Goal: Task Accomplishment & Management: Manage account settings

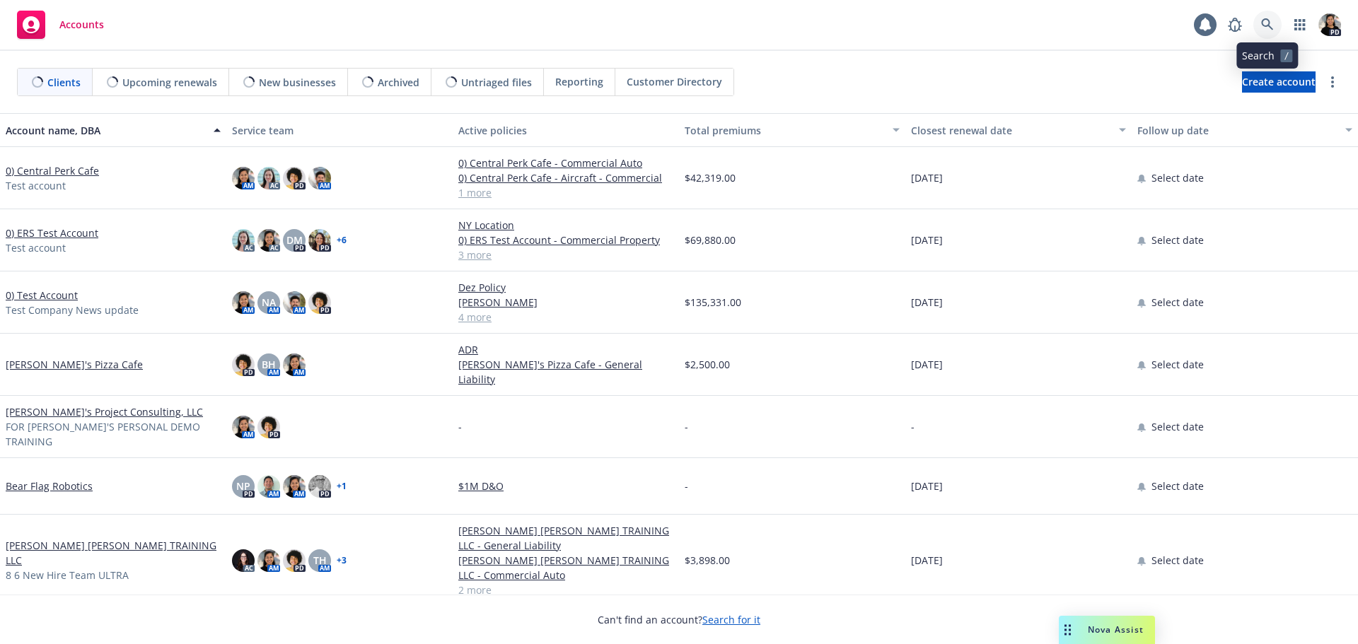
click at [1265, 25] on icon at bounding box center [1267, 24] width 13 height 13
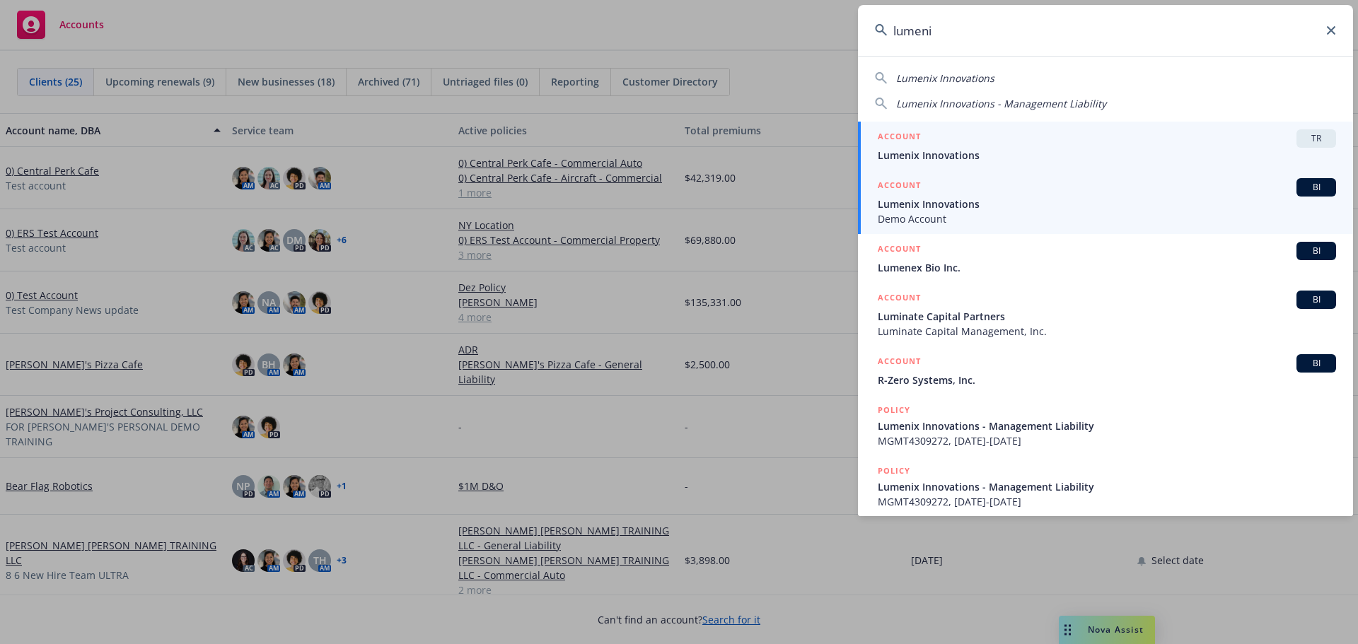
type input "lumeni"
click at [1142, 214] on span "Demo Account" at bounding box center [1107, 218] width 458 height 15
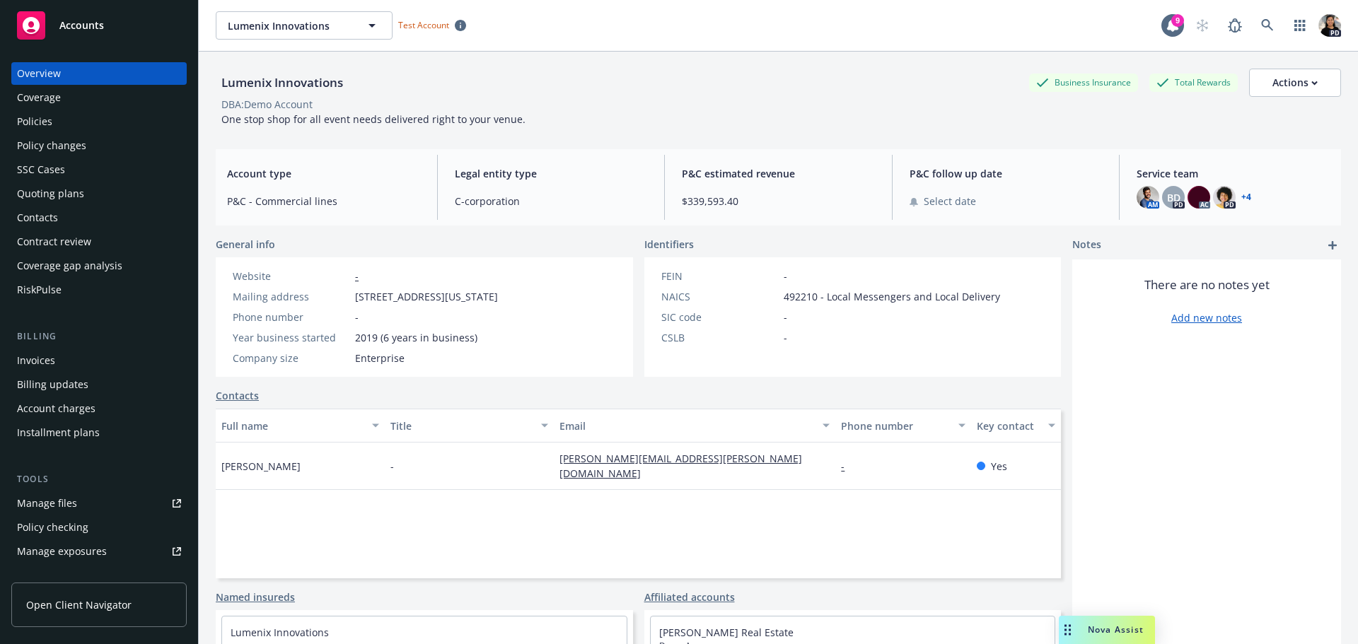
click at [63, 607] on span "Open Client Navigator" at bounding box center [78, 605] width 105 height 15
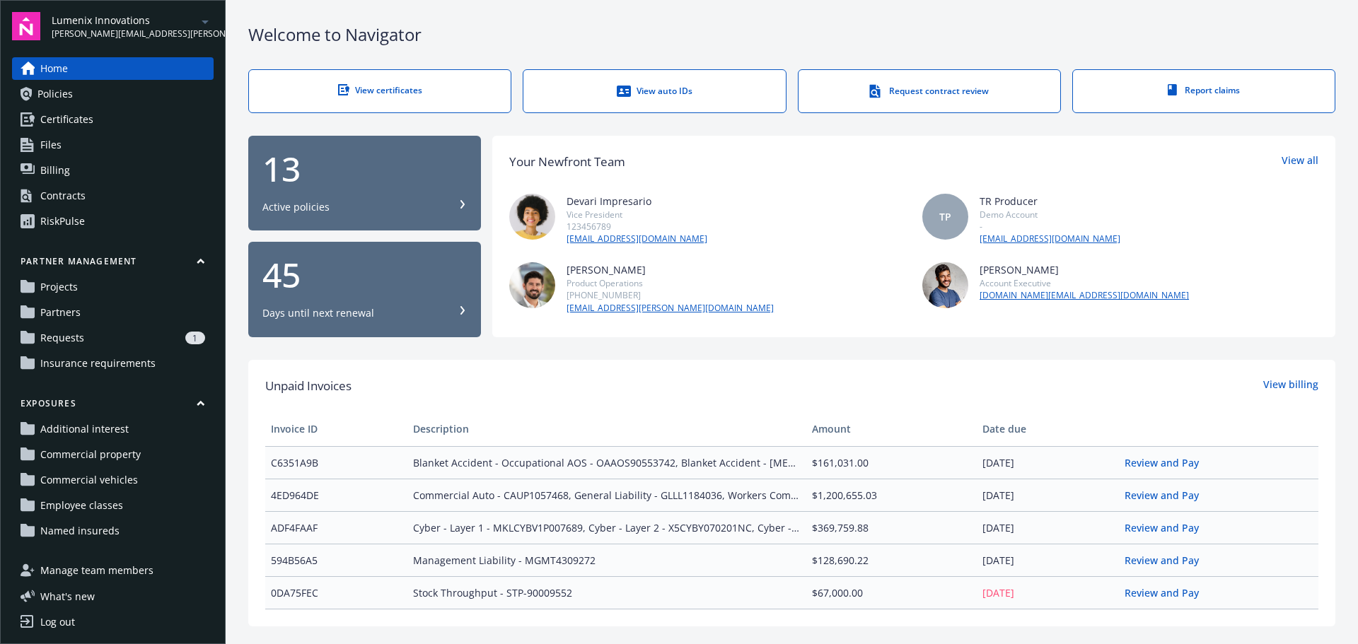
click at [106, 353] on span "Insurance requirements" at bounding box center [97, 363] width 115 height 23
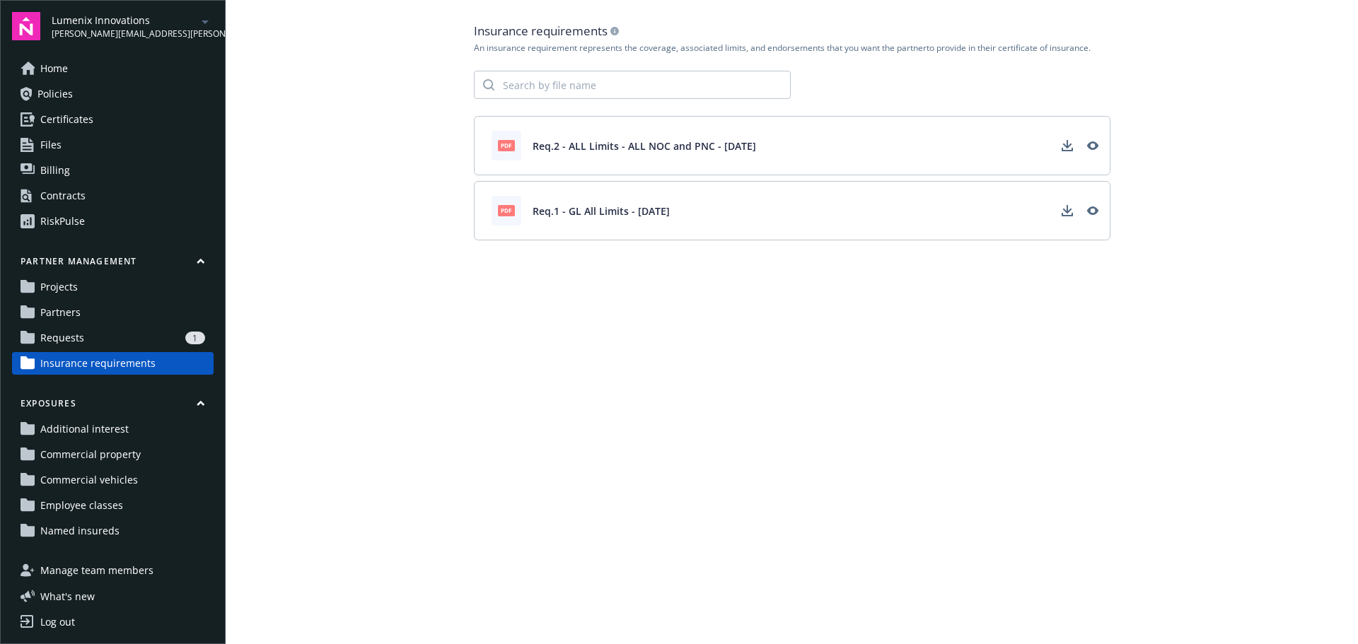
click at [96, 343] on div "1" at bounding box center [147, 338] width 115 height 13
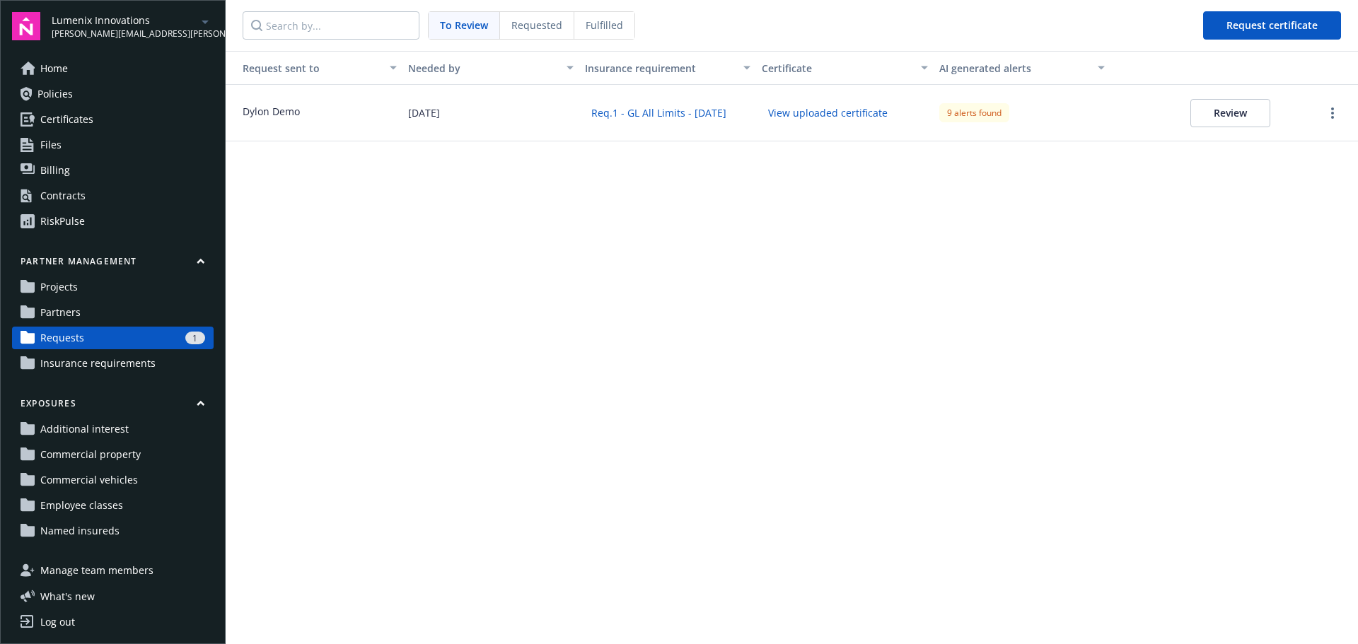
click at [81, 318] on link "Partners" at bounding box center [113, 312] width 202 height 23
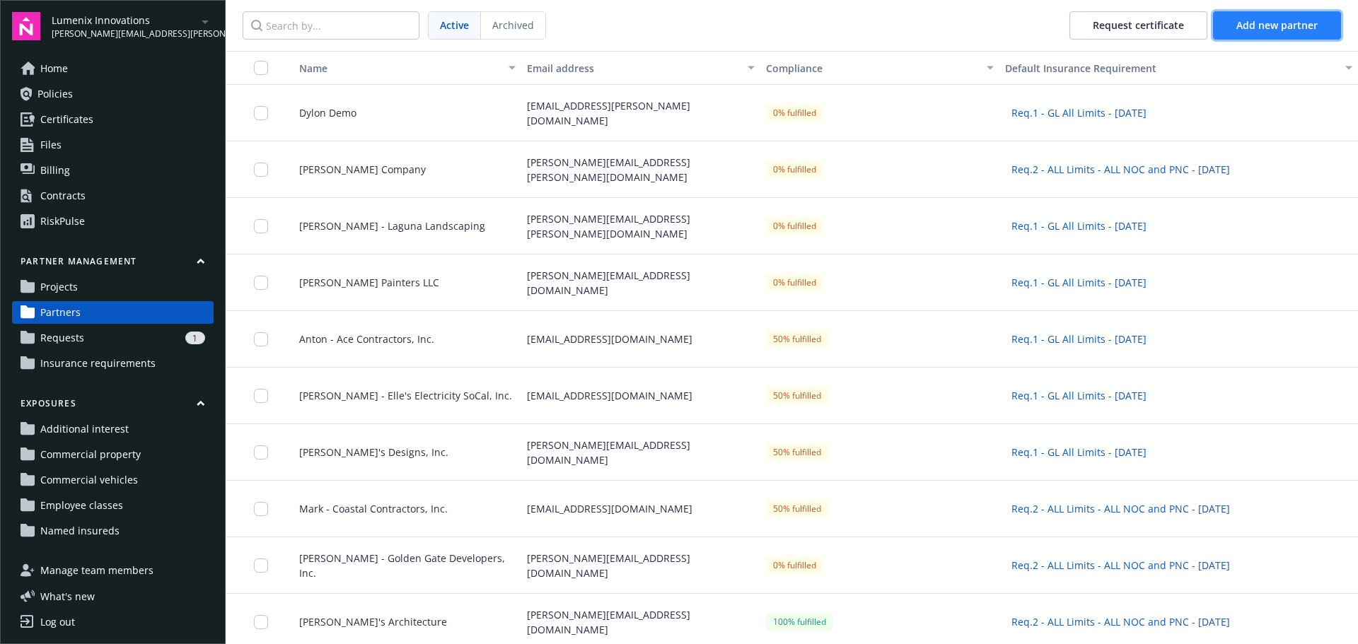
click at [1234, 29] on button "Add new partner" at bounding box center [1277, 25] width 128 height 28
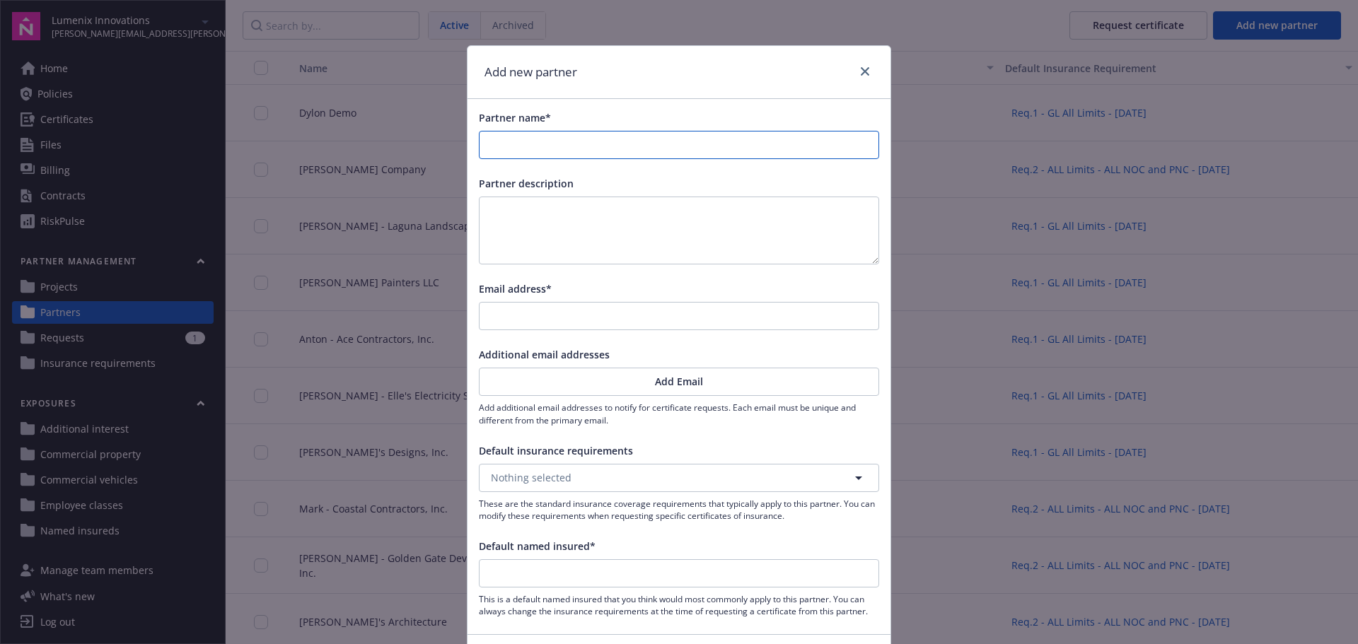
click at [630, 153] on input "Partner name*" at bounding box center [679, 145] width 399 height 27
click at [591, 312] on div "Email address*" at bounding box center [679, 306] width 400 height 49
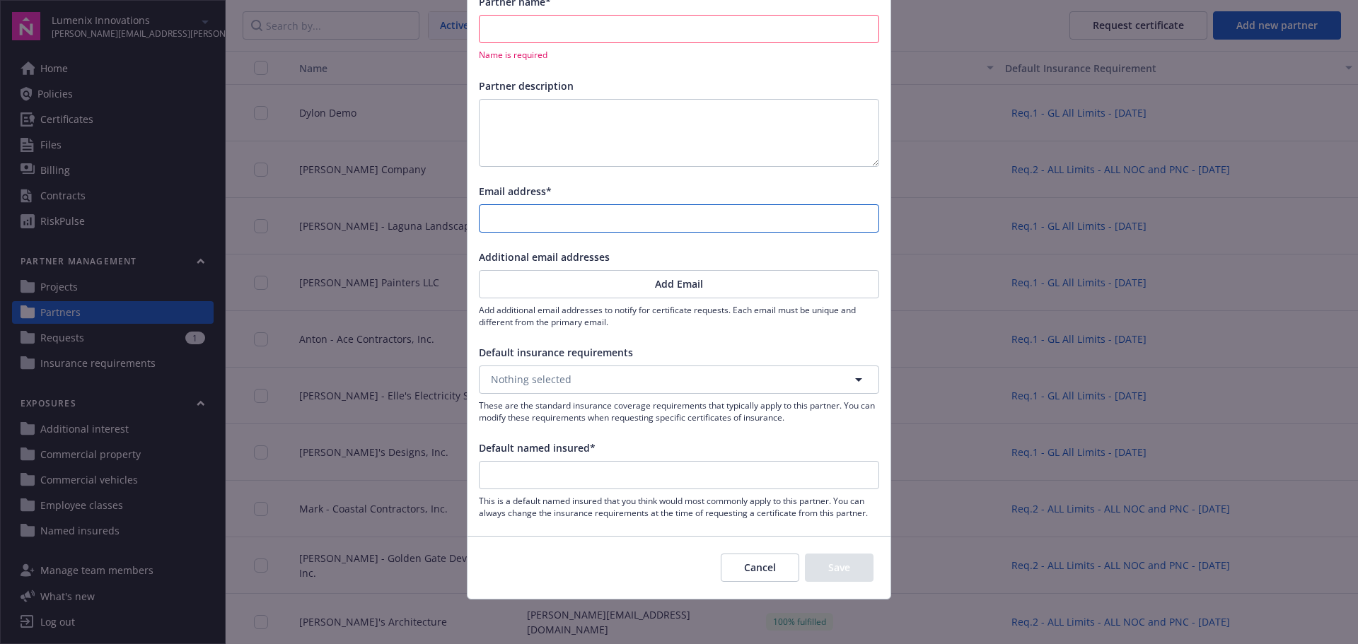
scroll to position [117, 0]
click at [763, 562] on div "Cancel Save" at bounding box center [679, 566] width 423 height 63
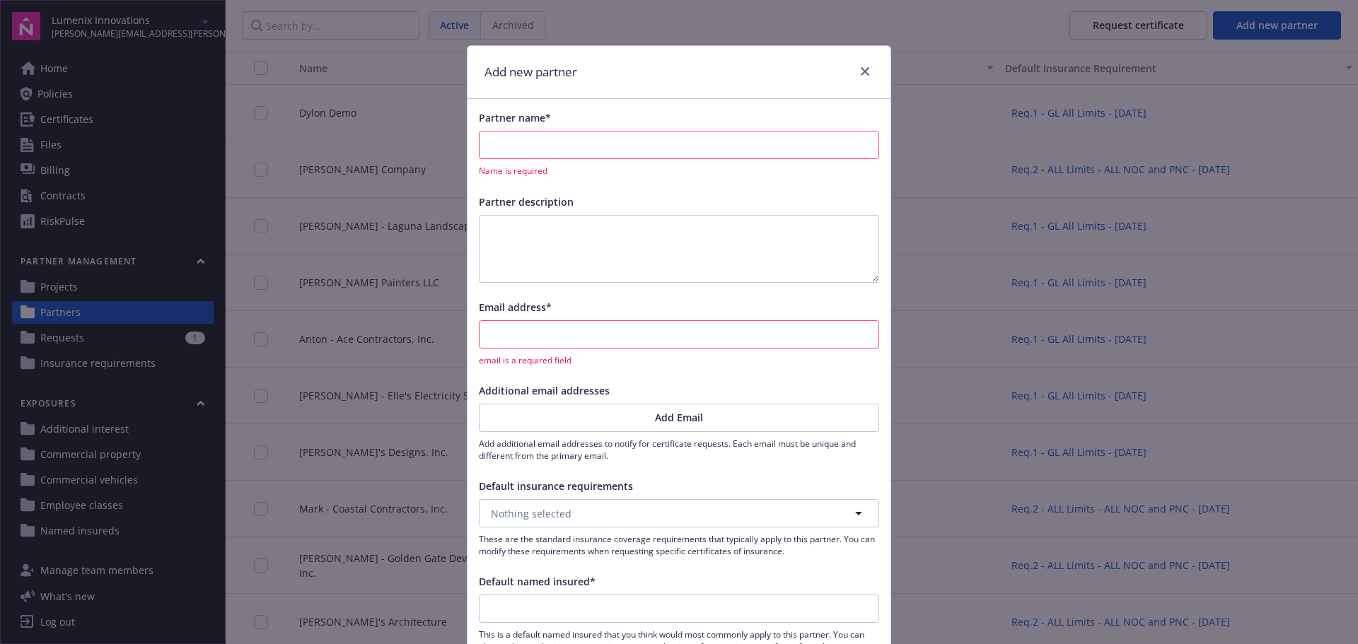
scroll to position [135, 0]
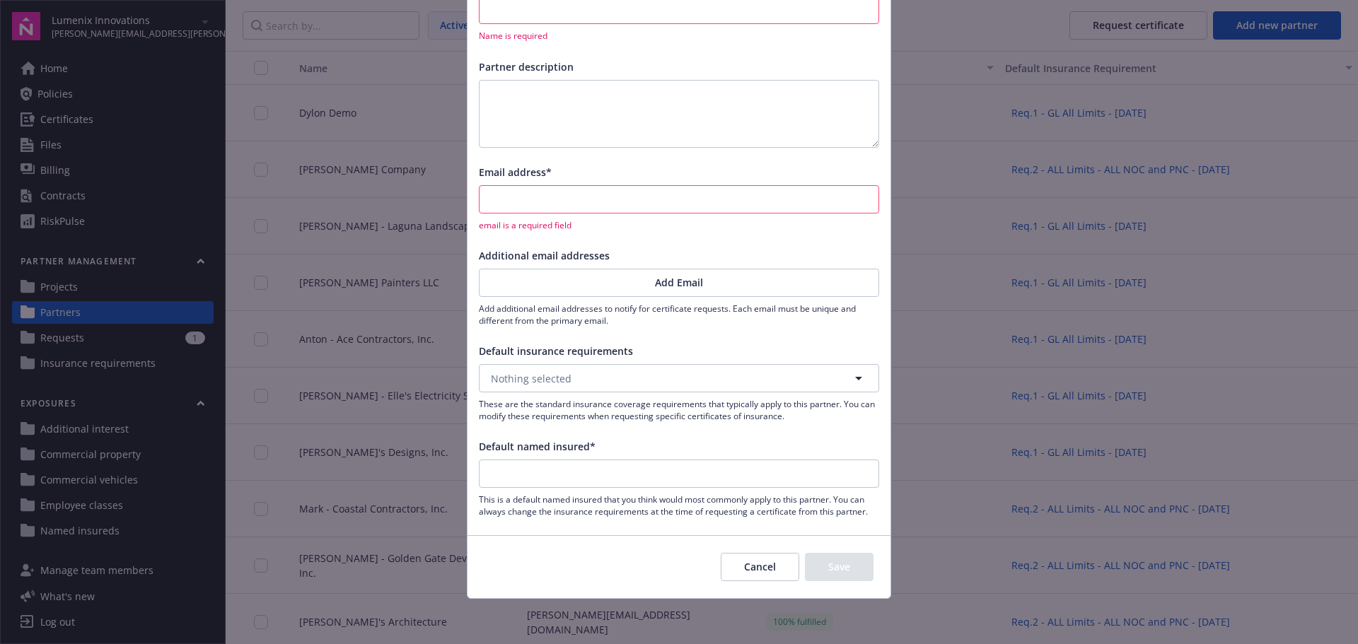
click at [736, 576] on button "Cancel" at bounding box center [760, 567] width 79 height 28
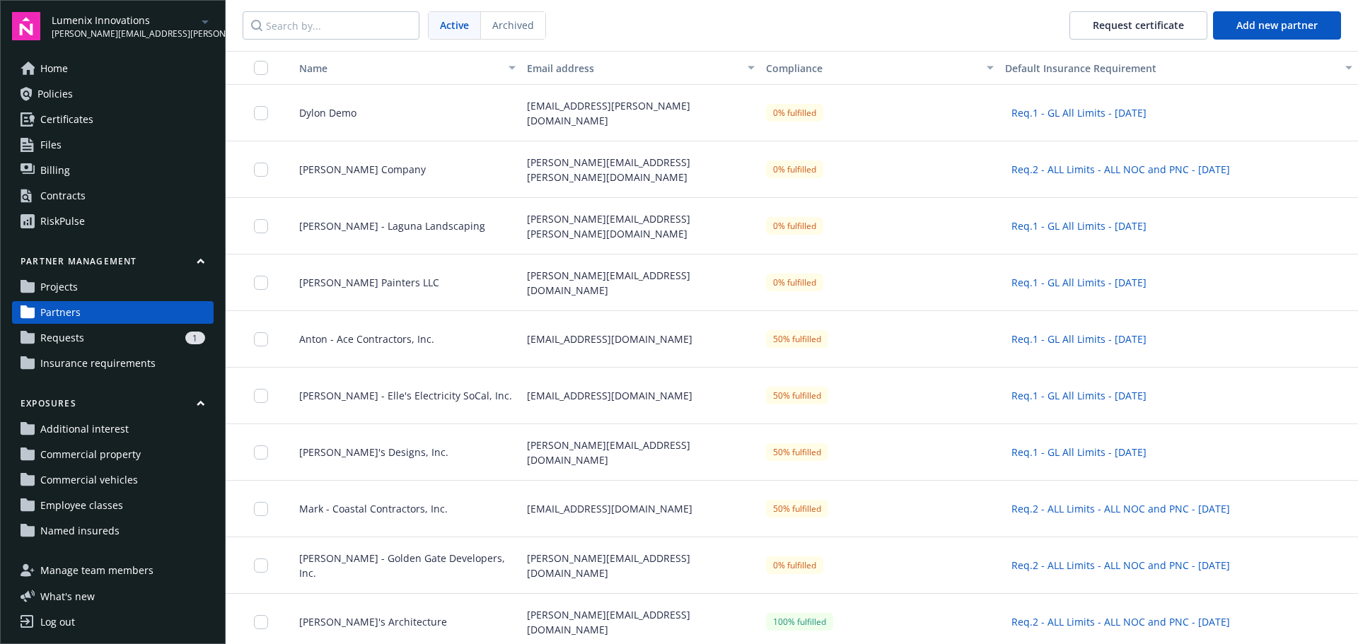
click at [61, 294] on span "Projects" at bounding box center [58, 287] width 37 height 23
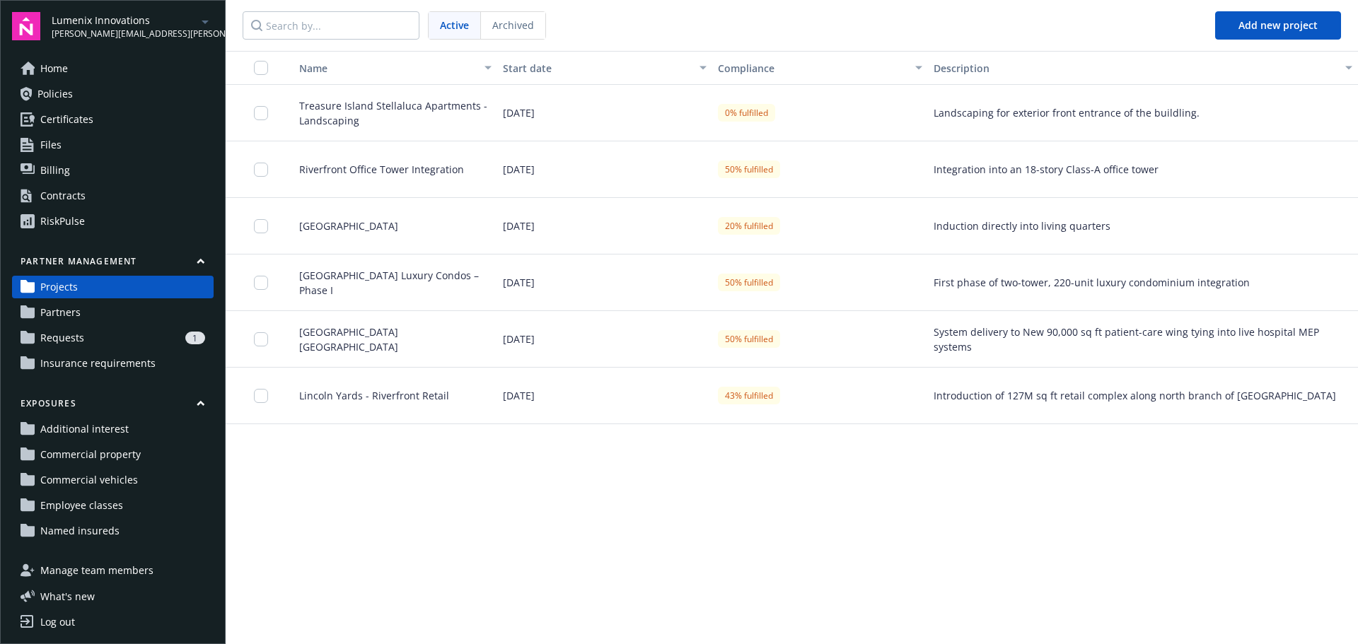
click at [87, 308] on link "Partners" at bounding box center [113, 312] width 202 height 23
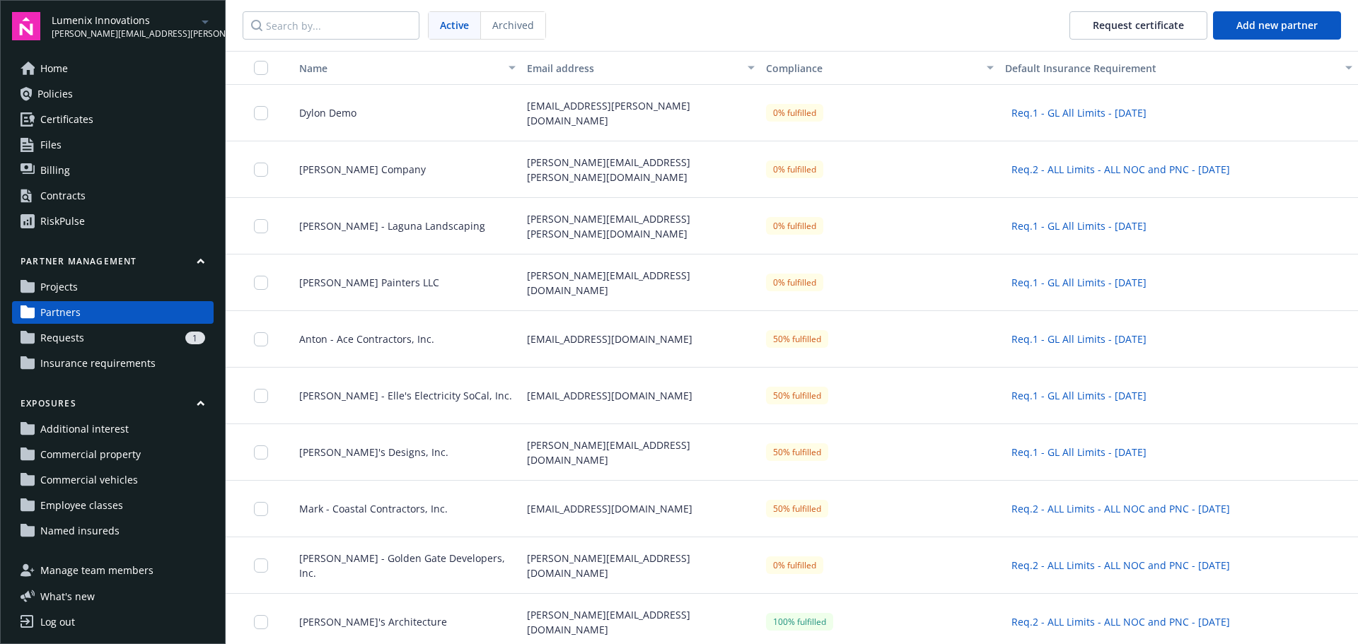
click at [83, 337] on link "Requests 1" at bounding box center [113, 338] width 202 height 23
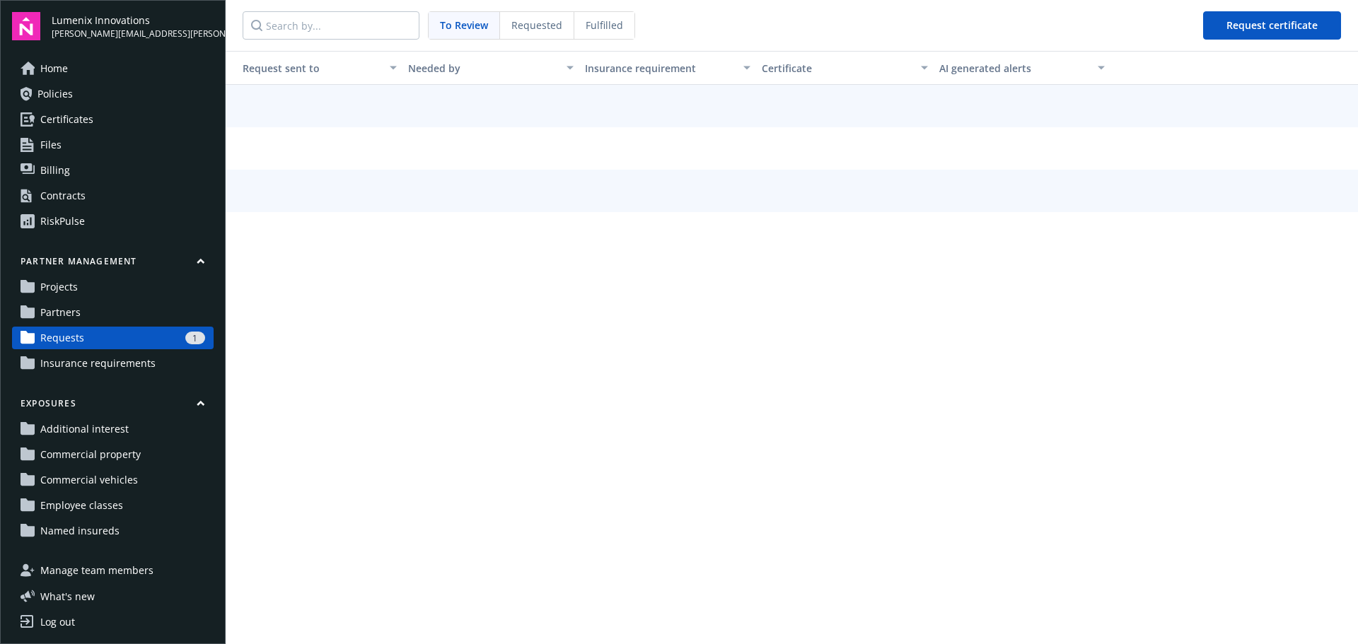
click at [86, 361] on span "Insurance requirements" at bounding box center [97, 363] width 115 height 23
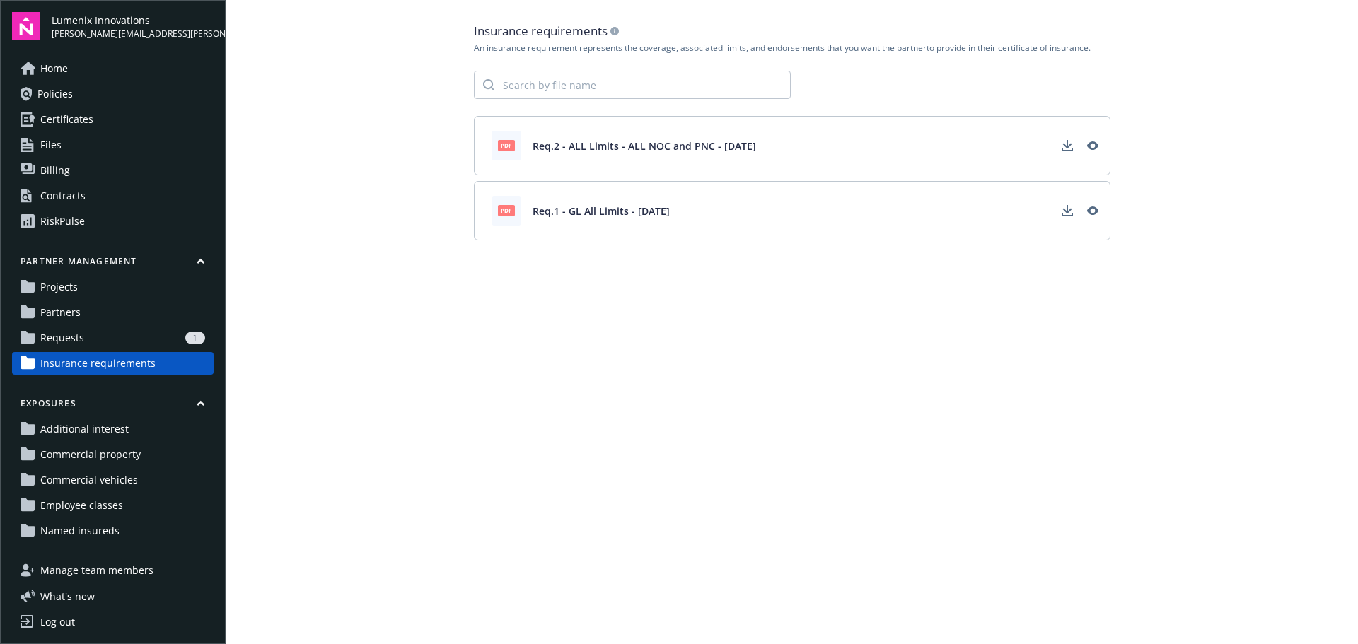
click at [197, 261] on icon "button" at bounding box center [201, 261] width 8 height 6
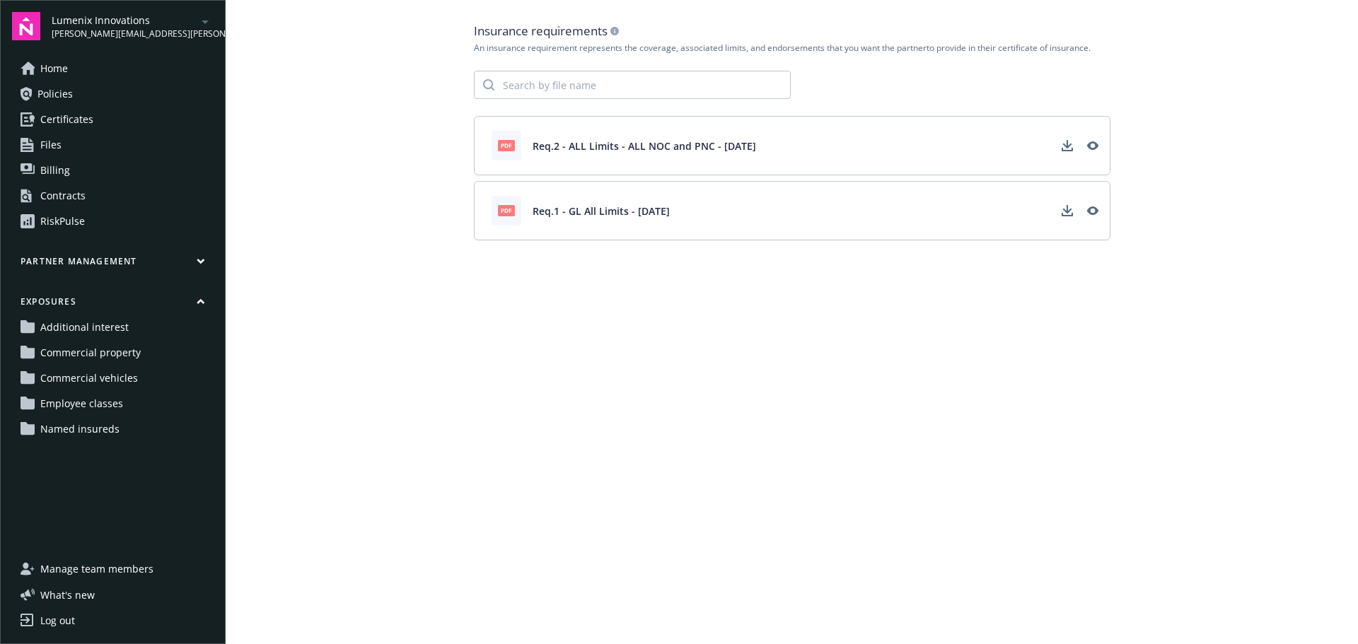
click at [107, 64] on link "Home" at bounding box center [113, 68] width 202 height 23
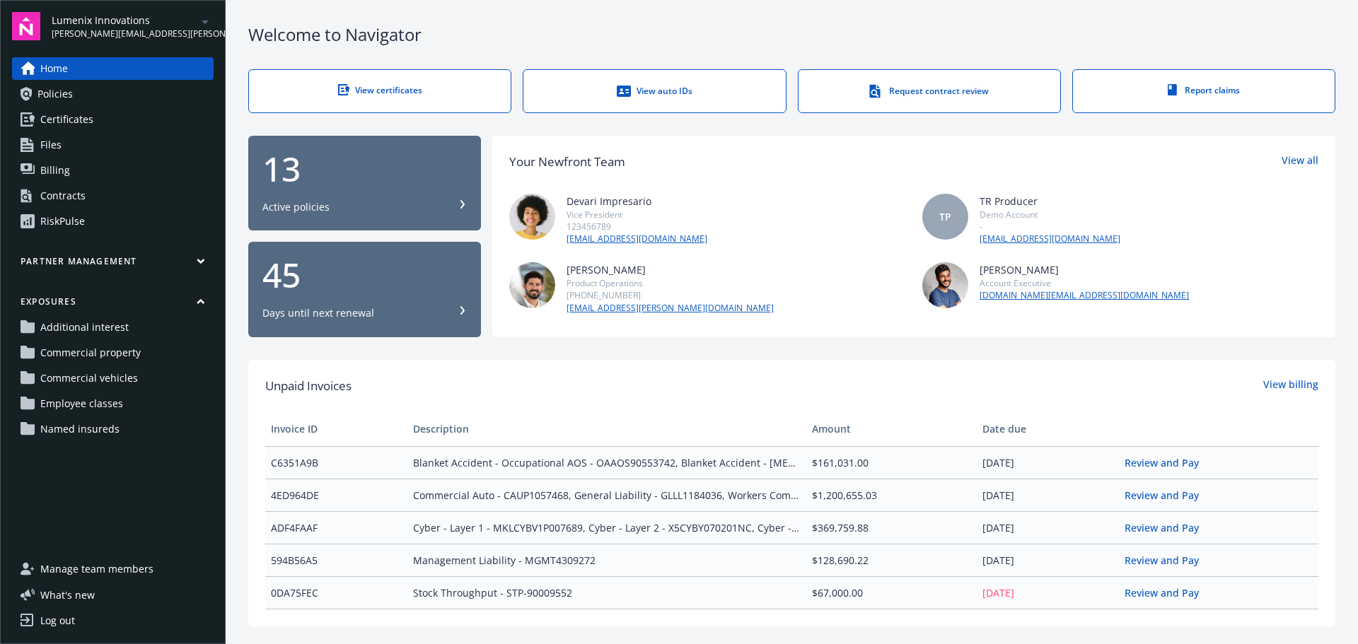
click at [201, 260] on icon "button" at bounding box center [201, 261] width 8 height 6
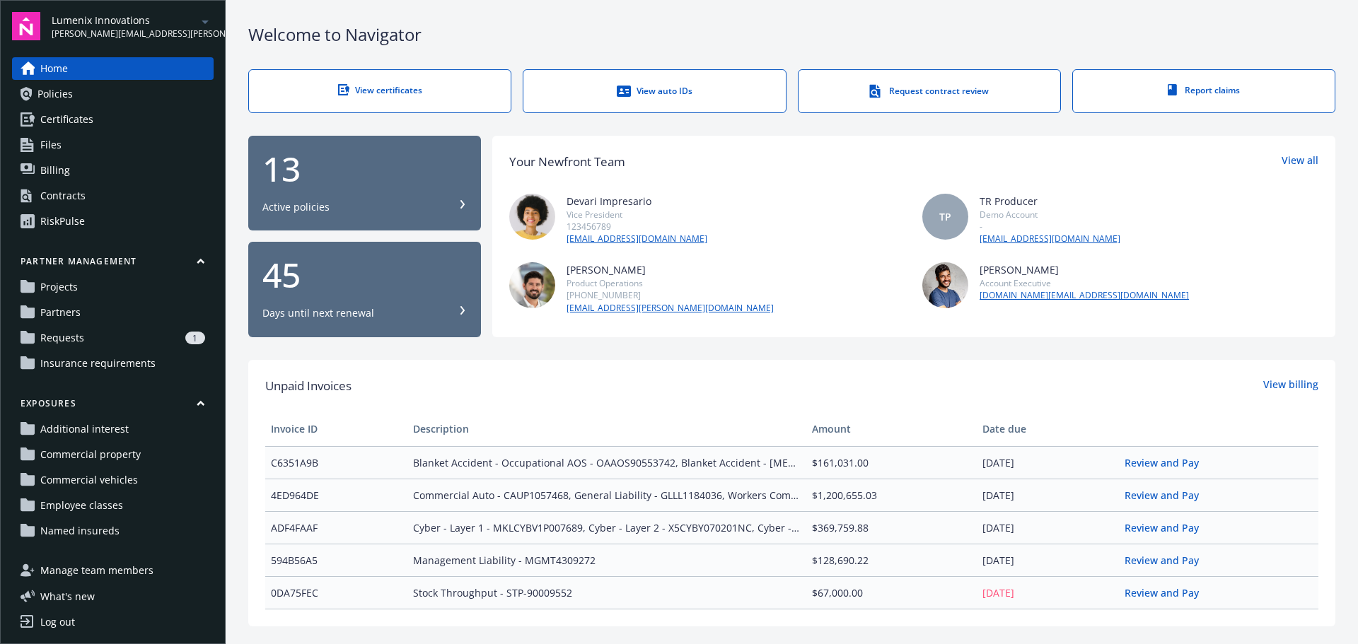
click at [91, 364] on span "Insurance requirements" at bounding box center [97, 363] width 115 height 23
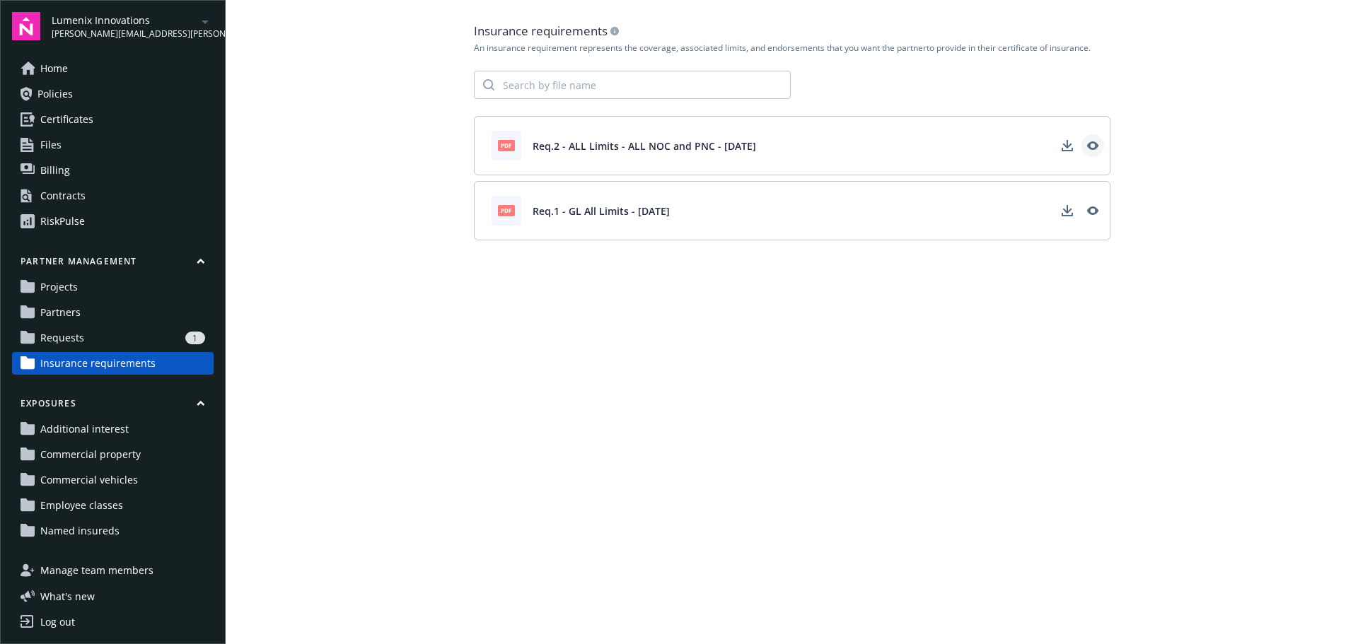
click at [1095, 146] on icon "View" at bounding box center [1091, 145] width 11 height 8
click at [158, 322] on link "Partners" at bounding box center [113, 312] width 202 height 23
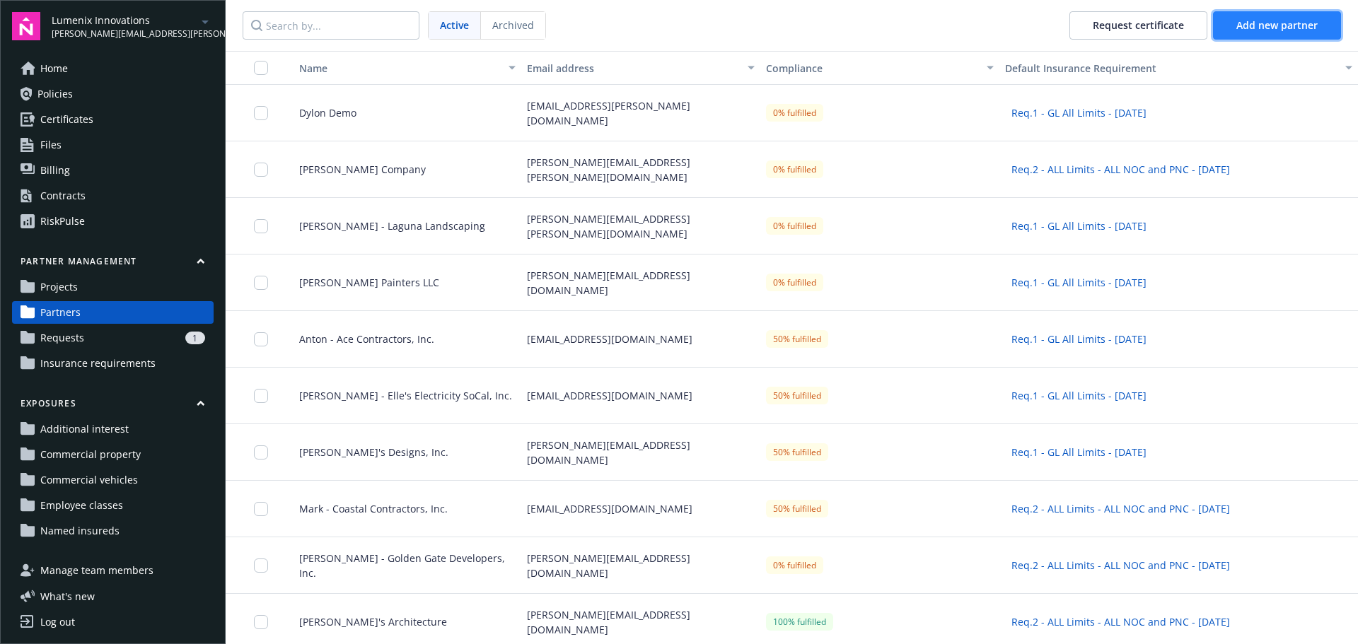
click at [1305, 23] on span "Add new partner" at bounding box center [1276, 24] width 81 height 13
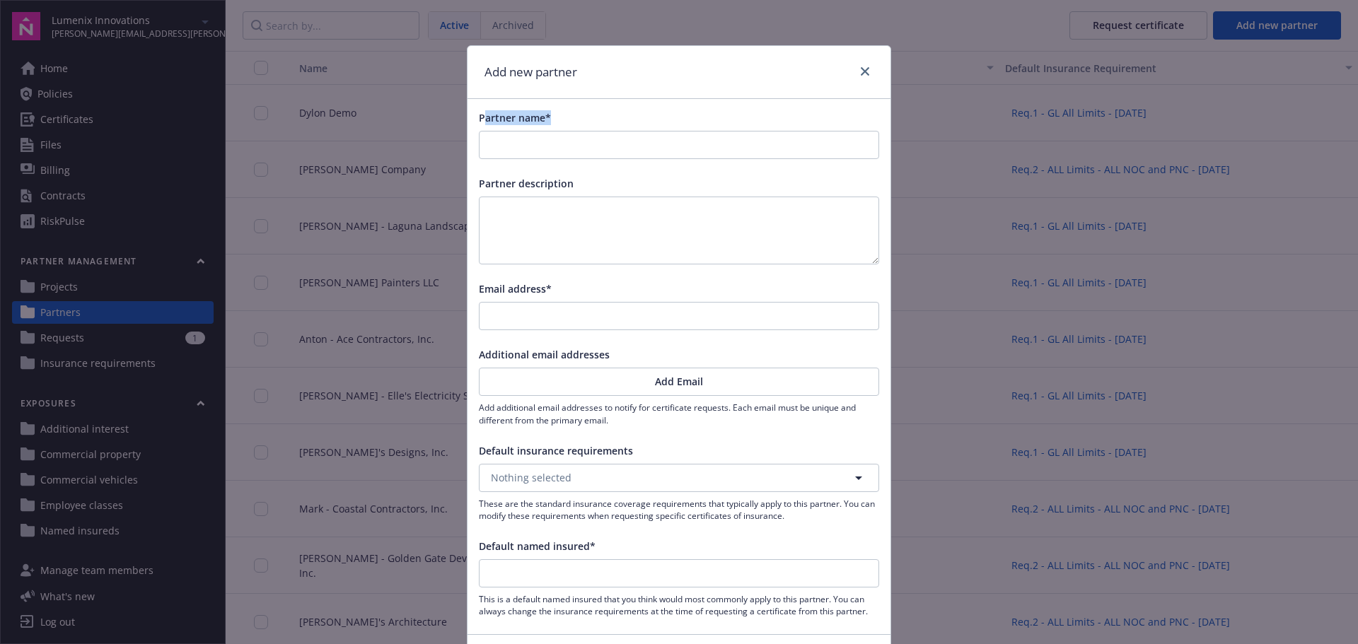
drag, startPoint x: 536, startPoint y: 123, endPoint x: 502, endPoint y: 209, distance: 92.3
click at [479, 128] on div "Partner name*" at bounding box center [679, 134] width 400 height 49
drag, startPoint x: 552, startPoint y: 291, endPoint x: 485, endPoint y: 295, distance: 68.0
click at [485, 295] on div "Email address*" at bounding box center [679, 289] width 400 height 15
click at [620, 259] on textarea at bounding box center [679, 231] width 400 height 68
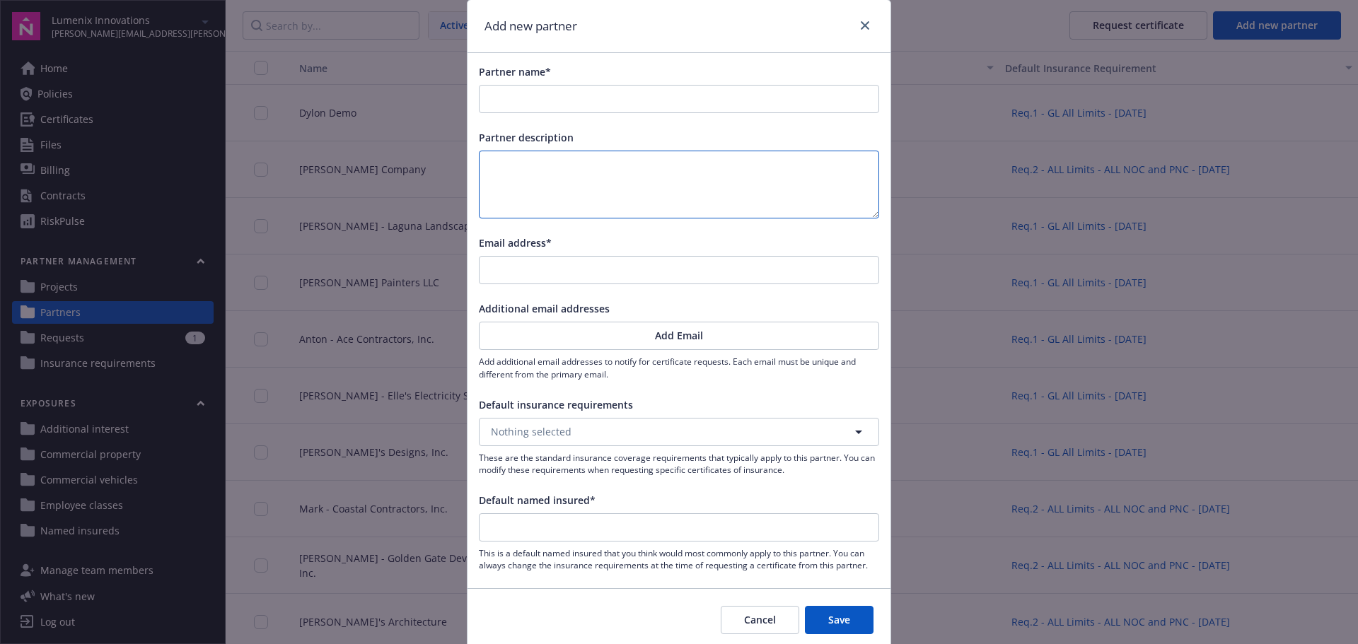
scroll to position [71, 0]
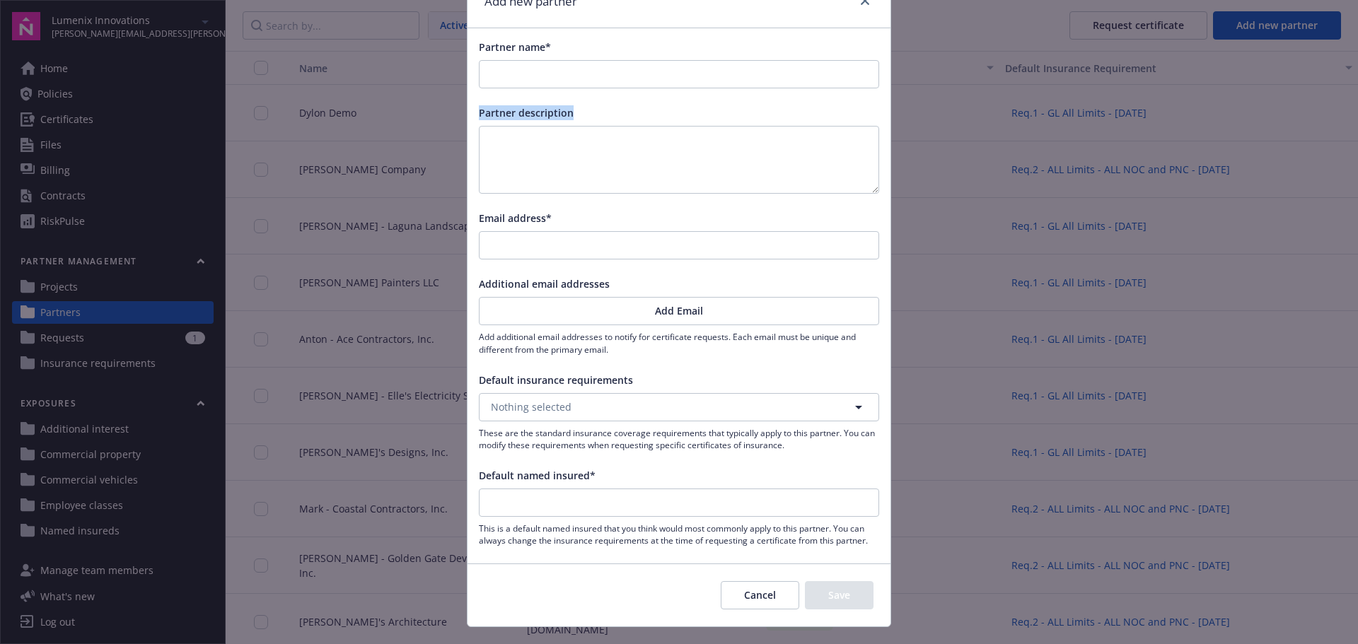
drag, startPoint x: 581, startPoint y: 110, endPoint x: 463, endPoint y: 106, distance: 118.2
click at [468, 106] on div "Partner name* Partner description Email address* Additional email addresses Add…" at bounding box center [679, 293] width 423 height 530
click at [561, 150] on textarea at bounding box center [679, 160] width 400 height 68
drag, startPoint x: 630, startPoint y: 282, endPoint x: 477, endPoint y: 279, distance: 152.1
click at [479, 279] on div "Additional email addresses" at bounding box center [679, 284] width 400 height 15
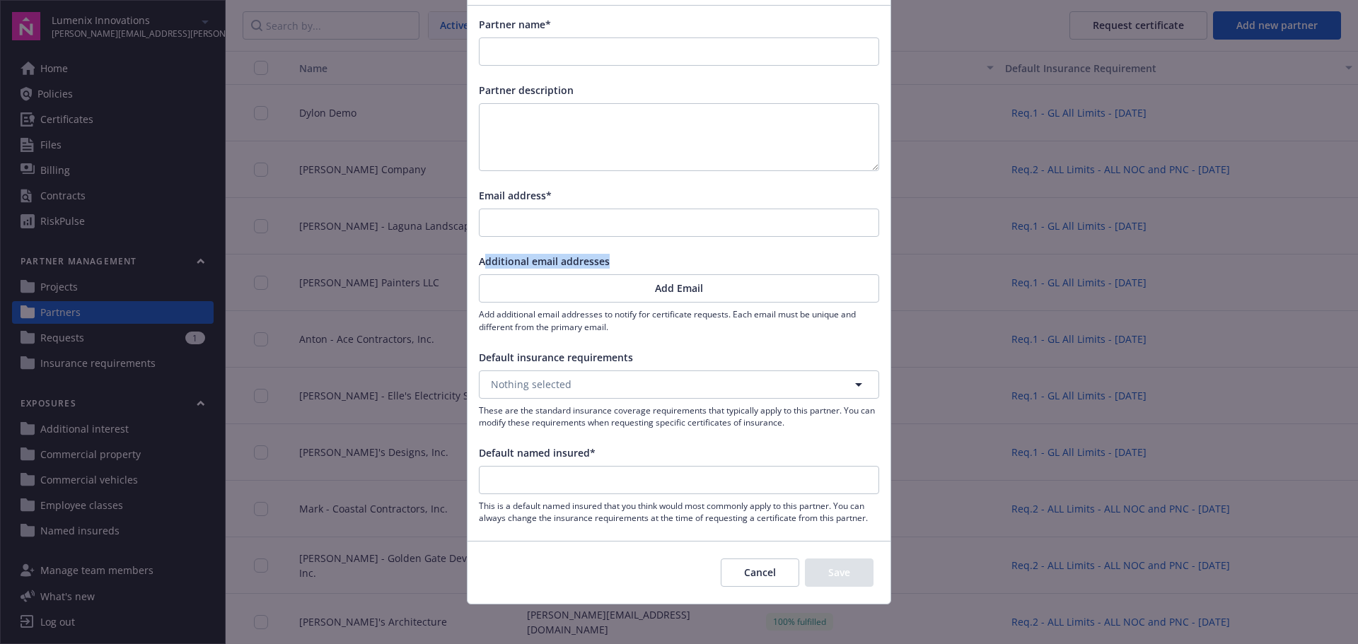
scroll to position [99, 0]
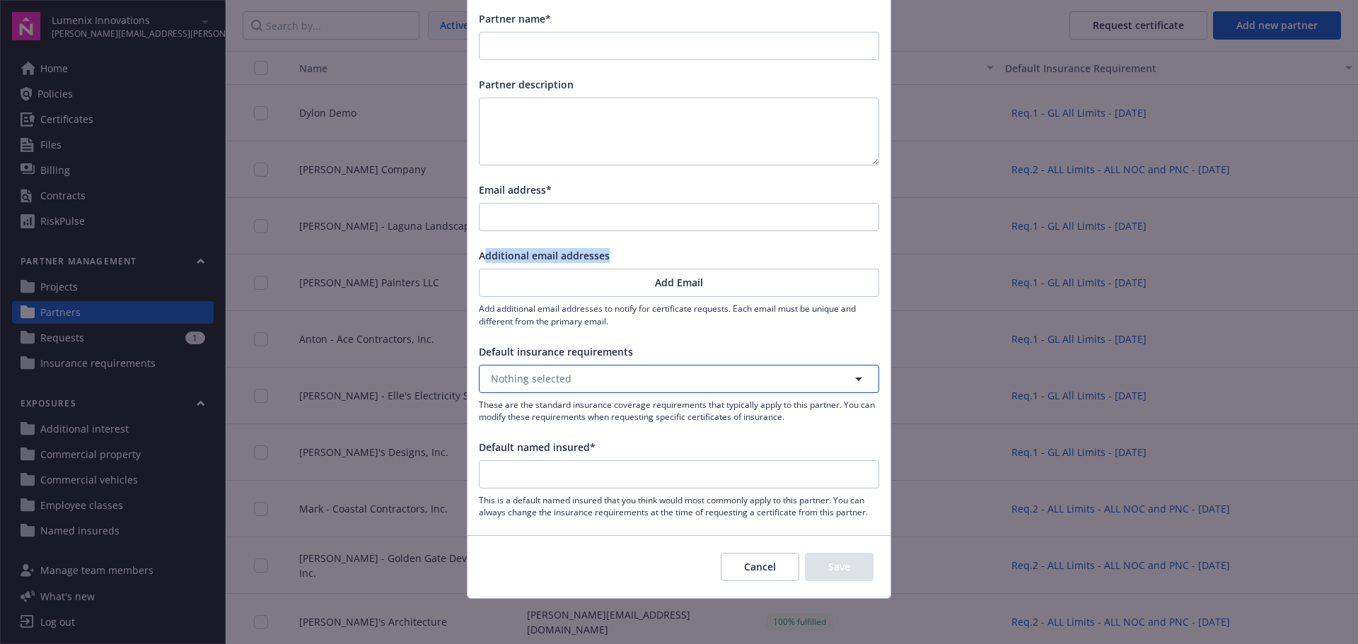
click at [688, 375] on button "Nothing selected" at bounding box center [679, 379] width 400 height 28
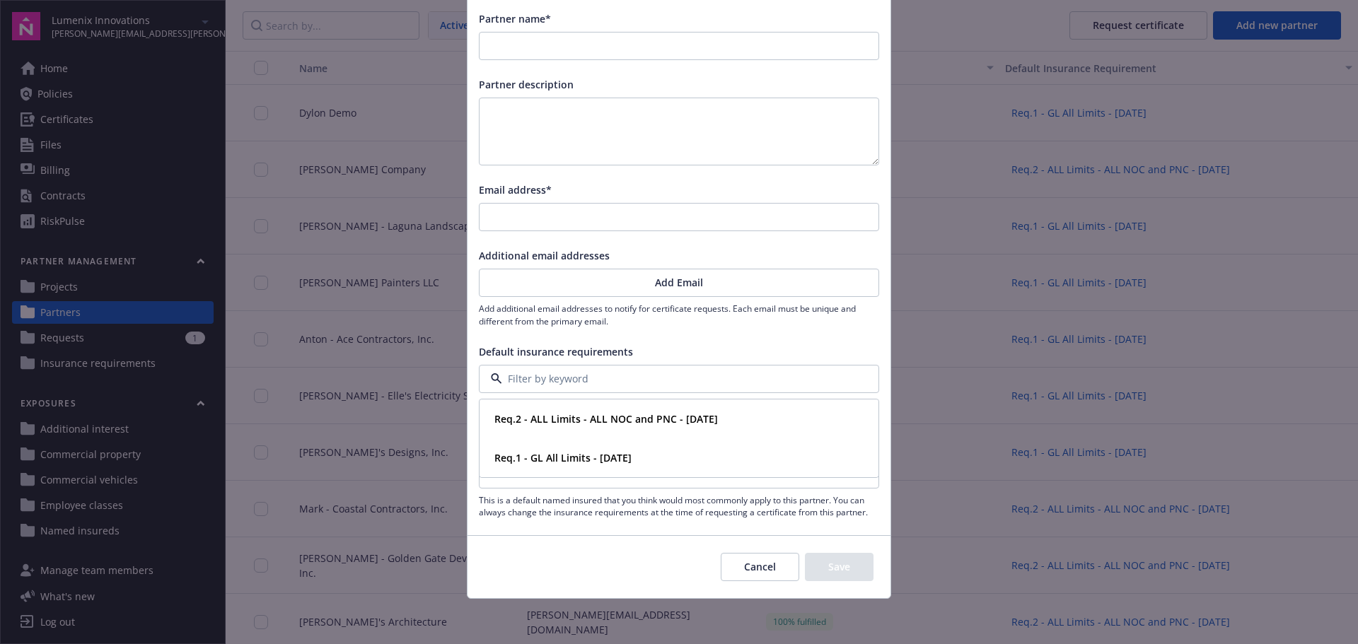
click at [684, 350] on div "Default insurance requirements" at bounding box center [679, 351] width 400 height 15
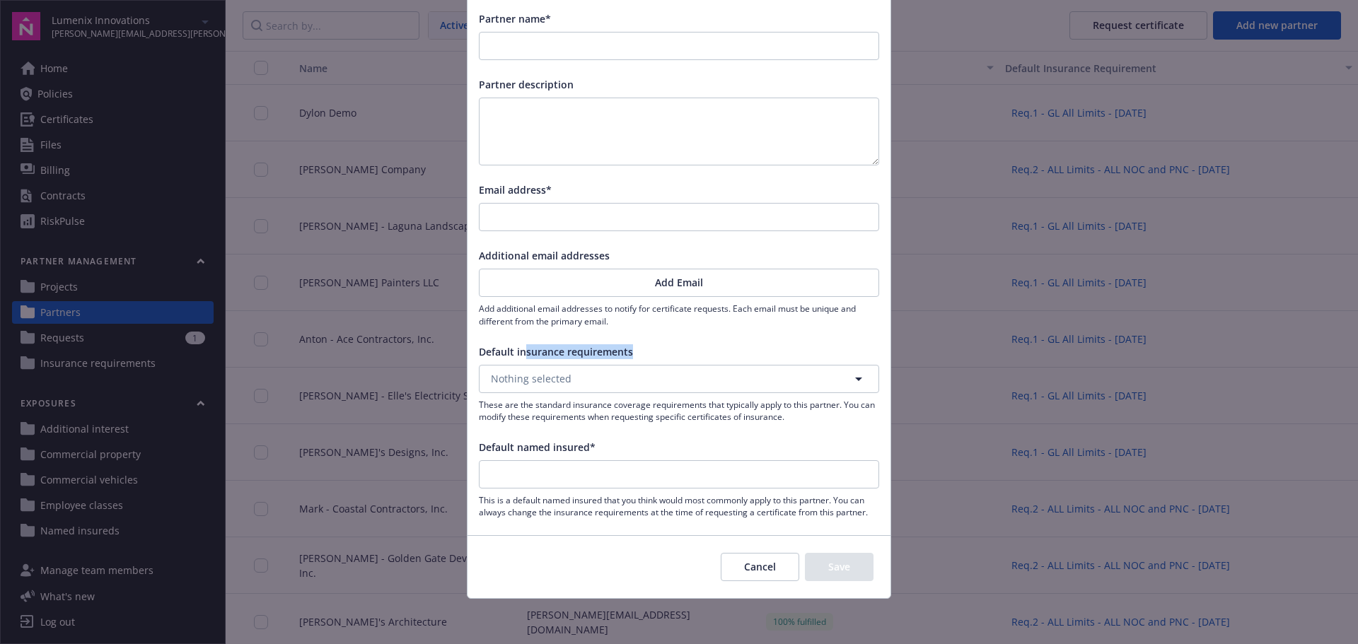
drag, startPoint x: 574, startPoint y: 352, endPoint x: 544, endPoint y: 356, distance: 30.7
click at [535, 356] on div "Default insurance requirements" at bounding box center [679, 351] width 400 height 15
click at [664, 374] on button "Nothing selected" at bounding box center [679, 379] width 400 height 28
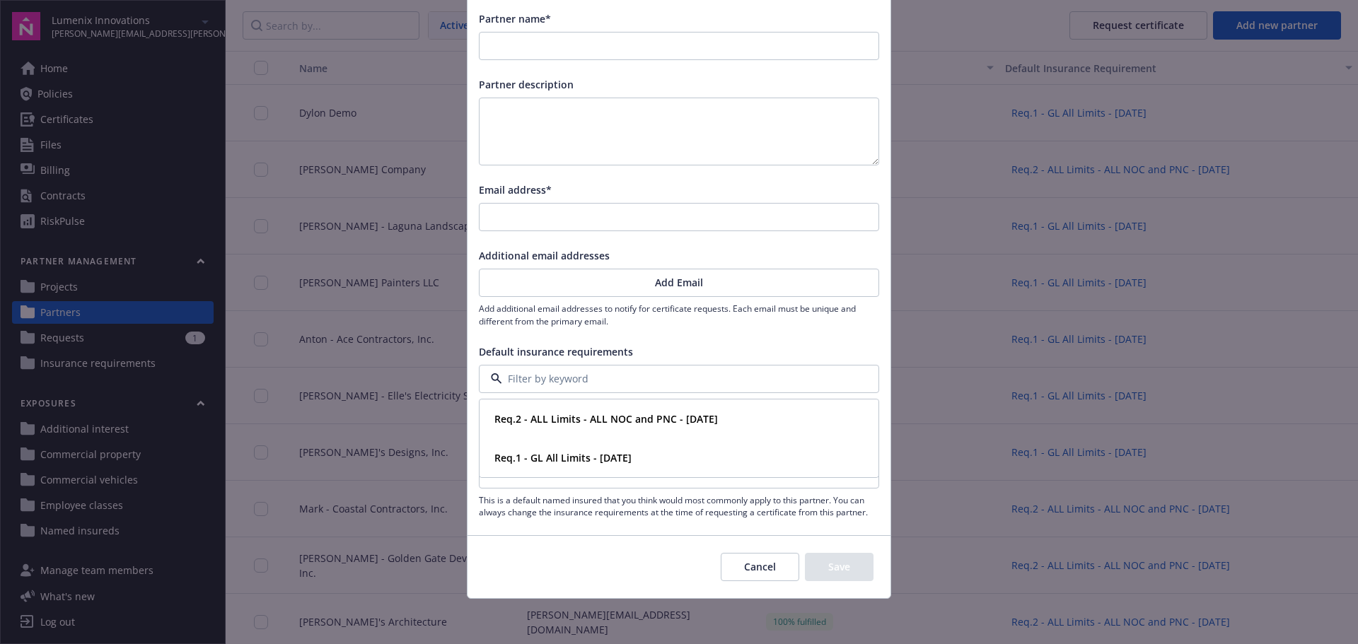
click at [658, 354] on div "Default insurance requirements" at bounding box center [679, 351] width 400 height 15
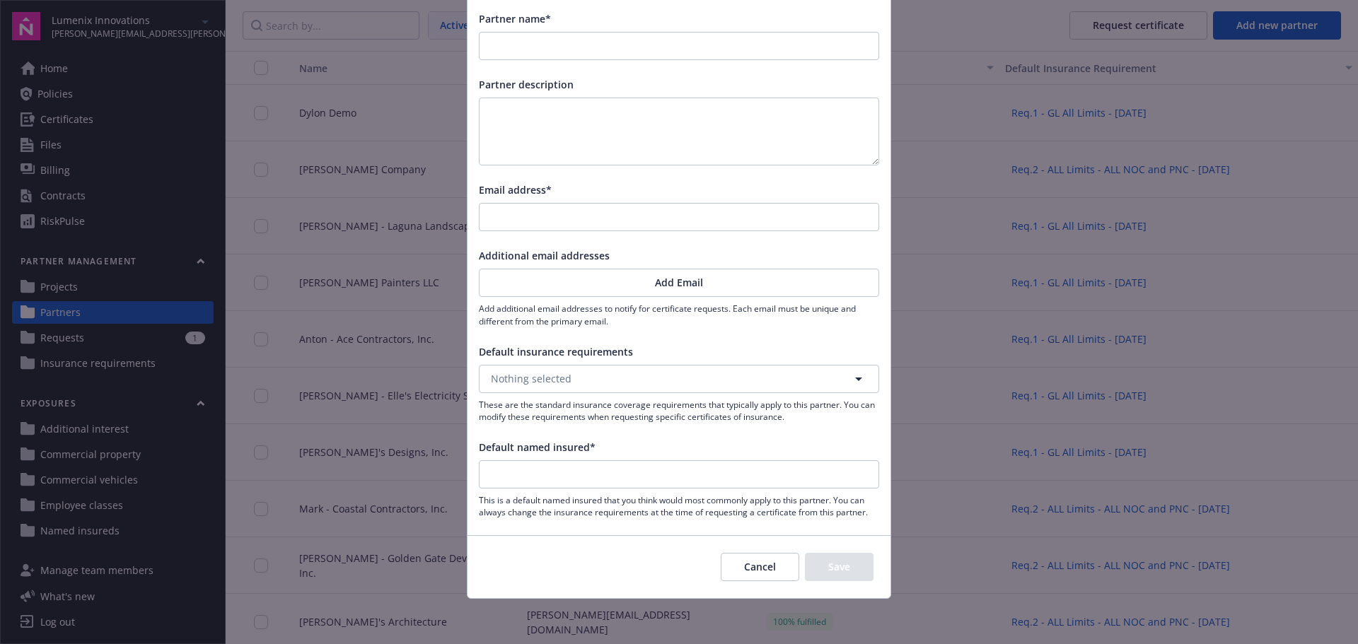
click at [601, 451] on div "Default named insured*" at bounding box center [679, 447] width 400 height 15
drag, startPoint x: 636, startPoint y: 448, endPoint x: 477, endPoint y: 448, distance: 158.4
click at [479, 448] on div "Default named insured*" at bounding box center [679, 447] width 400 height 15
click at [509, 451] on span "Default named insured*" at bounding box center [537, 447] width 117 height 13
click at [509, 461] on input "Default named insured*" at bounding box center [679, 474] width 399 height 27
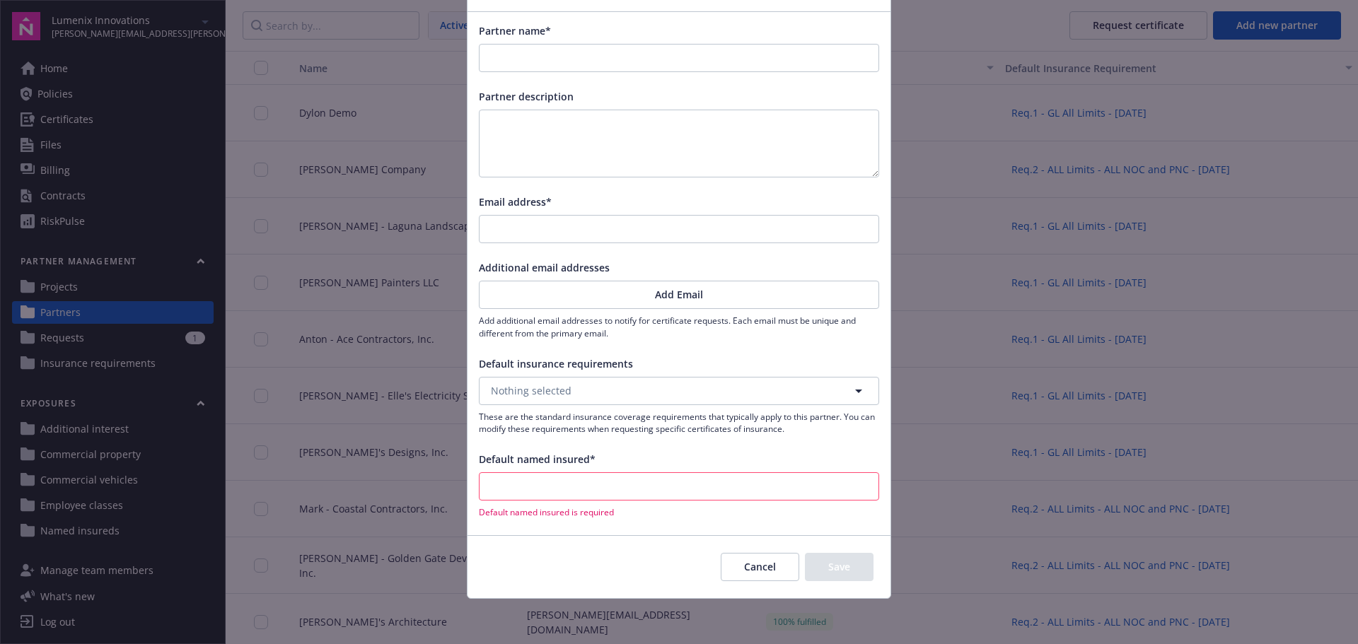
click at [615, 447] on div "Partner name* Partner description Email address* Additional email addresses Add…" at bounding box center [679, 271] width 423 height 518
click at [601, 473] on input "Default named insured*" at bounding box center [679, 486] width 399 height 27
drag, startPoint x: 598, startPoint y: 457, endPoint x: 472, endPoint y: 457, distance: 126.6
click at [472, 457] on div "Partner name* Partner description Email address* Additional email addresses Add…" at bounding box center [679, 271] width 423 height 518
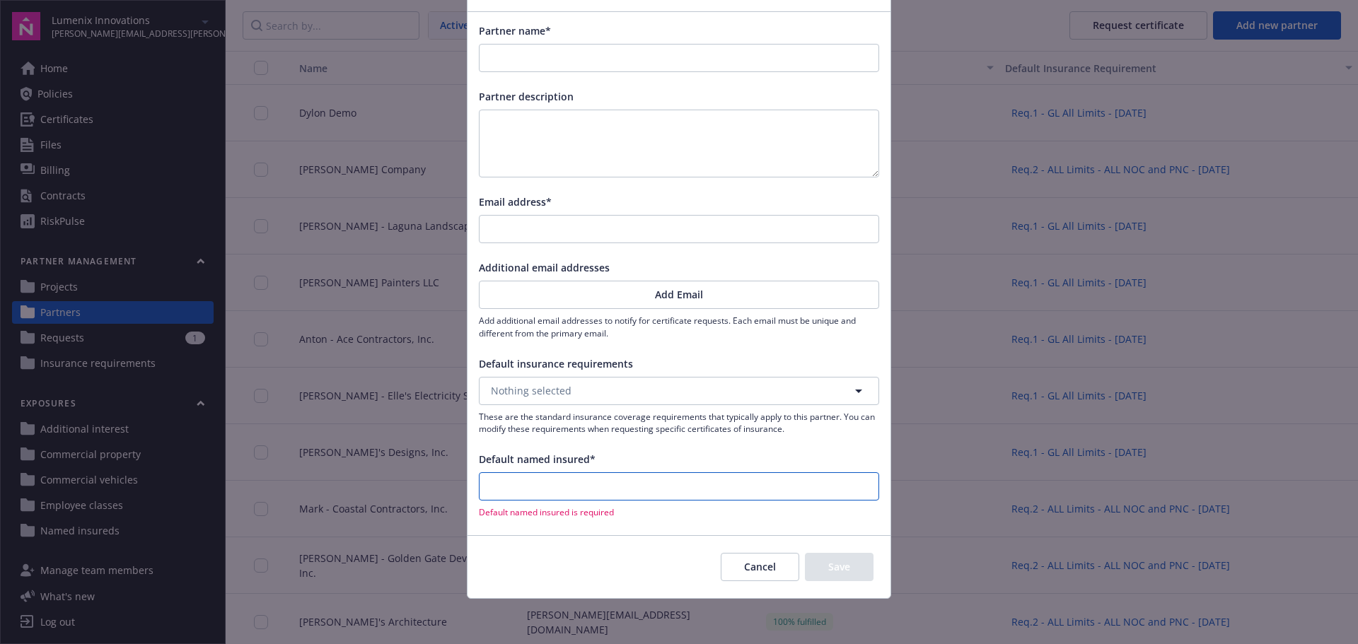
click at [533, 488] on input "Default named insured*" at bounding box center [679, 486] width 399 height 27
drag, startPoint x: 595, startPoint y: 462, endPoint x: 468, endPoint y: 460, distance: 126.6
click at [468, 460] on div "Partner name* Partner description Email address* Additional email addresses Add…" at bounding box center [679, 271] width 423 height 518
click at [581, 463] on span "Default named insured*" at bounding box center [537, 459] width 117 height 13
click at [581, 473] on input "Default named insured*" at bounding box center [679, 486] width 399 height 27
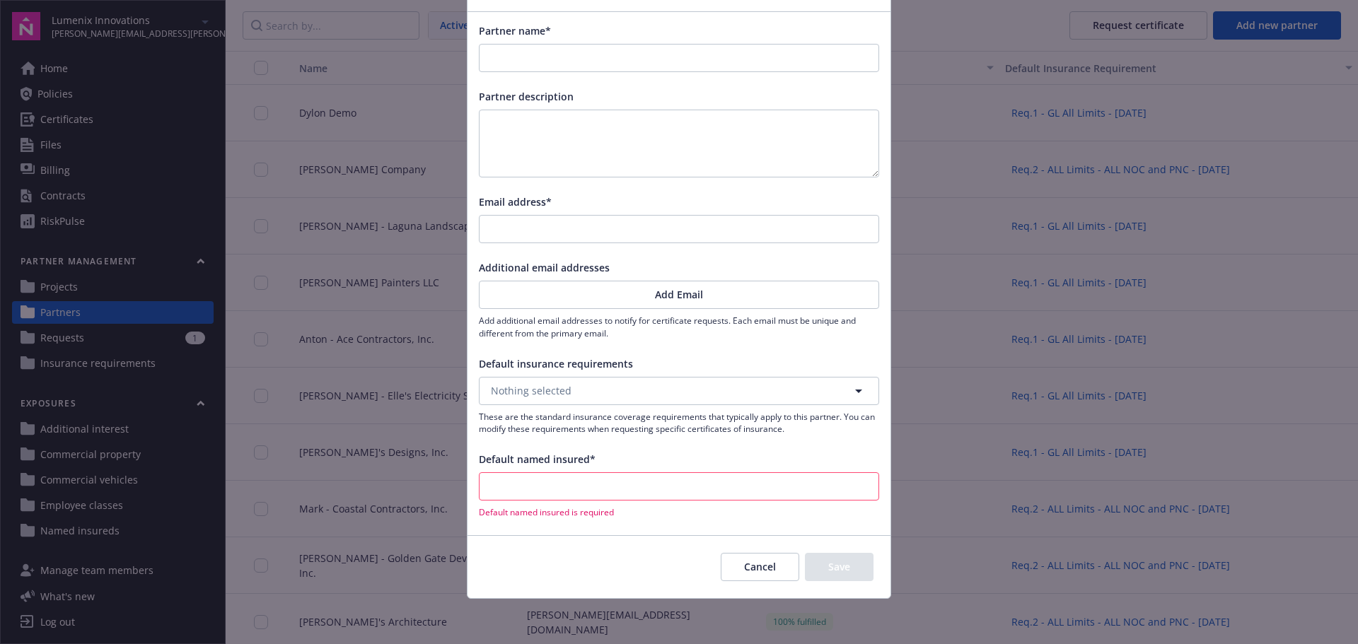
click at [761, 564] on button "Cancel" at bounding box center [760, 567] width 79 height 28
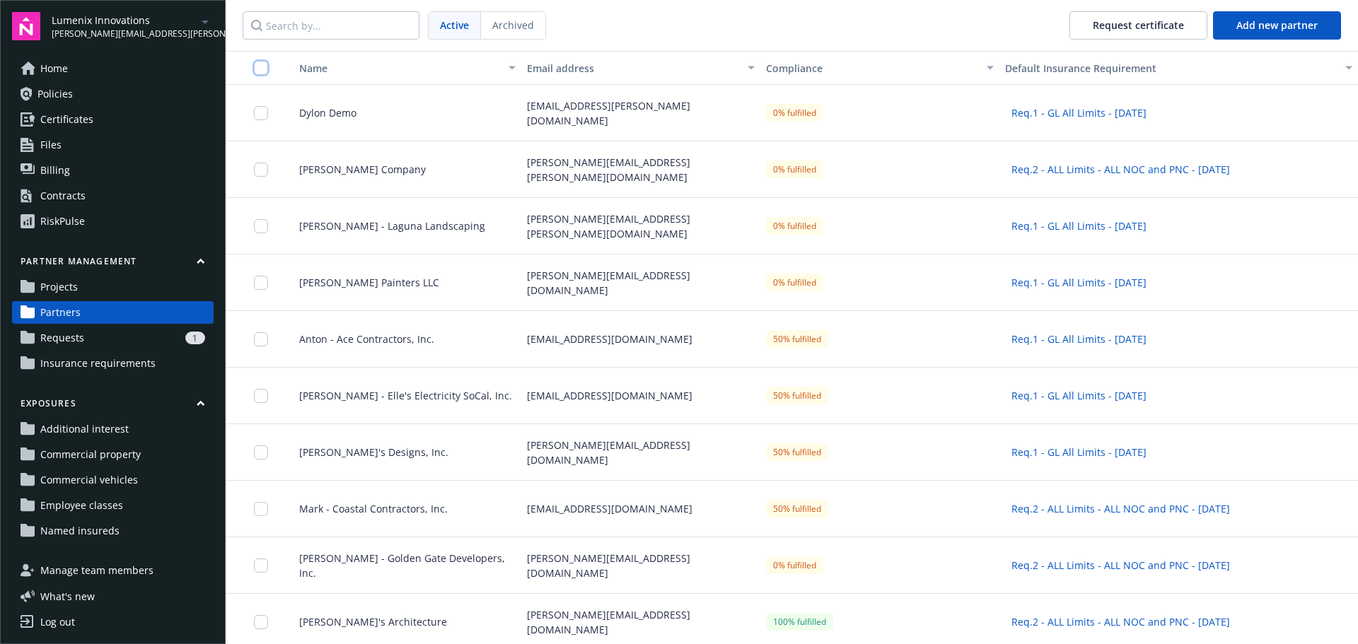
click at [257, 66] on input "checkbox" at bounding box center [261, 68] width 14 height 14
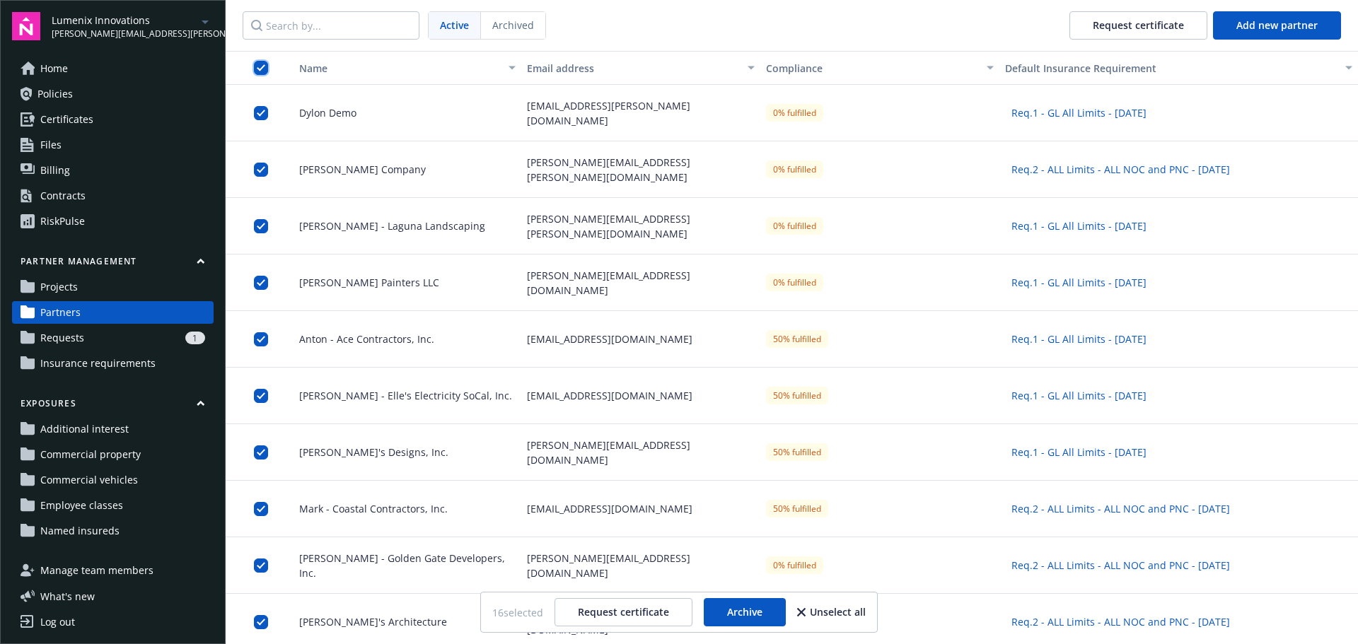
click at [265, 67] on input "checkbox" at bounding box center [261, 68] width 14 height 14
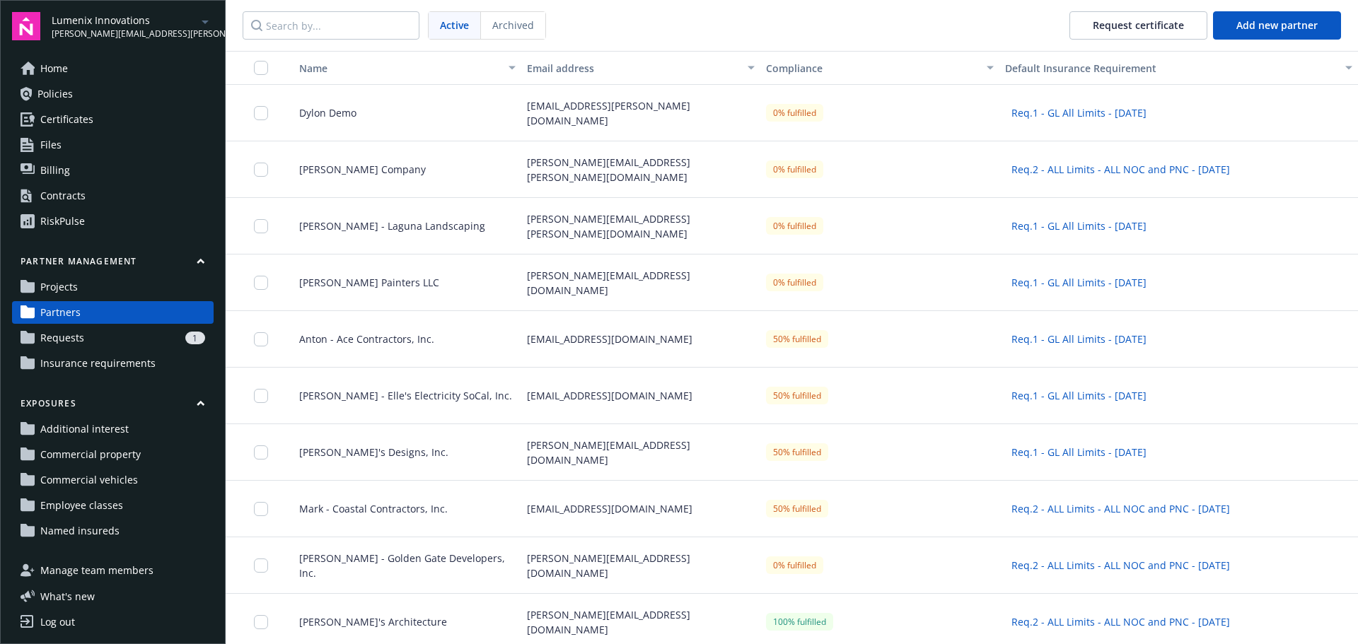
click at [121, 291] on link "Projects" at bounding box center [113, 287] width 202 height 23
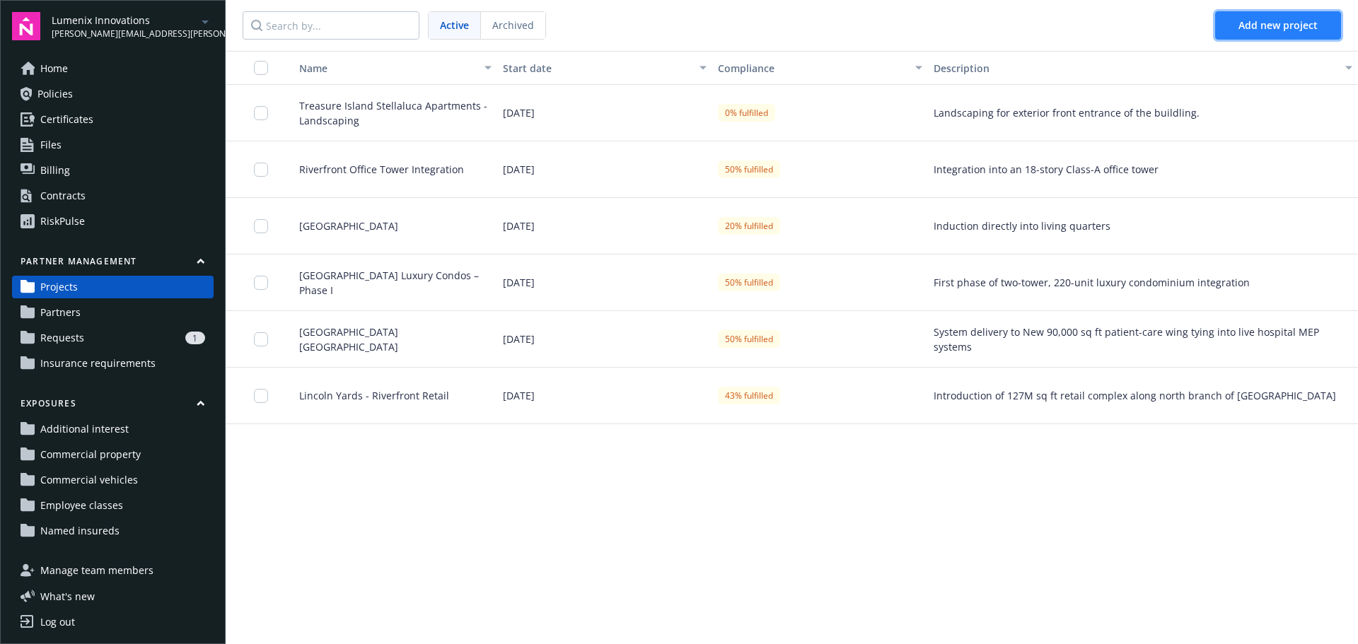
click at [1295, 19] on span "Add new project" at bounding box center [1278, 24] width 79 height 13
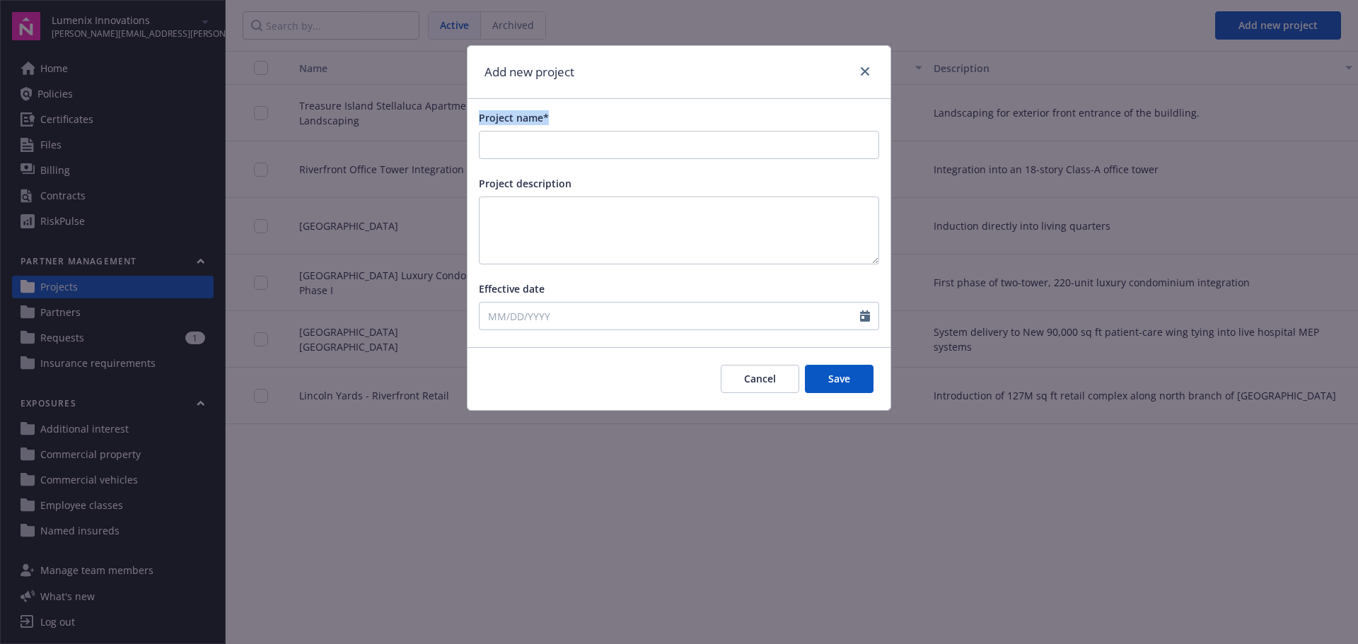
drag, startPoint x: 588, startPoint y: 115, endPoint x: 586, endPoint y: 233, distance: 117.4
click at [468, 111] on div "Project name* Project description Effective date" at bounding box center [679, 220] width 423 height 243
click at [577, 282] on div "Effective date" at bounding box center [679, 289] width 400 height 15
click at [779, 372] on button "Cancel" at bounding box center [760, 379] width 79 height 28
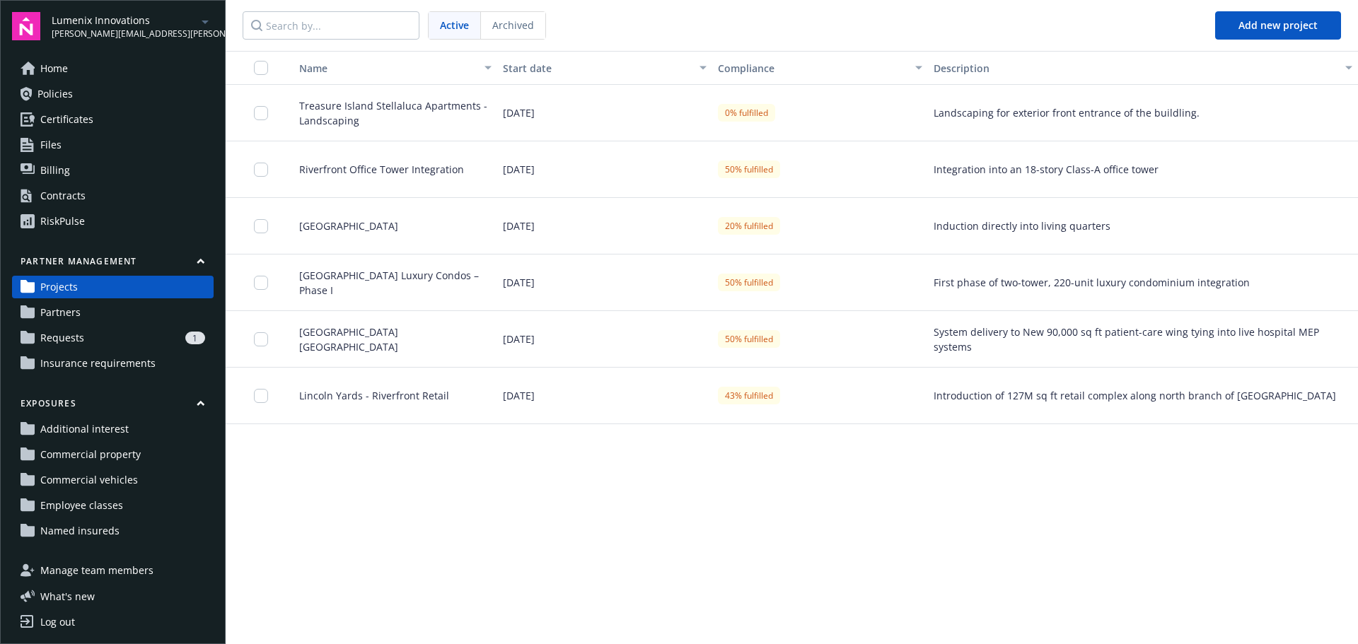
click at [406, 109] on span "Treasure Island Stellaluca Apartments - Landscaping" at bounding box center [390, 113] width 204 height 30
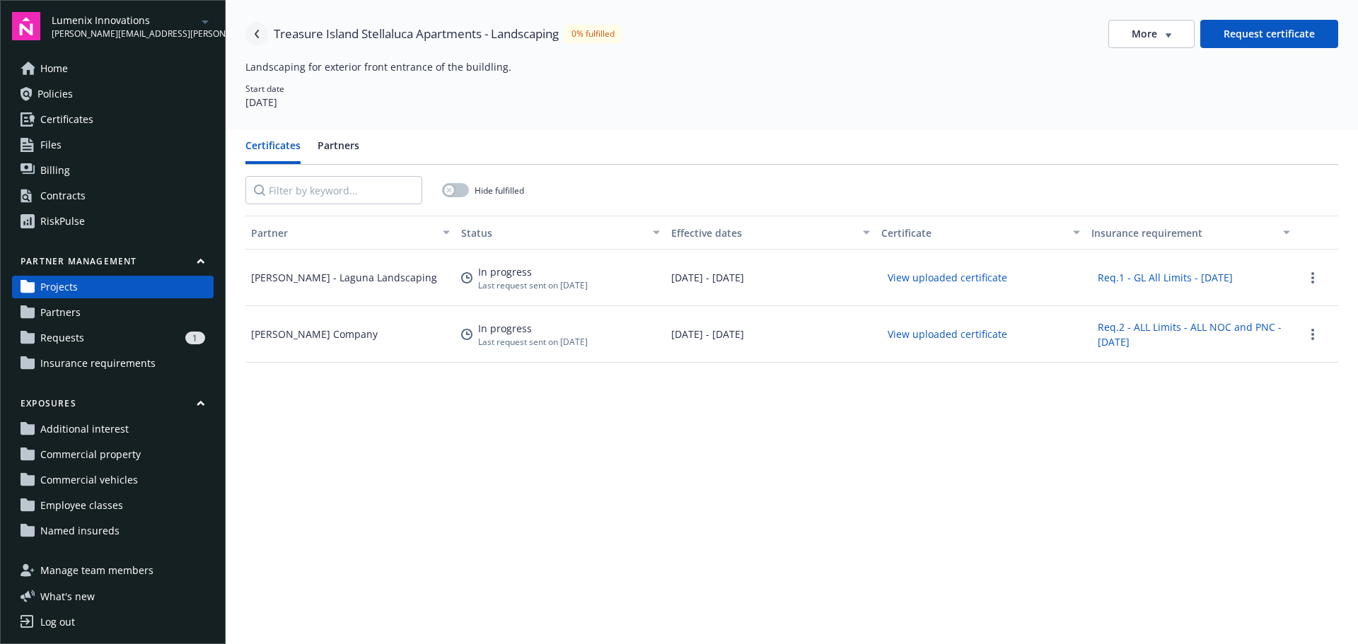
click at [262, 38] on link "Navigate back" at bounding box center [256, 34] width 23 height 23
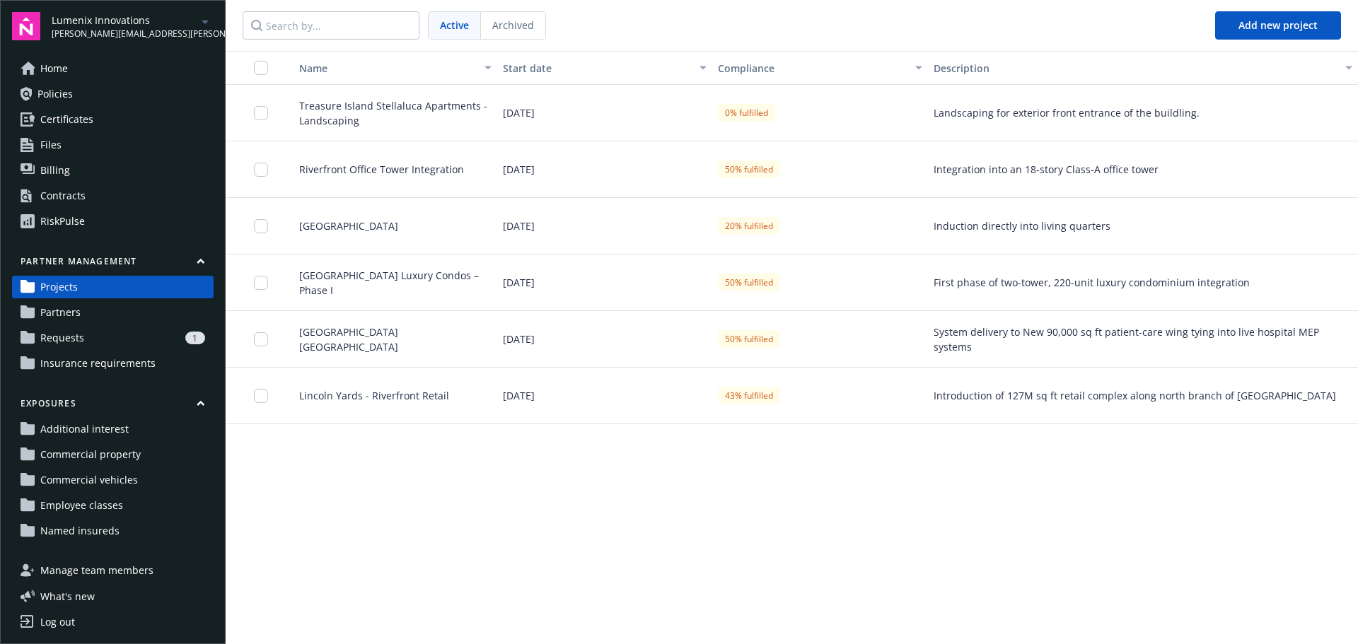
click at [83, 330] on link "Requests 1" at bounding box center [113, 338] width 202 height 23
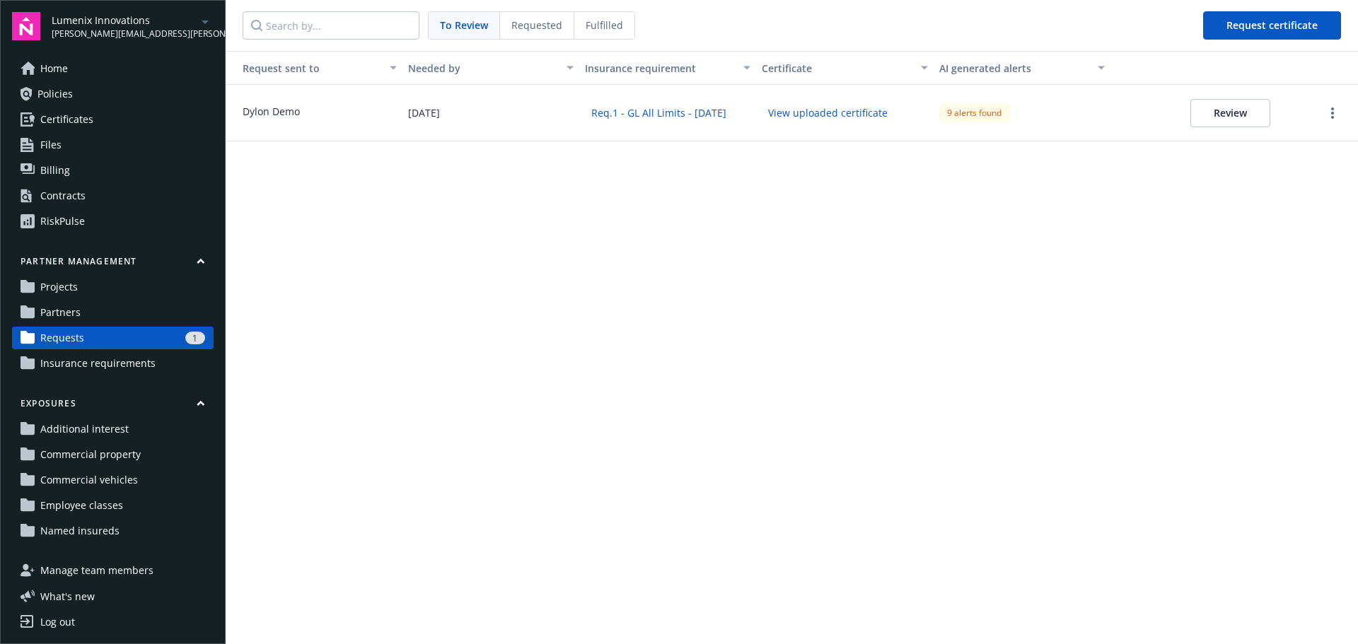
click at [1012, 279] on div "Request sent to Needed by Insurance requirement Certificate AI generated alerts…" at bounding box center [792, 347] width 1132 height 593
click at [124, 359] on span "Insurance requirements" at bounding box center [97, 363] width 115 height 23
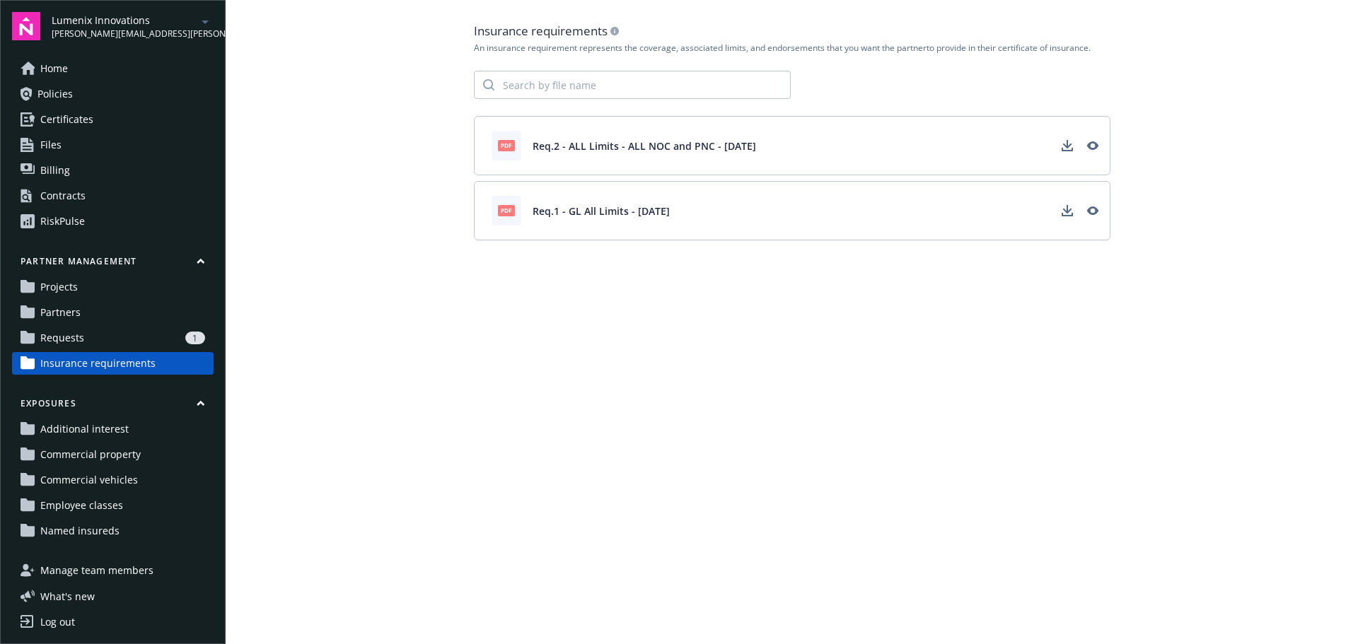
click at [115, 316] on link "Partners" at bounding box center [113, 312] width 202 height 23
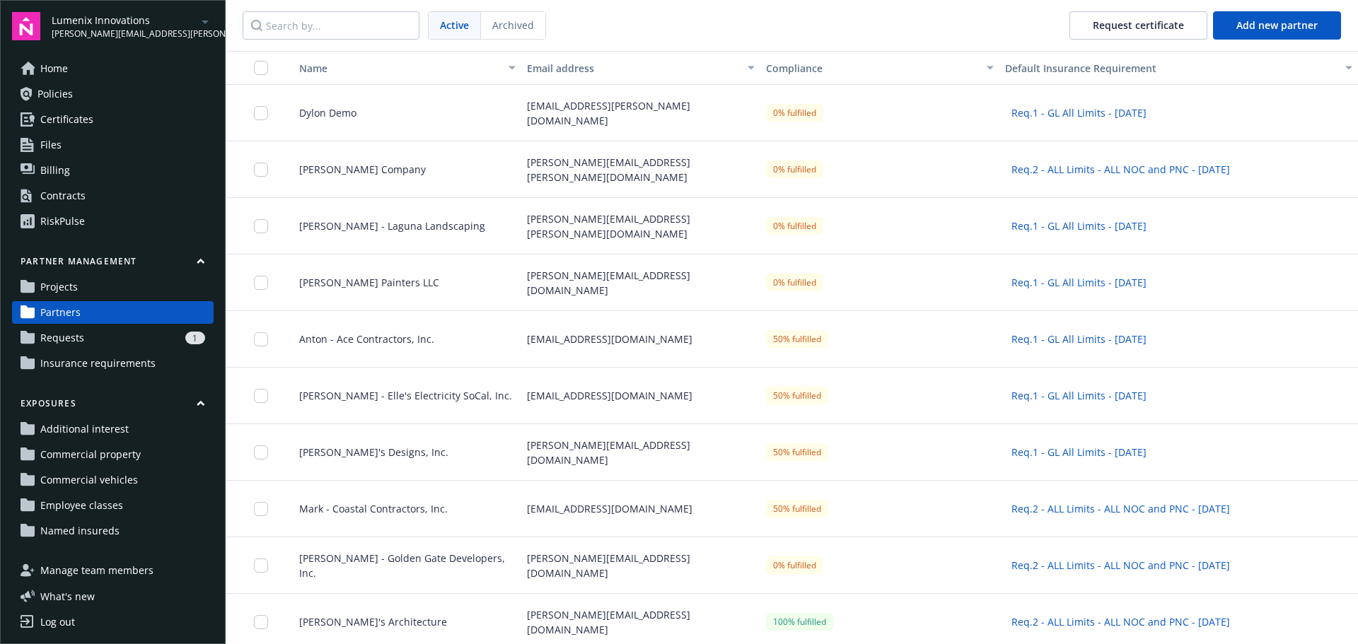
click at [102, 289] on link "Projects" at bounding box center [113, 287] width 202 height 23
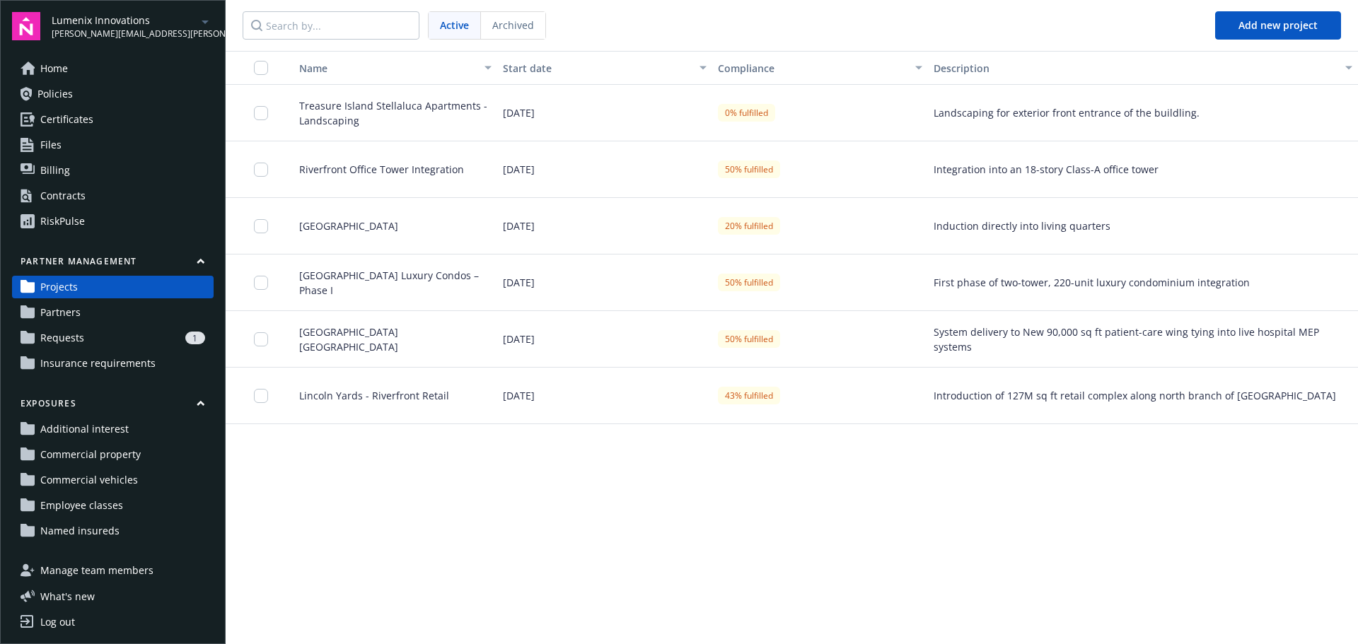
click at [90, 342] on div "1" at bounding box center [147, 338] width 115 height 13
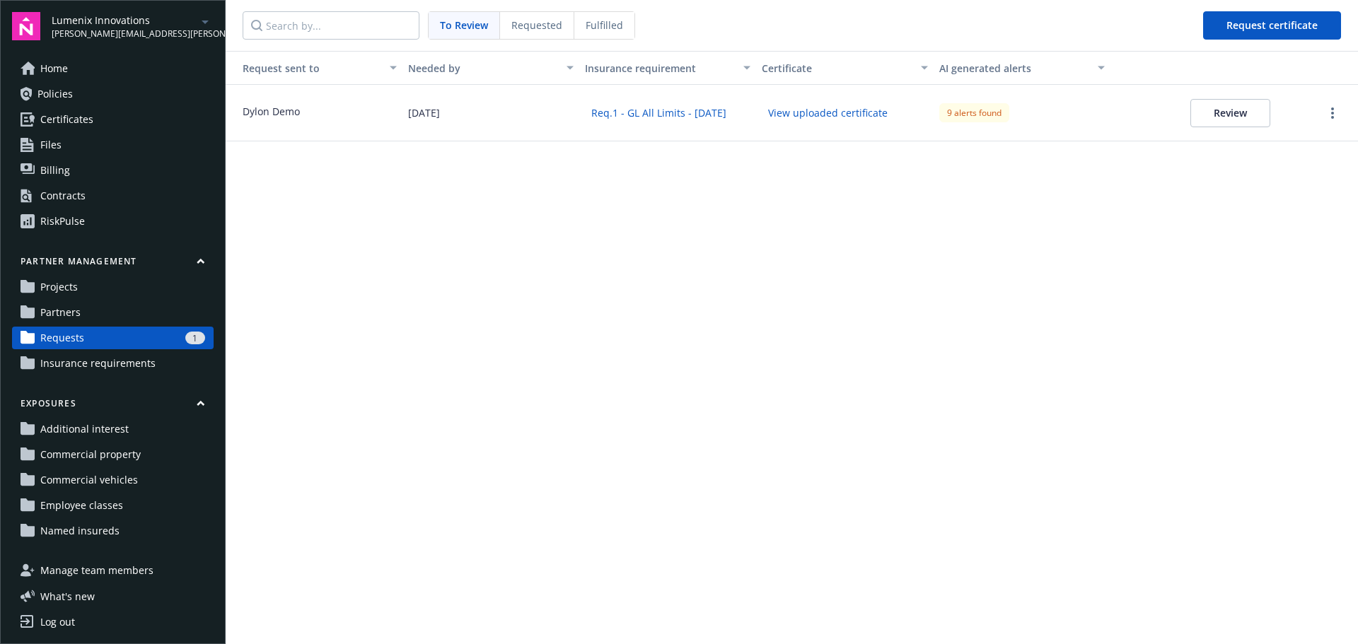
click at [80, 313] on link "Partners" at bounding box center [113, 312] width 202 height 23
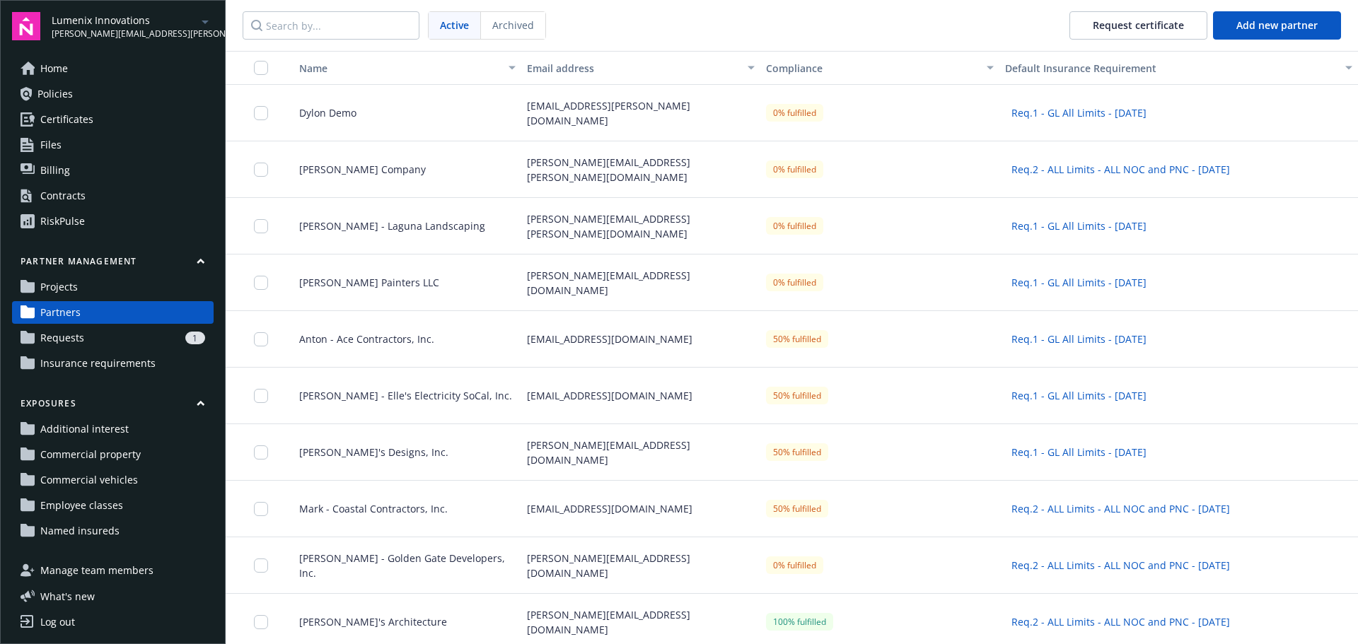
click at [474, 123] on div "Dylon Demo" at bounding box center [401, 113] width 239 height 57
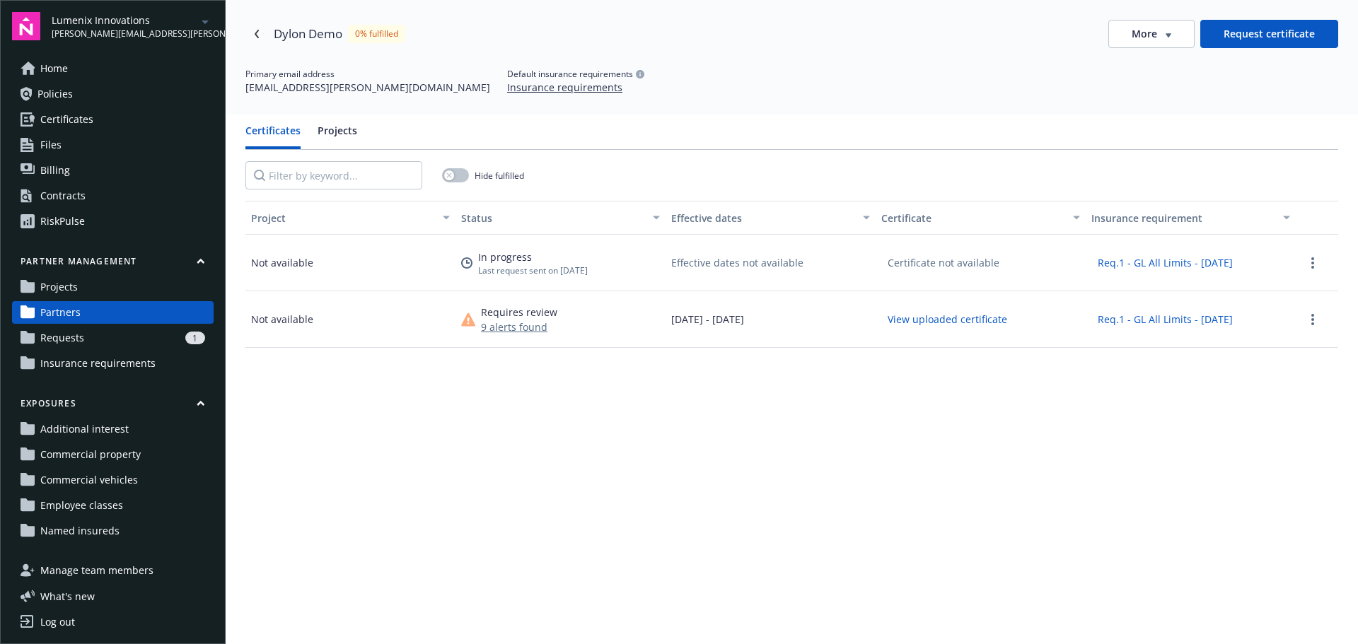
drag, startPoint x: 621, startPoint y: 282, endPoint x: 468, endPoint y: 255, distance: 155.7
click at [468, 255] on div "In progress Last request sent on [DATE]" at bounding box center [561, 263] width 210 height 57
drag, startPoint x: 554, startPoint y: 329, endPoint x: 480, endPoint y: 314, distance: 75.7
click at [480, 314] on div "Requires review 9 alerts found" at bounding box center [561, 319] width 210 height 57
click at [486, 403] on div "Project Status Effective dates Certificate Insurance requirement Not available …" at bounding box center [791, 497] width 1093 height 593
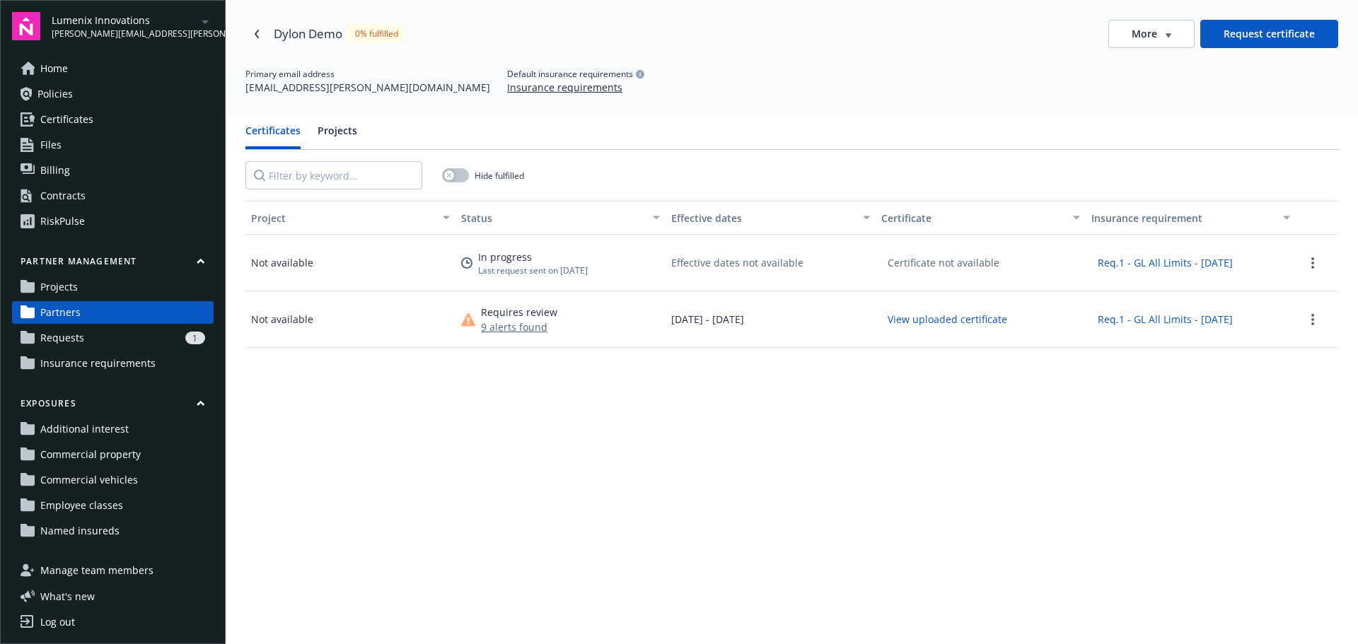
click at [342, 124] on button "Projects" at bounding box center [338, 136] width 40 height 26
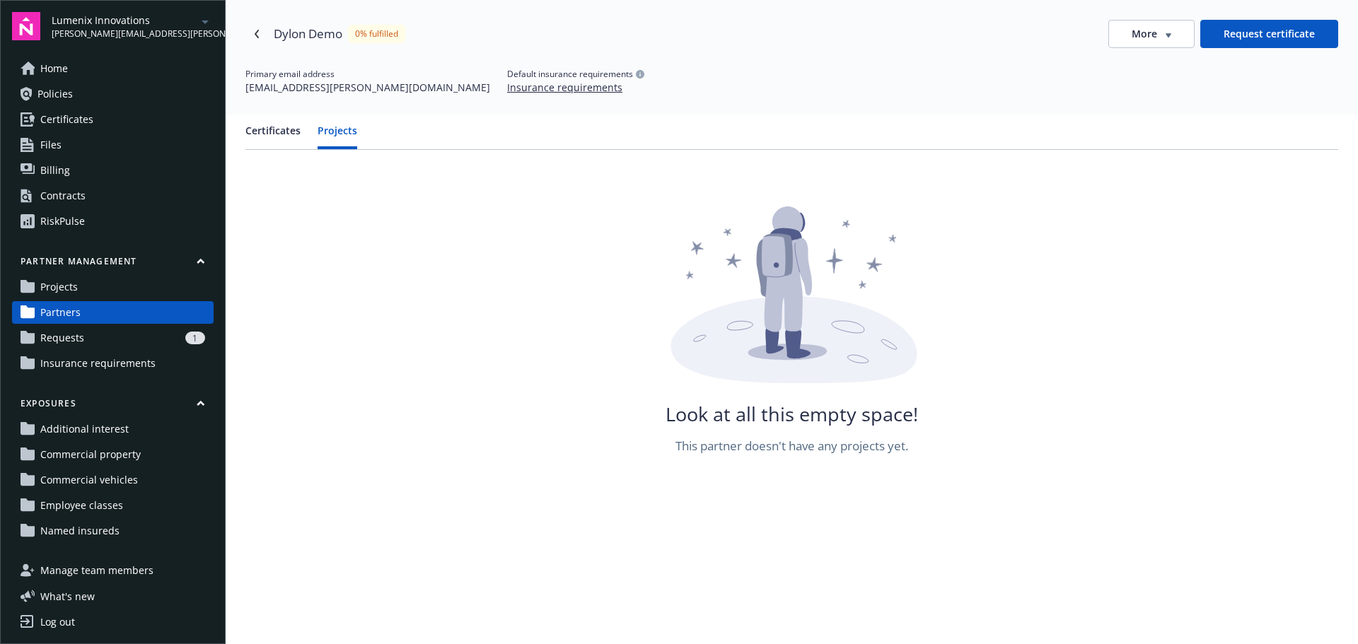
click at [290, 131] on button "Certificates" at bounding box center [272, 136] width 55 height 26
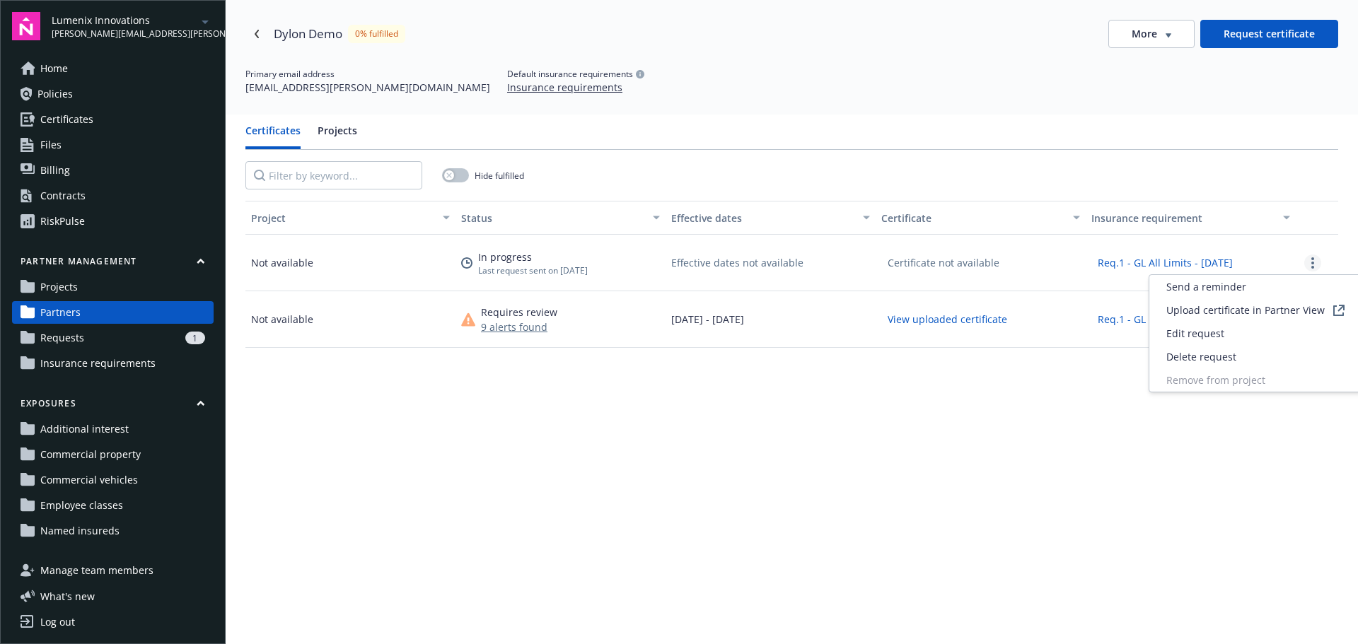
click at [1305, 268] on link "more" at bounding box center [1312, 263] width 17 height 17
click at [995, 419] on div "Project Status Effective dates Certificate Insurance requirement Not available …" at bounding box center [791, 497] width 1093 height 593
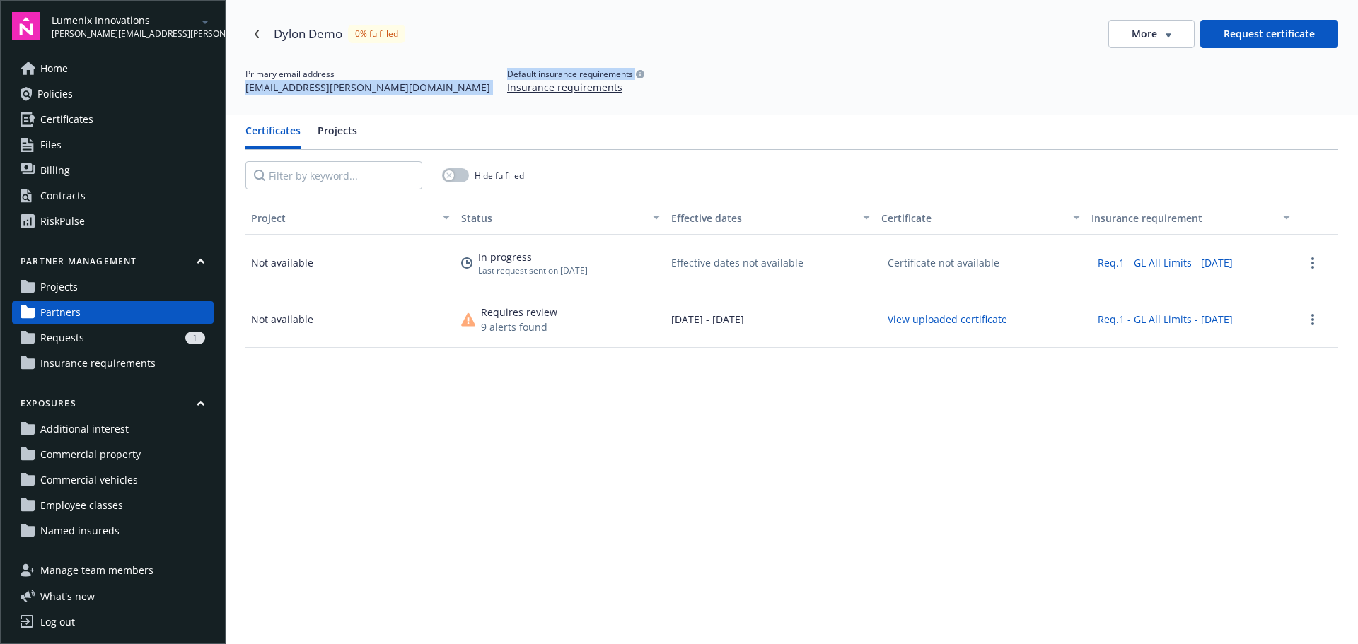
drag, startPoint x: 376, startPoint y: 92, endPoint x: 451, endPoint y: 106, distance: 77.0
click at [246, 93] on div "Primary email address [EMAIL_ADDRESS][PERSON_NAME][DOMAIN_NAME] Default insuran…" at bounding box center [791, 81] width 1093 height 27
click at [634, 82] on div "Primary email address [EMAIL_ADDRESS][PERSON_NAME][DOMAIN_NAME] Default insuran…" at bounding box center [791, 81] width 1093 height 27
click at [262, 38] on link "Navigate back" at bounding box center [256, 34] width 23 height 23
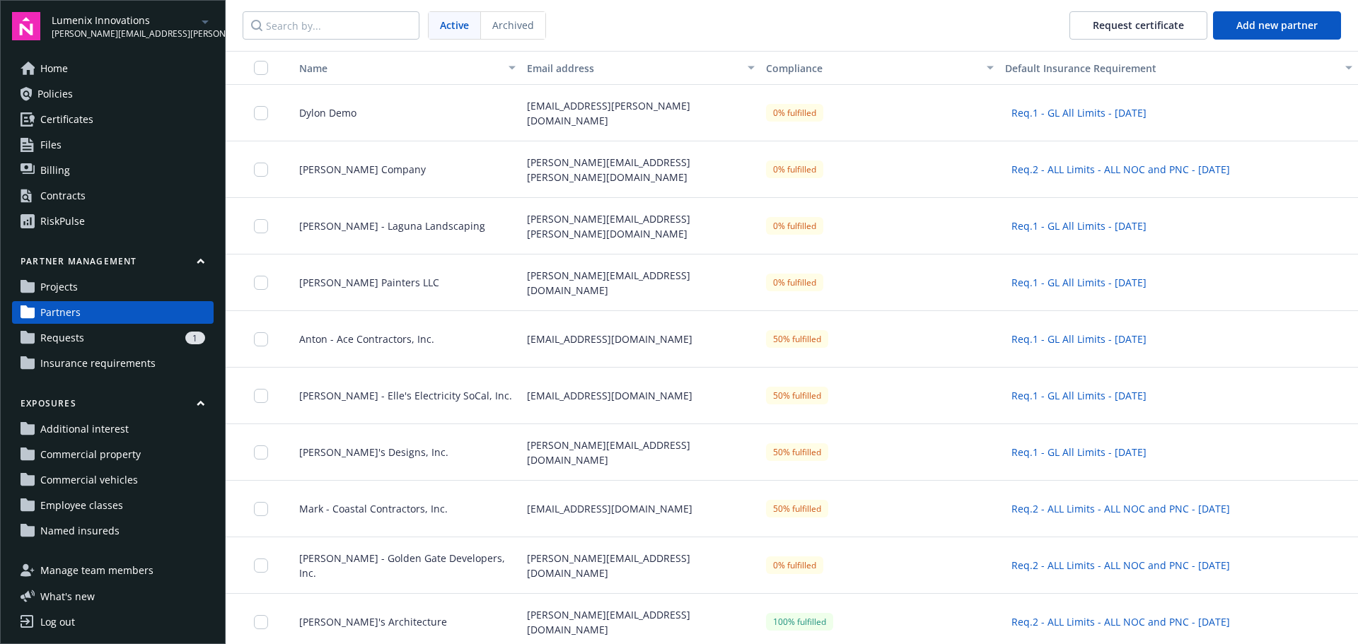
click at [132, 295] on link "Projects" at bounding box center [113, 287] width 202 height 23
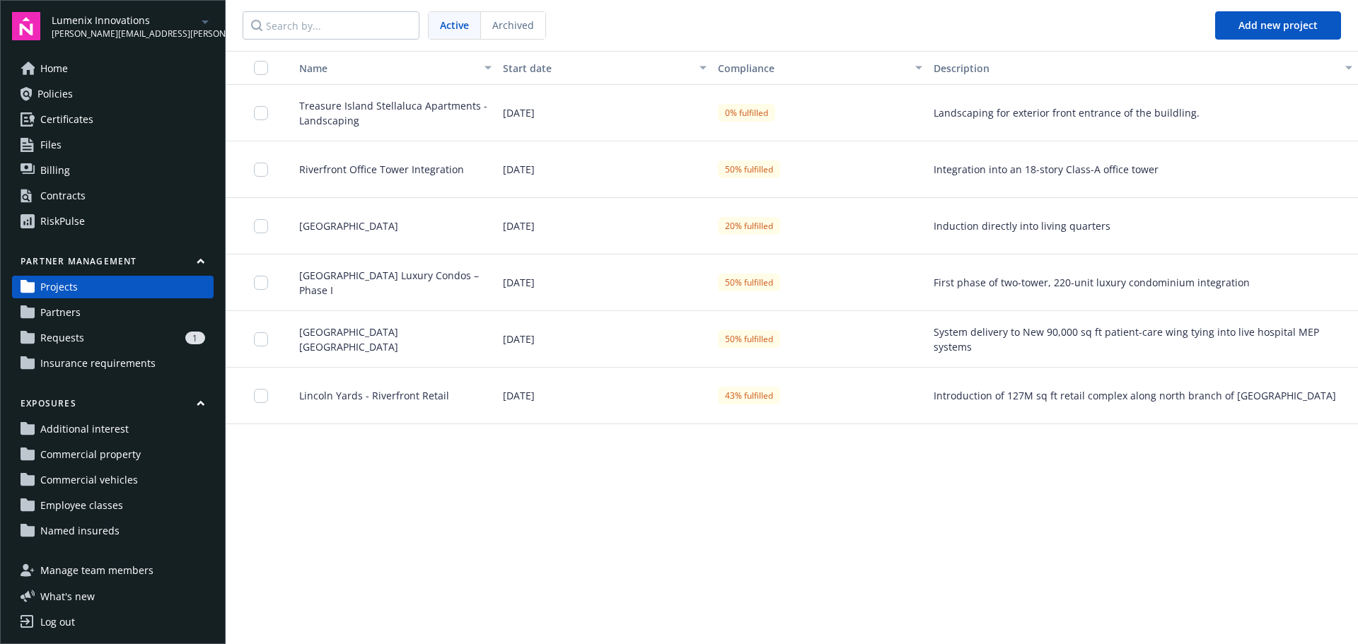
click at [406, 114] on span "Treasure Island Stellaluca Apartments - Landscaping" at bounding box center [390, 113] width 204 height 30
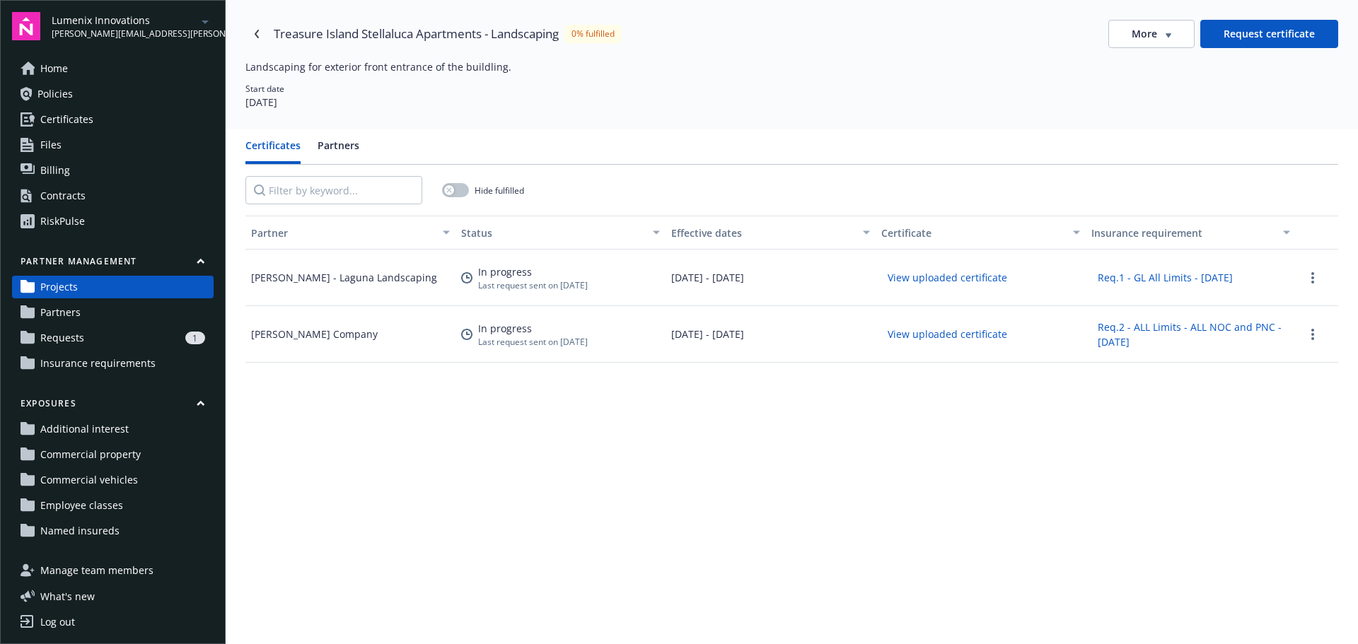
click at [341, 151] on button "Partners" at bounding box center [339, 151] width 42 height 26
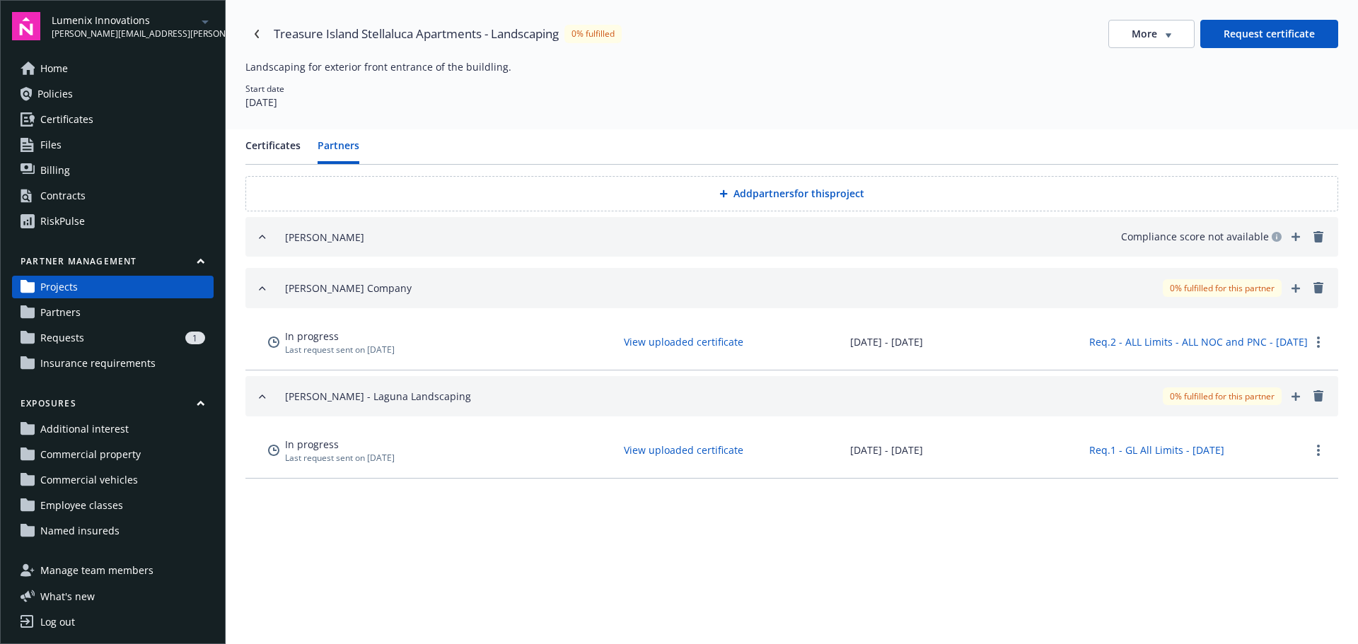
click at [262, 298] on button "[PERSON_NAME] Company 0% fulfilled for this partner" at bounding box center [791, 288] width 1093 height 40
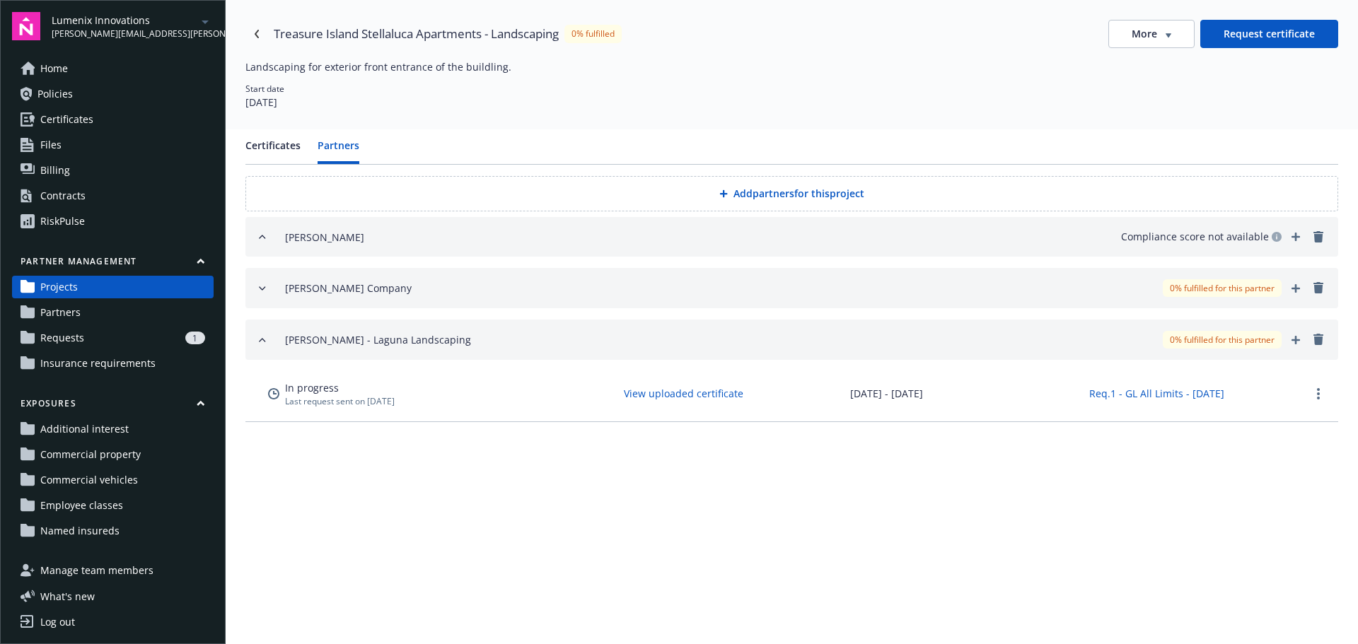
click at [262, 341] on icon "button" at bounding box center [262, 340] width 11 height 11
click at [254, 237] on button "[PERSON_NAME] Compliance score not available" at bounding box center [791, 237] width 1093 height 40
click at [262, 239] on icon "button" at bounding box center [262, 236] width 11 height 11
click at [267, 286] on icon "button" at bounding box center [262, 288] width 11 height 11
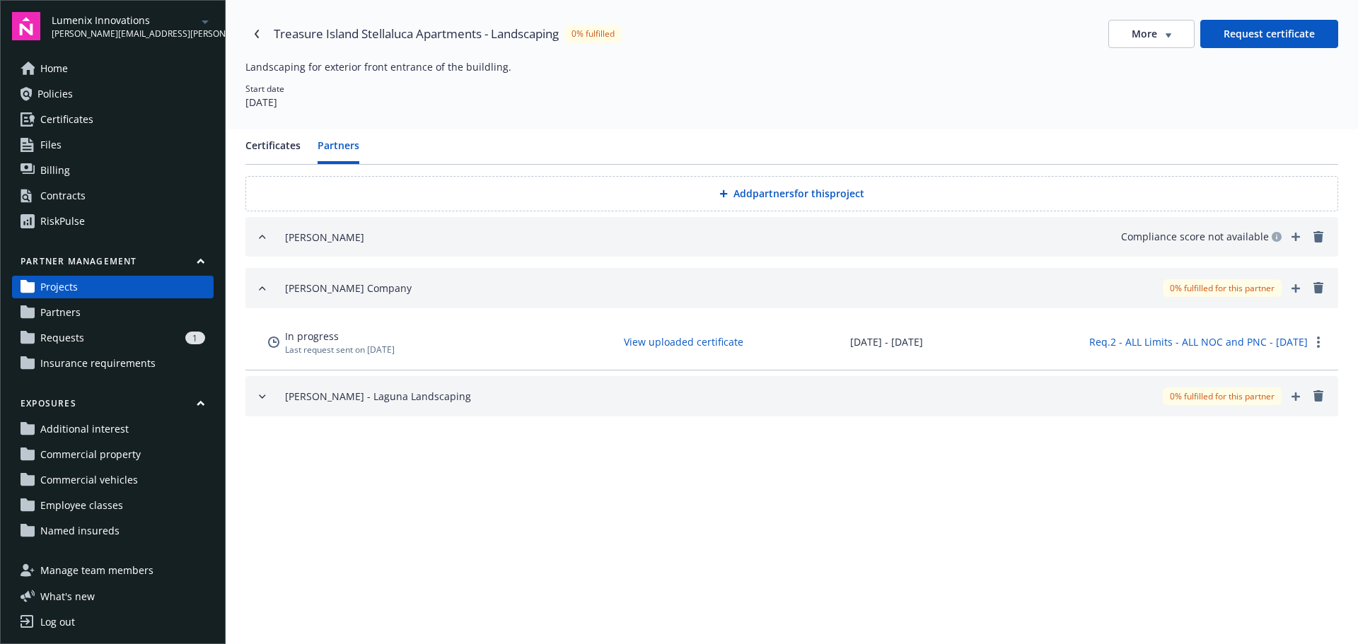
drag, startPoint x: 468, startPoint y: 360, endPoint x: 279, endPoint y: 339, distance: 190.0
click at [279, 339] on div "In progress Last request sent on [DATE] View uploaded certificate [DATE] - [DAT…" at bounding box center [791, 342] width 1093 height 57
click at [263, 287] on icon "button" at bounding box center [262, 288] width 11 height 11
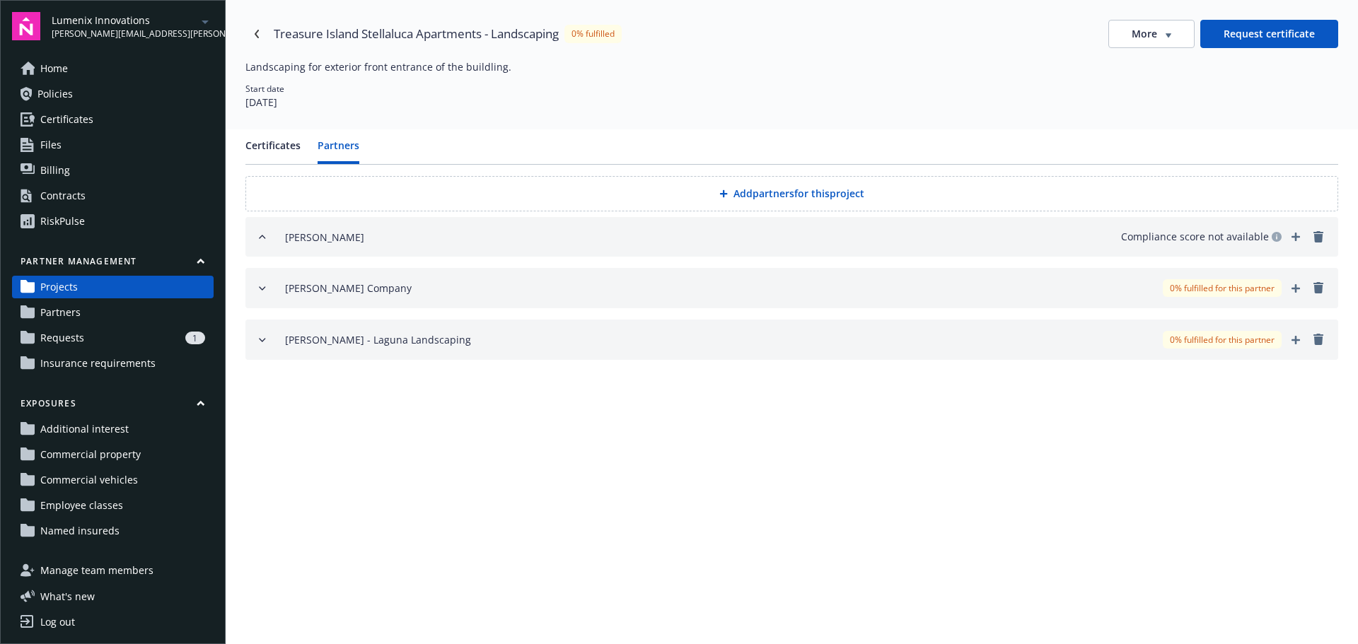
click at [262, 348] on div "[PERSON_NAME] Landscaping 0% fulfilled for this partner" at bounding box center [792, 340] width 1070 height 18
drag, startPoint x: 439, startPoint y: 412, endPoint x: 288, endPoint y: 390, distance: 152.9
click at [284, 390] on div "In progress Last request sent on [DATE] View uploaded certificate [DATE] - [DAT…" at bounding box center [791, 394] width 1093 height 57
click at [307, 400] on div "Last request sent on [DATE]" at bounding box center [340, 401] width 110 height 12
click at [261, 345] on icon "button" at bounding box center [262, 340] width 11 height 11
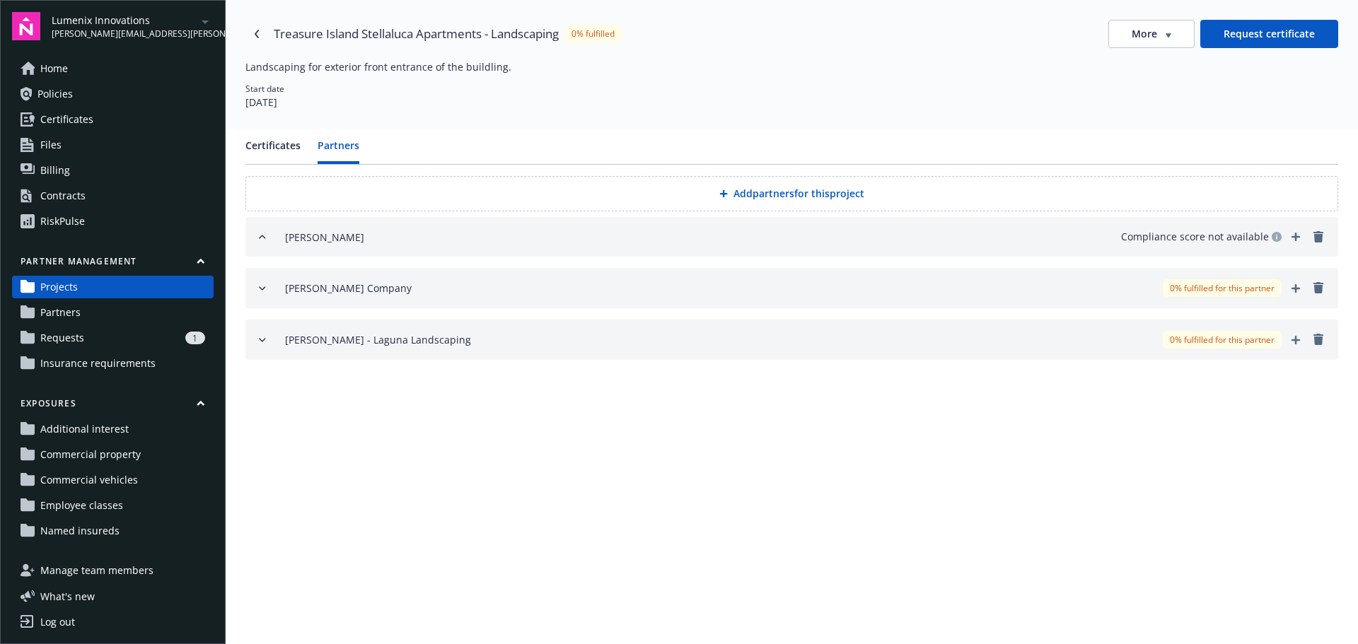
click at [123, 317] on link "Partners" at bounding box center [113, 312] width 202 height 23
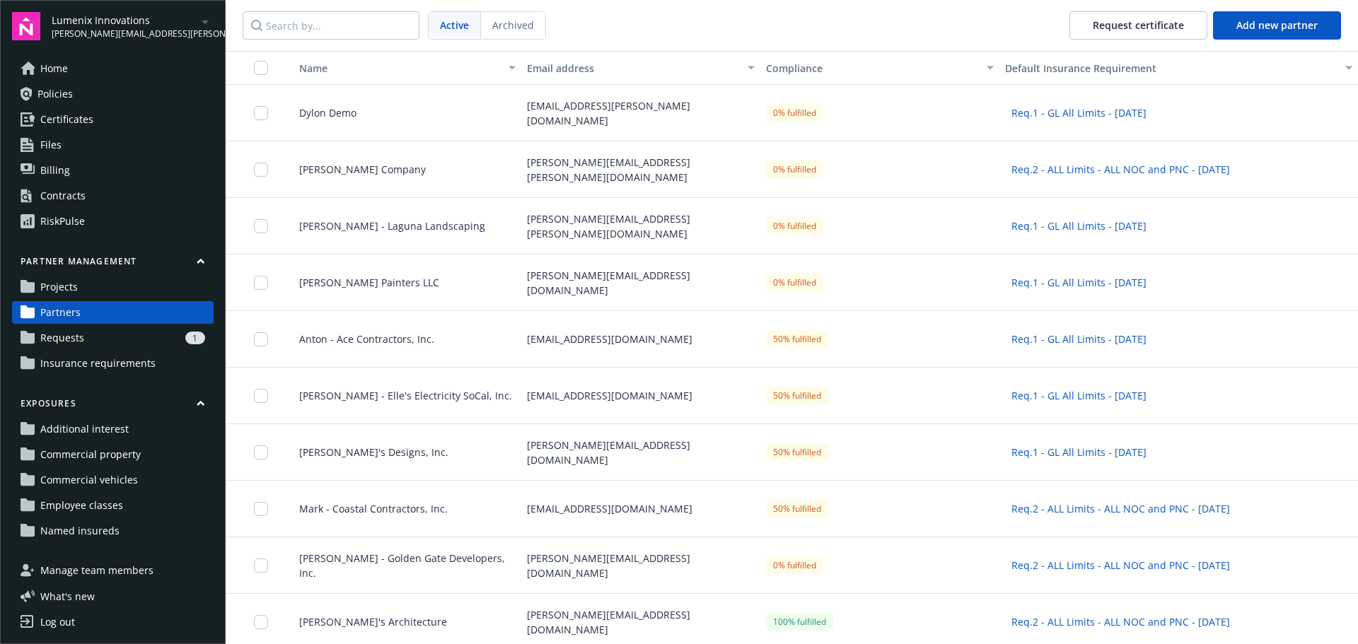
click at [105, 337] on div "1" at bounding box center [147, 338] width 115 height 13
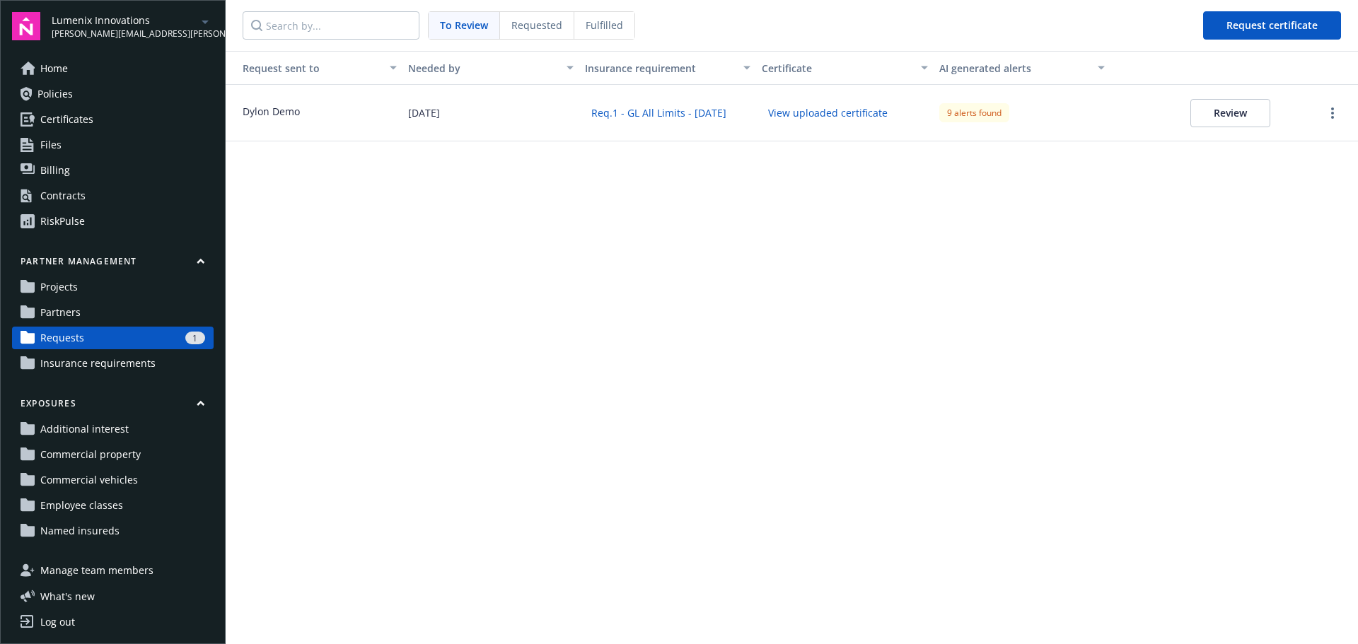
click at [98, 361] on span "Insurance requirements" at bounding box center [97, 363] width 115 height 23
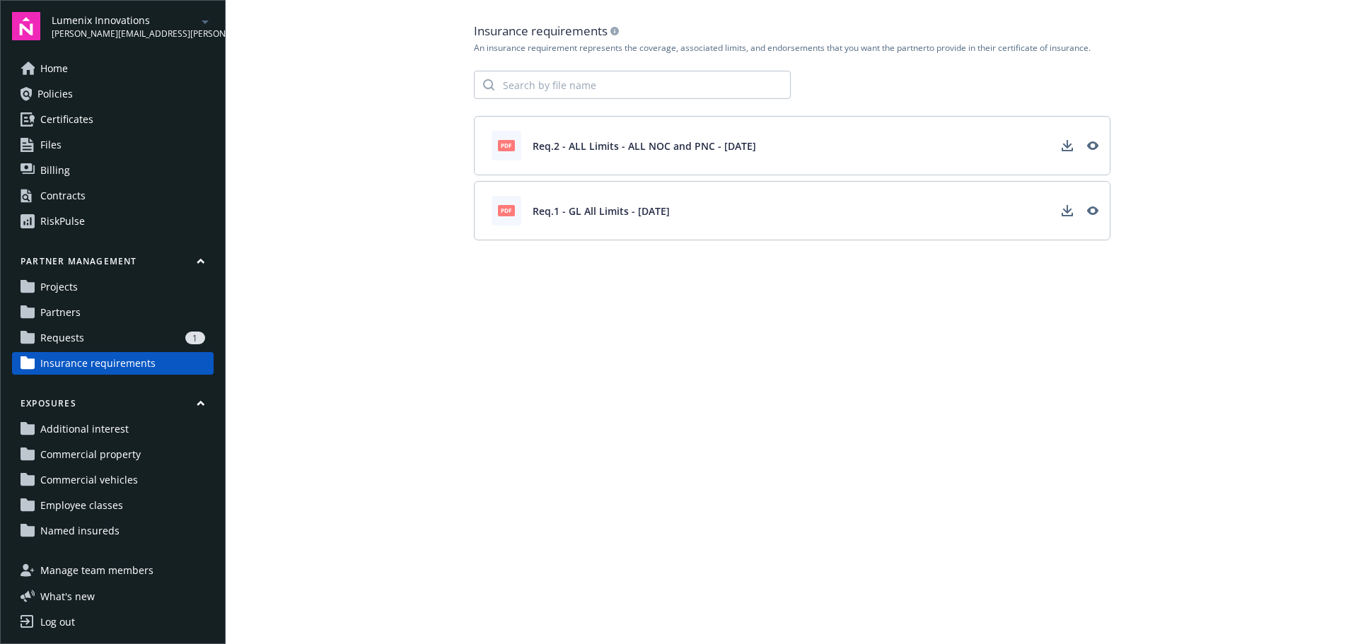
click at [97, 312] on link "Partners" at bounding box center [113, 312] width 202 height 23
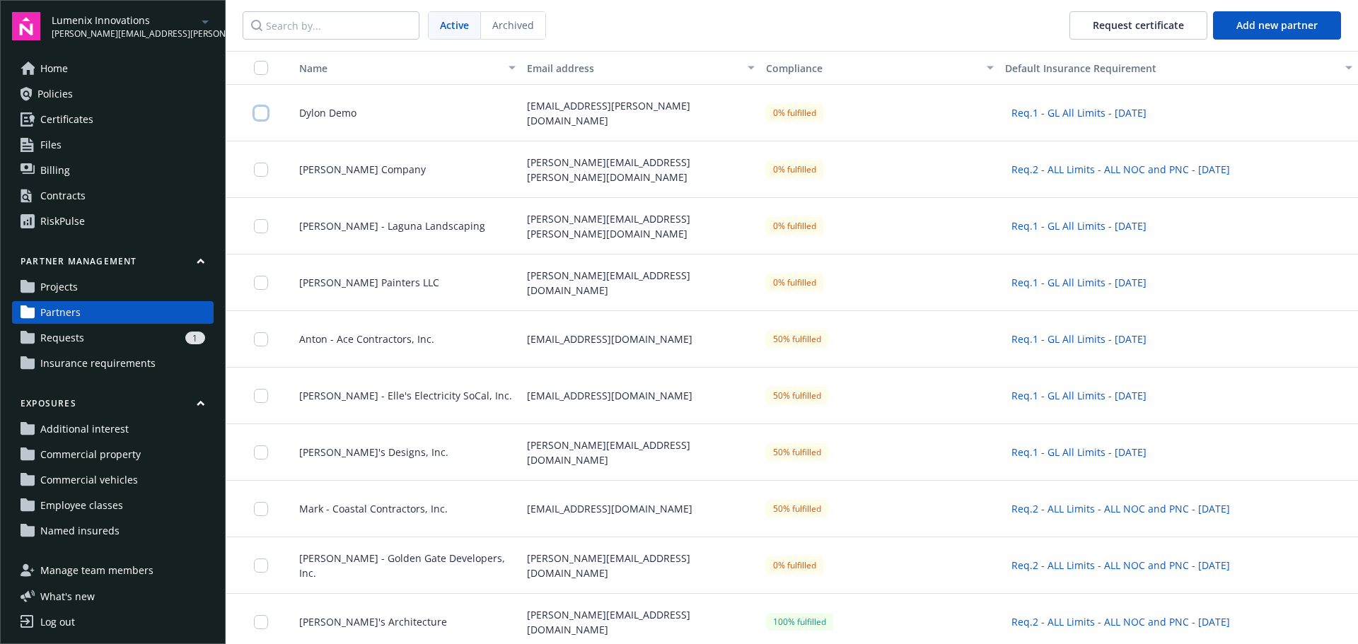
click at [262, 111] on input "checkbox" at bounding box center [261, 113] width 14 height 14
click at [56, 282] on span "Projects" at bounding box center [58, 287] width 37 height 23
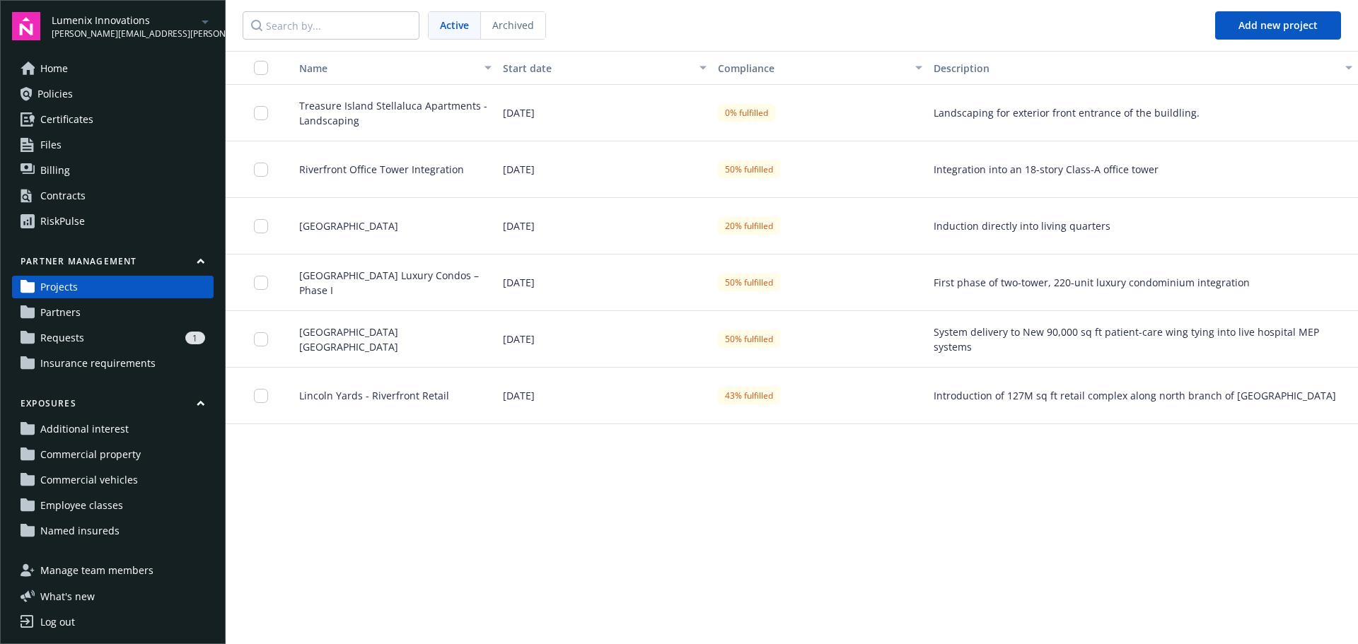
click at [108, 364] on span "Insurance requirements" at bounding box center [97, 363] width 115 height 23
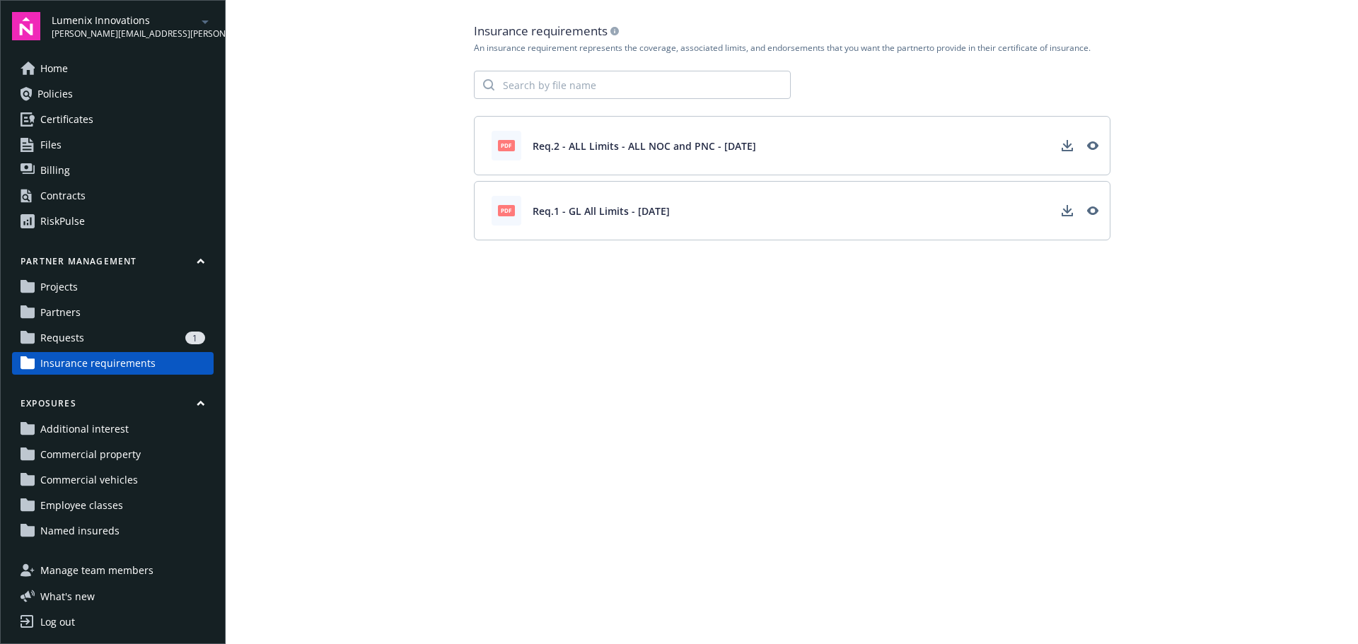
click at [91, 340] on div "1" at bounding box center [147, 338] width 115 height 13
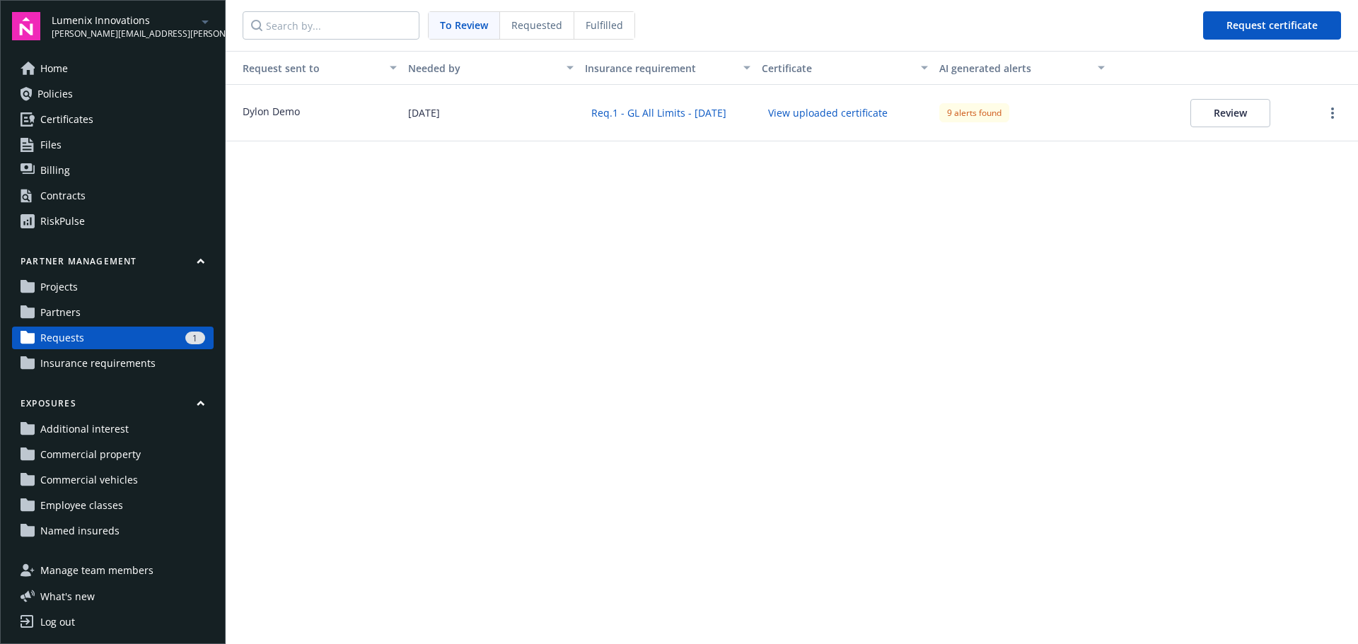
click at [90, 312] on link "Partners" at bounding box center [113, 312] width 202 height 23
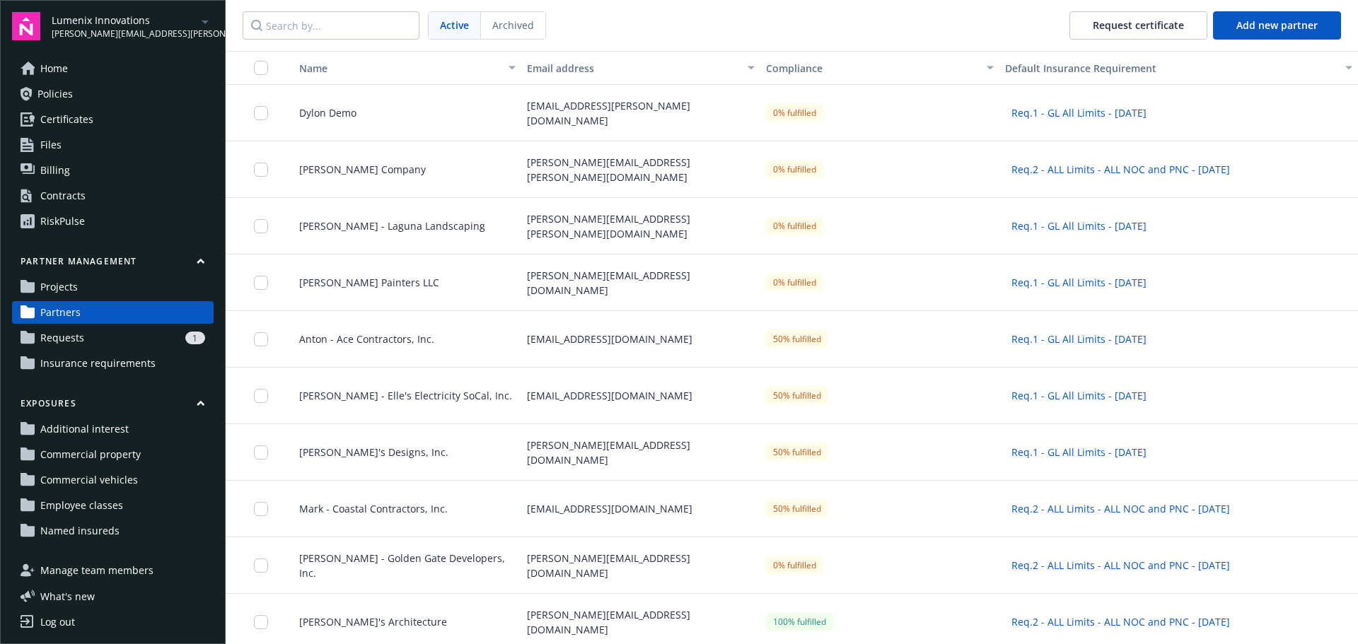
click at [84, 287] on link "Projects" at bounding box center [113, 287] width 202 height 23
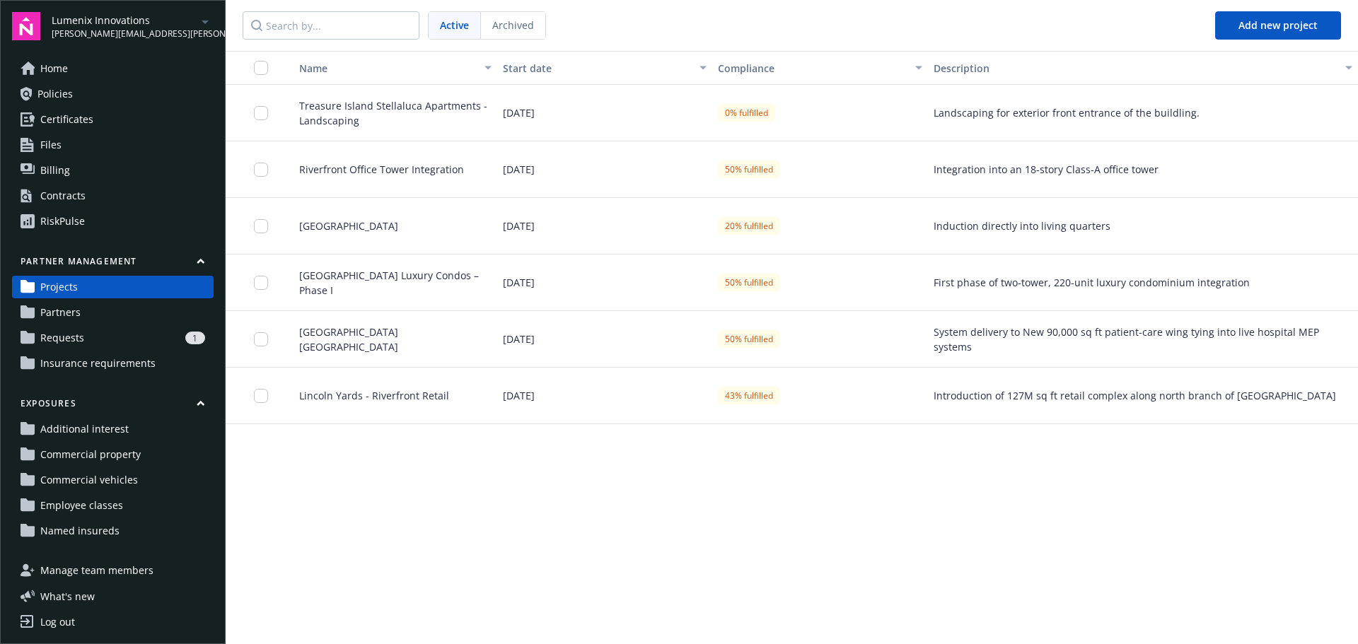
click at [420, 113] on span "Treasure Island Stellaluca Apartments - Landscaping" at bounding box center [390, 113] width 204 height 30
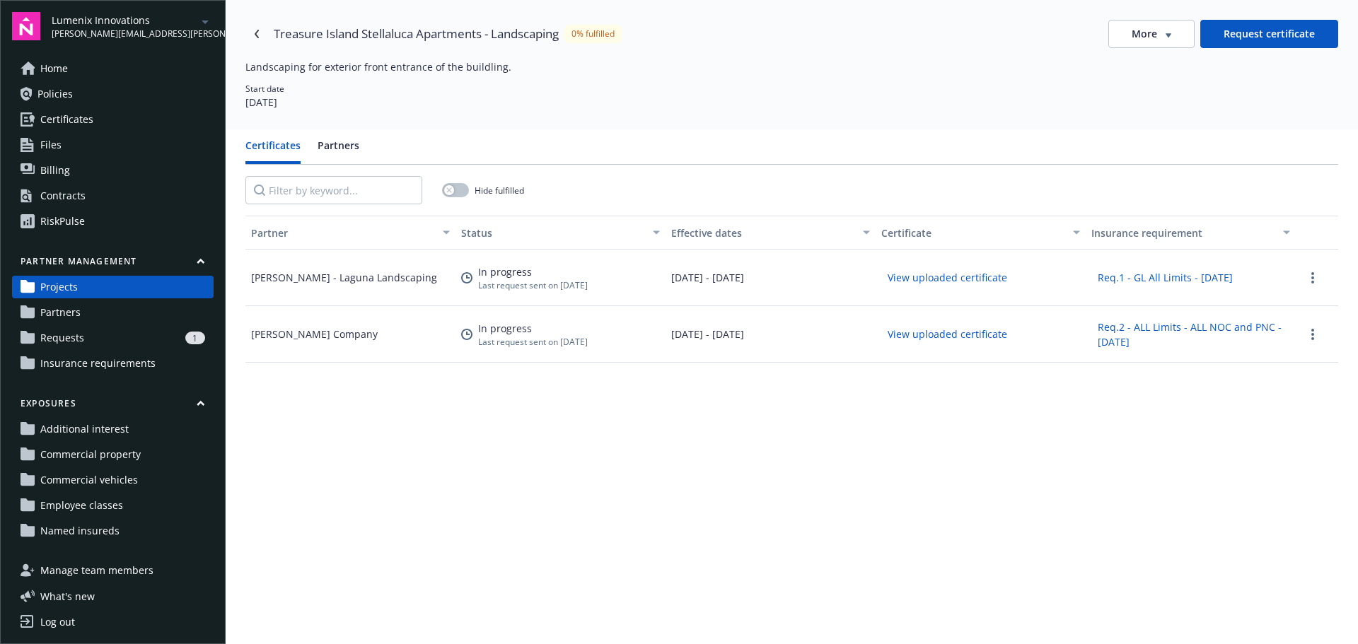
click at [1161, 38] on div "More" at bounding box center [1152, 34] width 40 height 14
click at [156, 310] on link "Partners" at bounding box center [113, 312] width 202 height 23
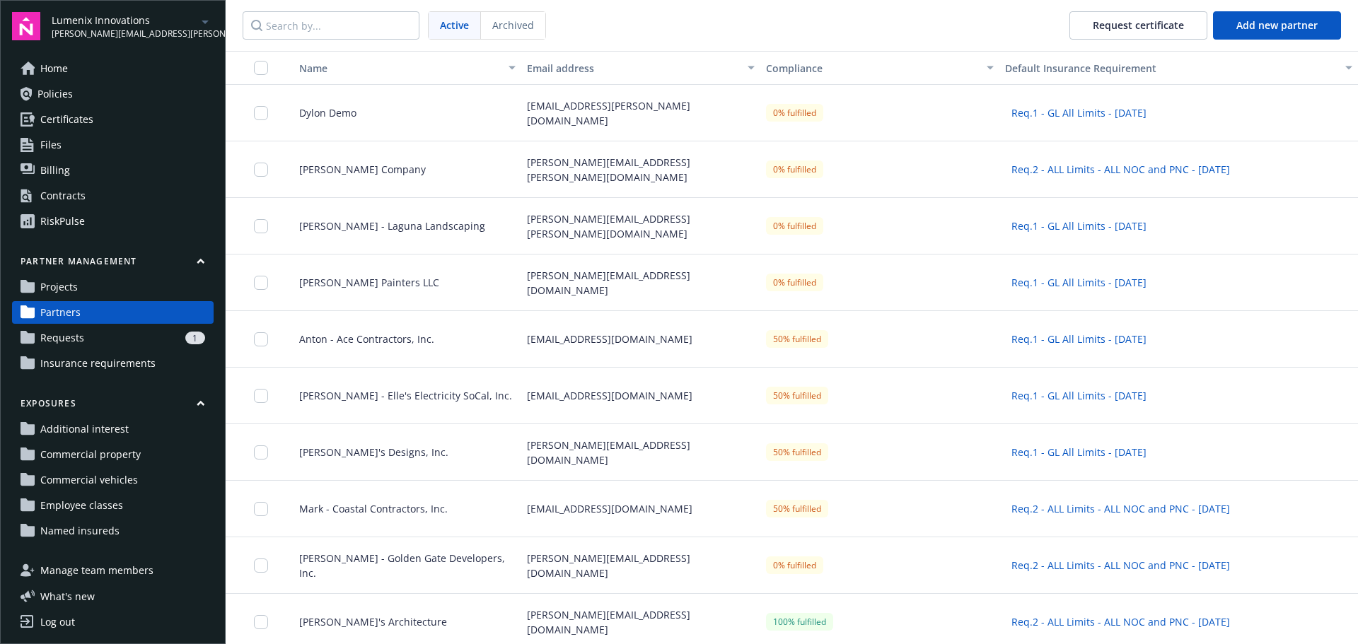
click at [358, 124] on div "Dylon Demo" at bounding box center [401, 113] width 239 height 57
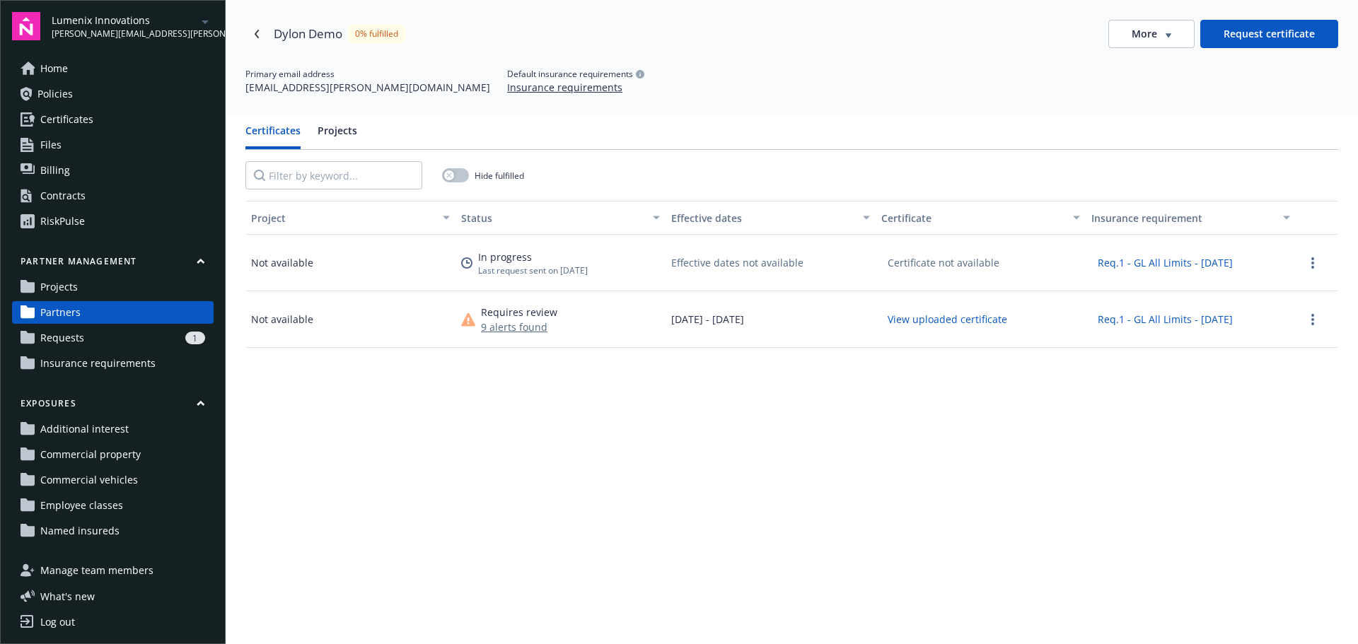
click at [1166, 36] on icon "button" at bounding box center [1169, 35] width 6 height 5
click at [626, 128] on div "Certificates Projects" at bounding box center [791, 136] width 1093 height 27
click at [507, 86] on button "Insurance requirements" at bounding box center [564, 87] width 115 height 15
click at [112, 284] on link "Projects" at bounding box center [113, 287] width 202 height 23
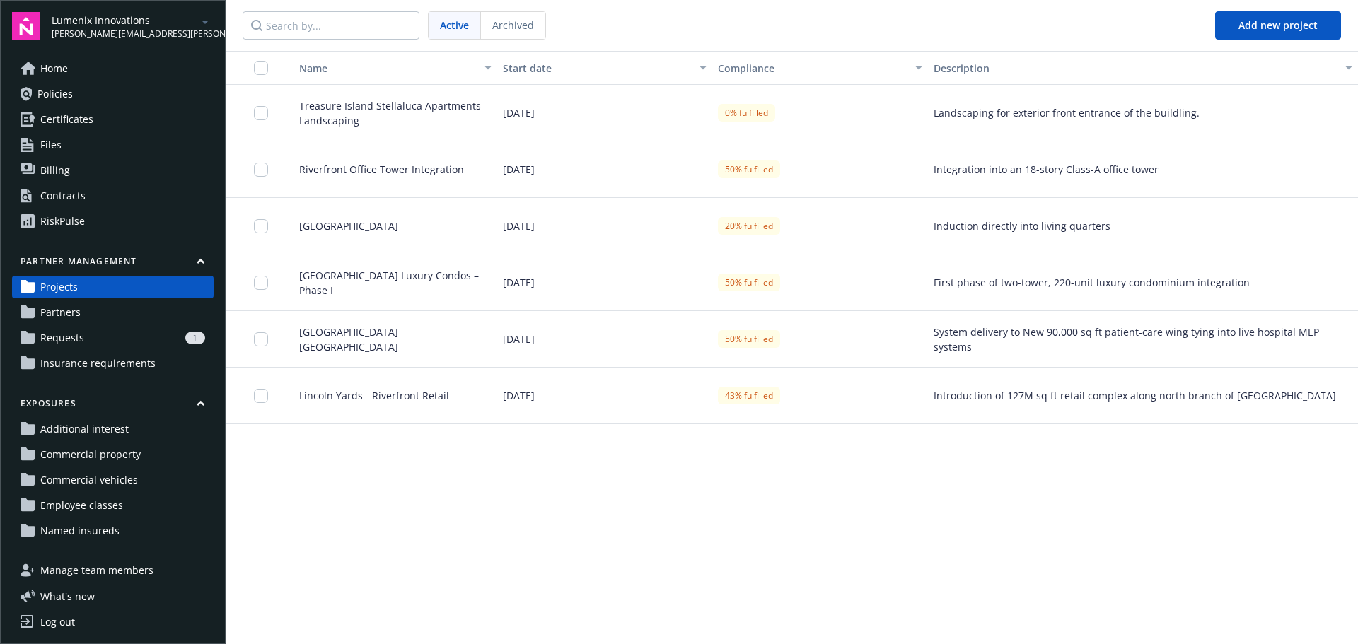
click at [96, 341] on div "1" at bounding box center [147, 338] width 115 height 13
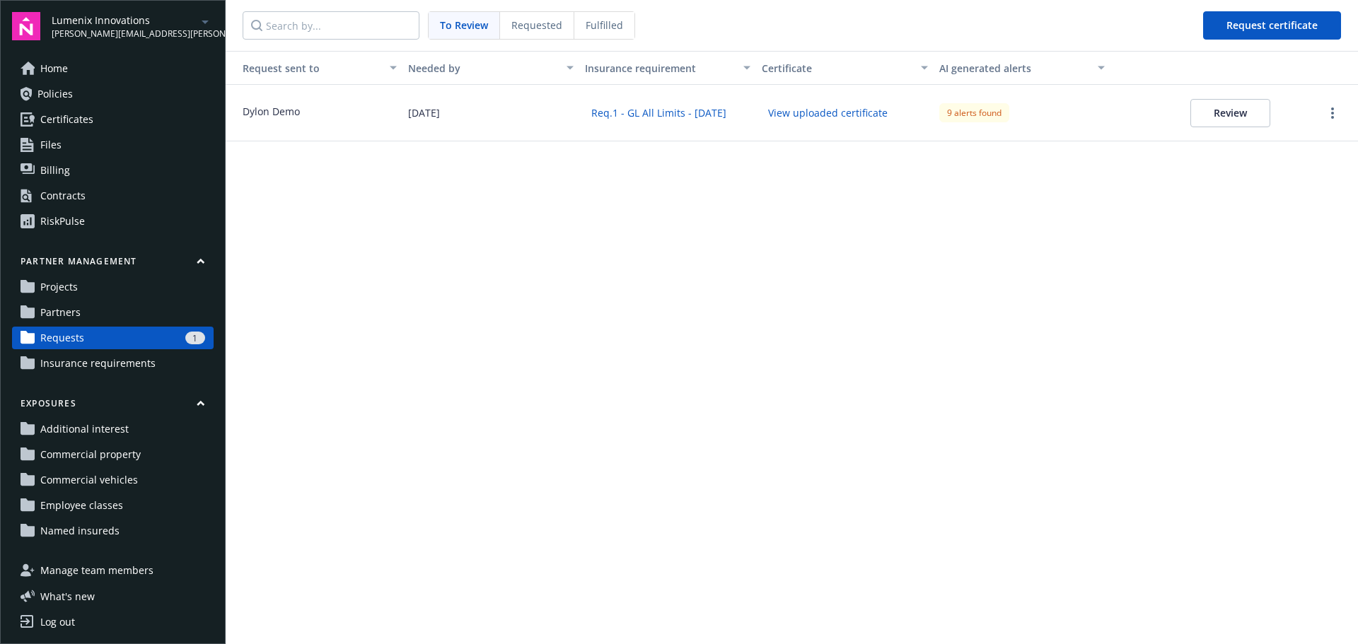
click at [81, 358] on span "Insurance requirements" at bounding box center [97, 363] width 115 height 23
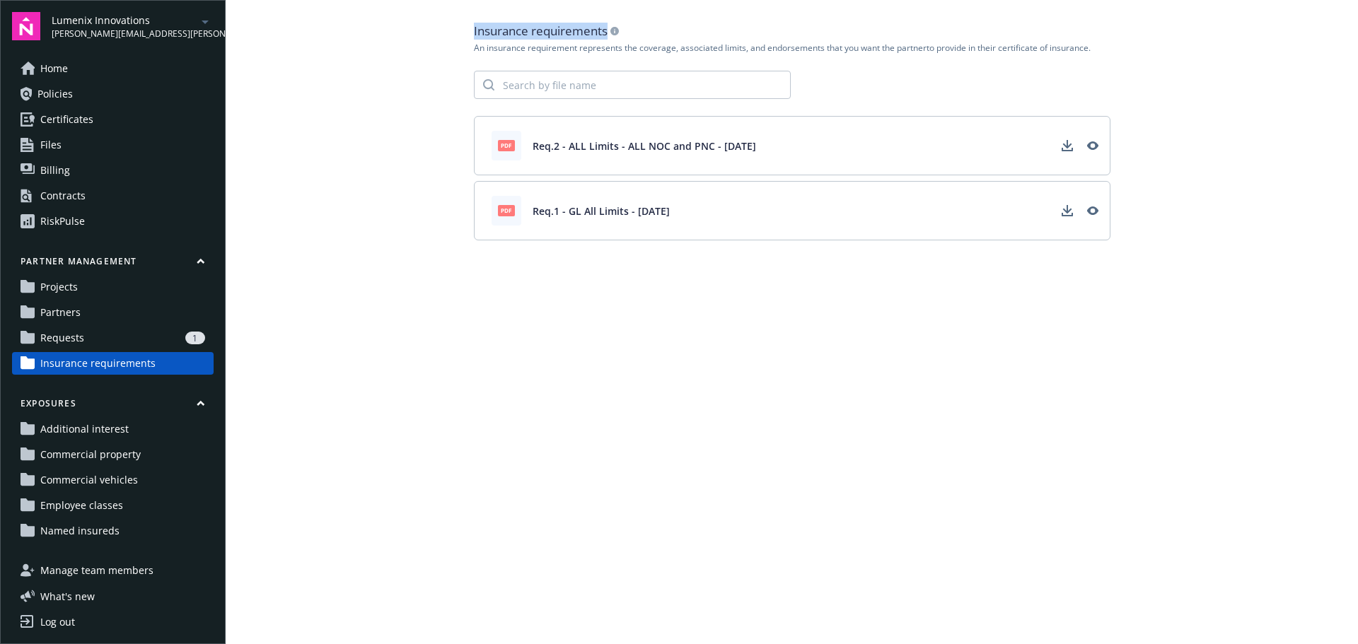
drag, startPoint x: 646, startPoint y: 34, endPoint x: 472, endPoint y: 36, distance: 174.0
click at [472, 36] on main "Insurance requirements An insurance requirement represents the coverage, associ…" at bounding box center [792, 322] width 1132 height 644
click at [1094, 151] on icon "View" at bounding box center [1092, 145] width 11 height 11
click at [112, 336] on div "1" at bounding box center [147, 338] width 115 height 13
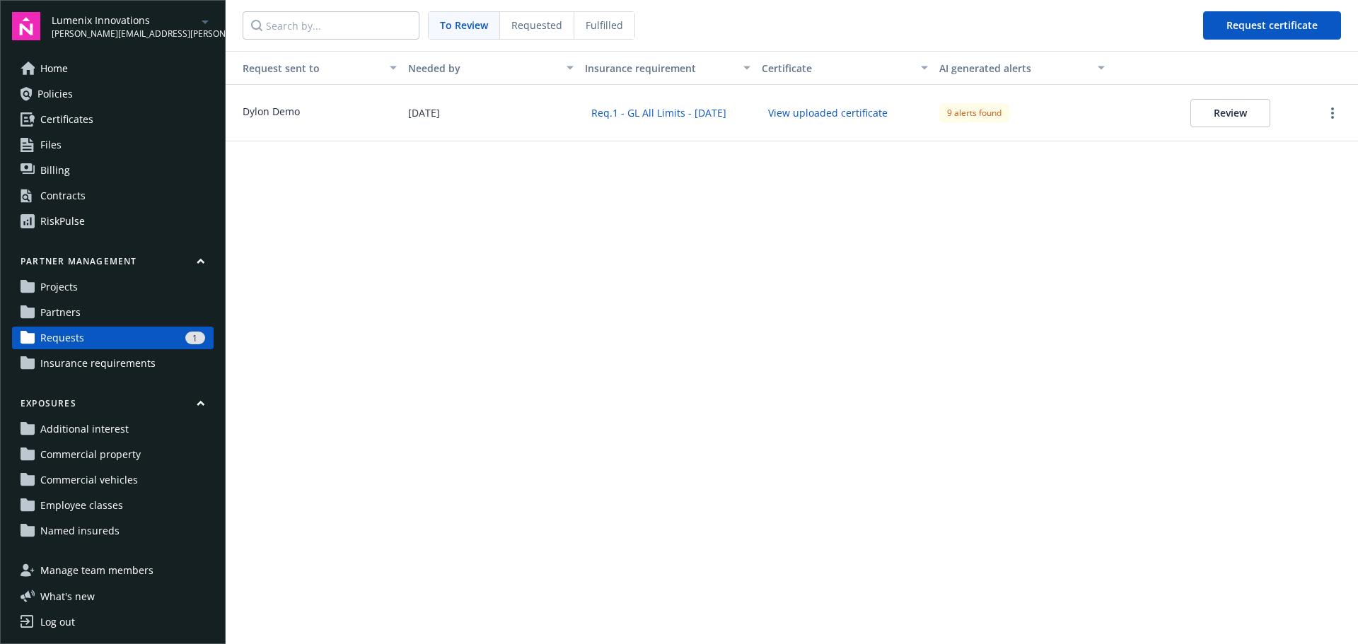
click at [1239, 115] on button "Review" at bounding box center [1230, 113] width 80 height 28
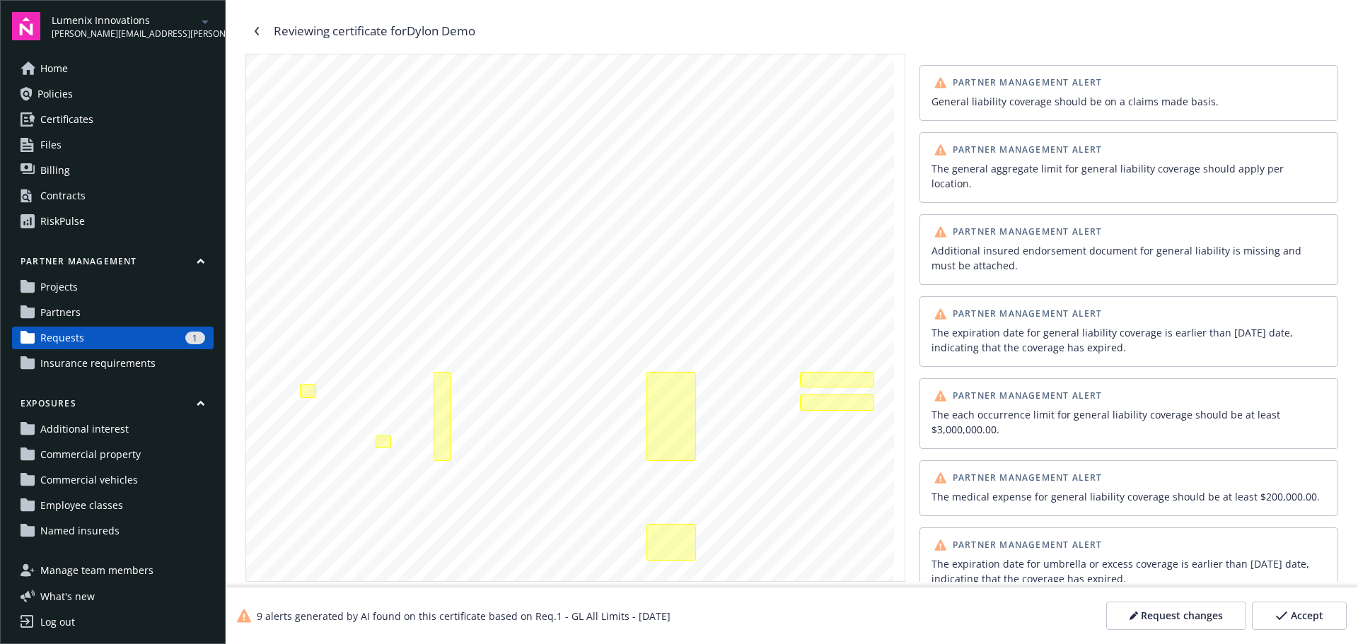
click at [1161, 616] on span "Request changes" at bounding box center [1182, 616] width 82 height 14
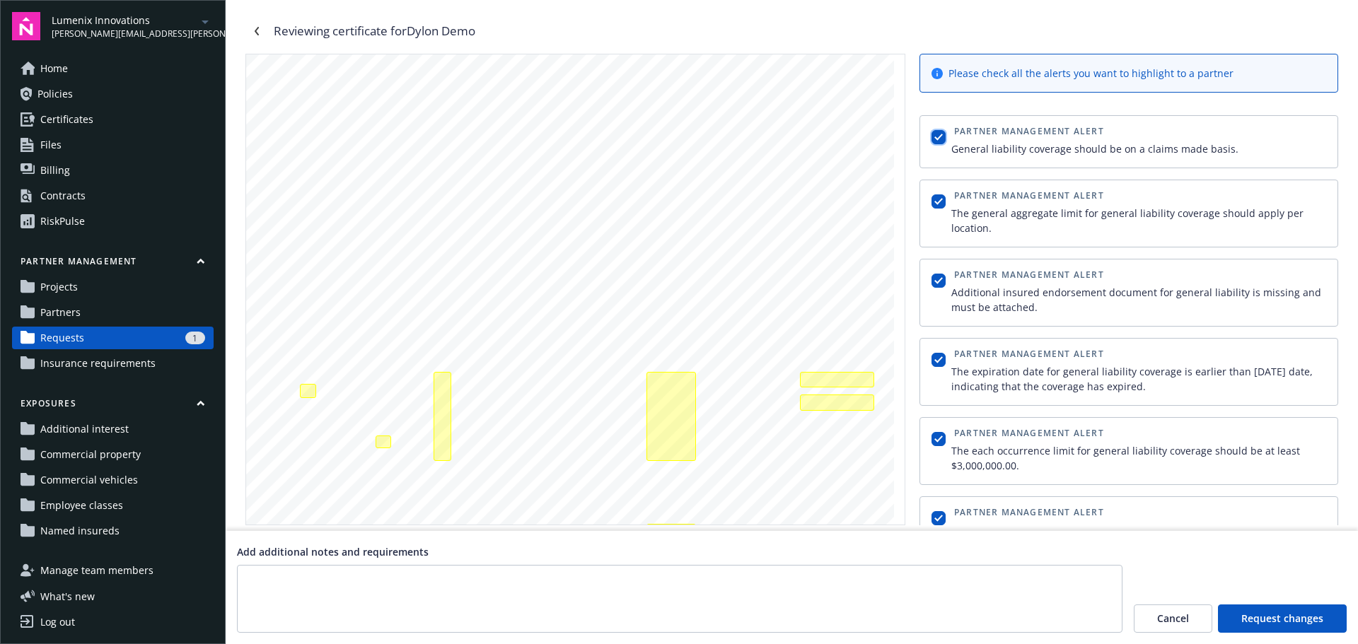
drag, startPoint x: 940, startPoint y: 138, endPoint x: 938, endPoint y: 185, distance: 46.7
click at [939, 138] on input "checkbox" at bounding box center [939, 137] width 14 height 14
checkbox input "false"
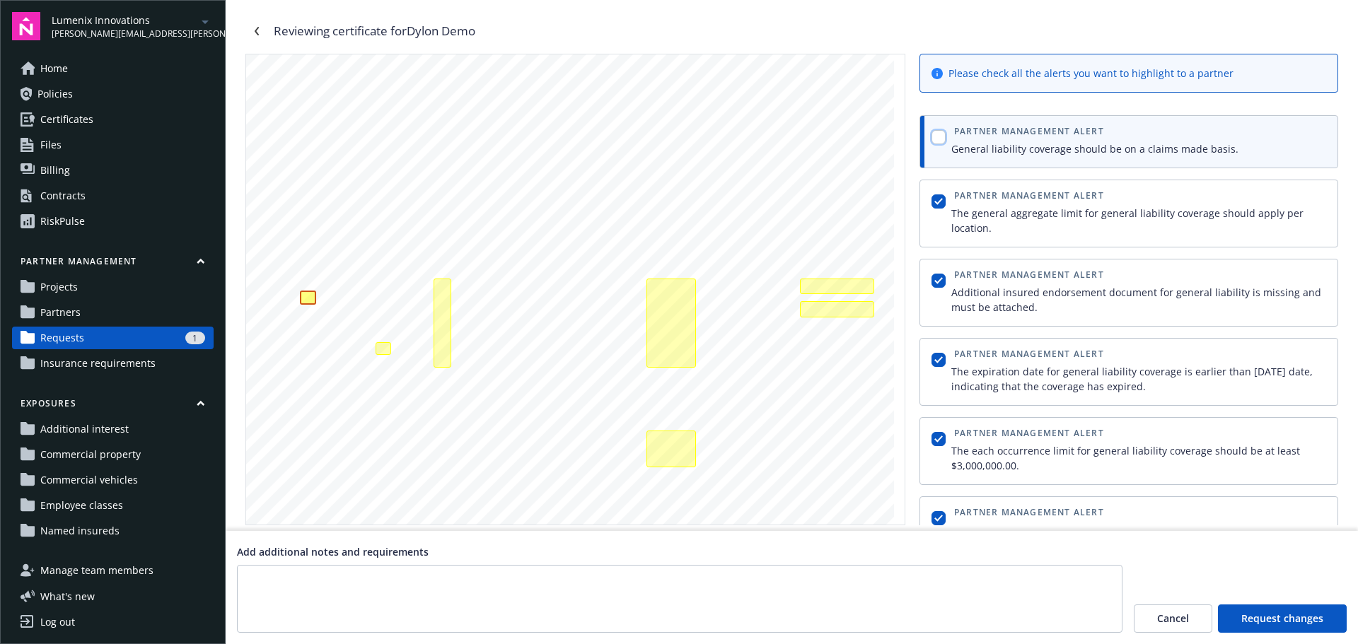
scroll to position [102, 0]
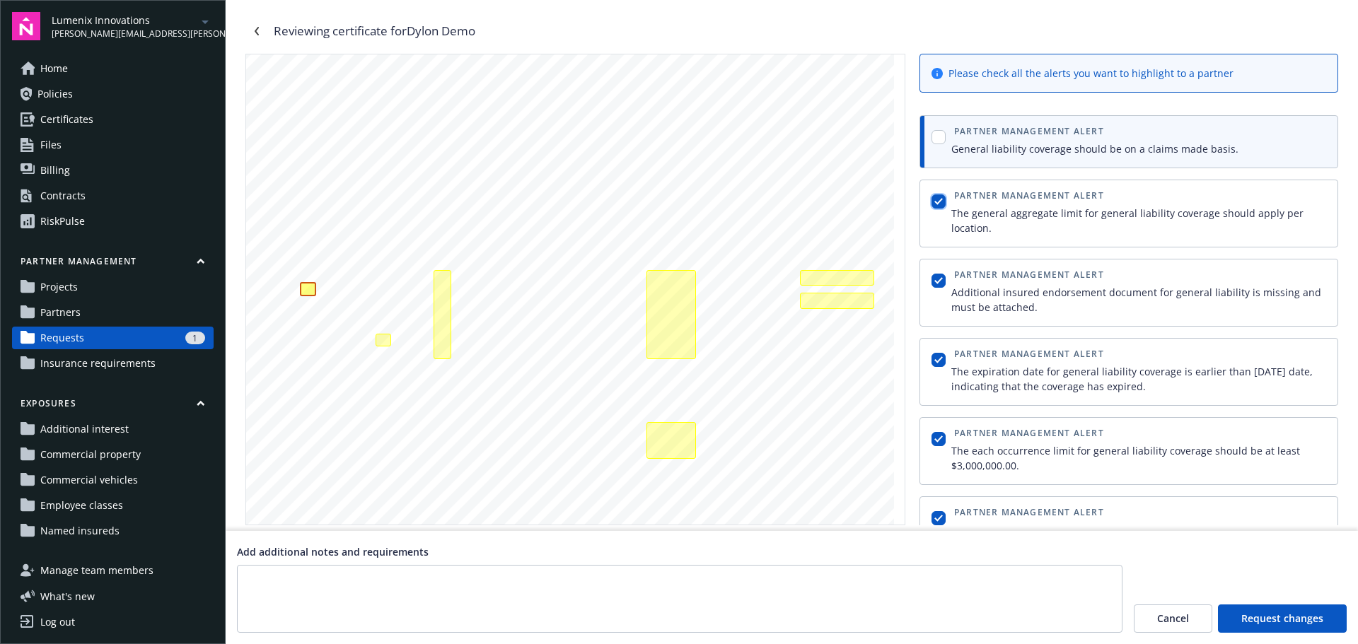
click at [939, 202] on input "checkbox" at bounding box center [939, 202] width 14 height 14
checkbox input "false"
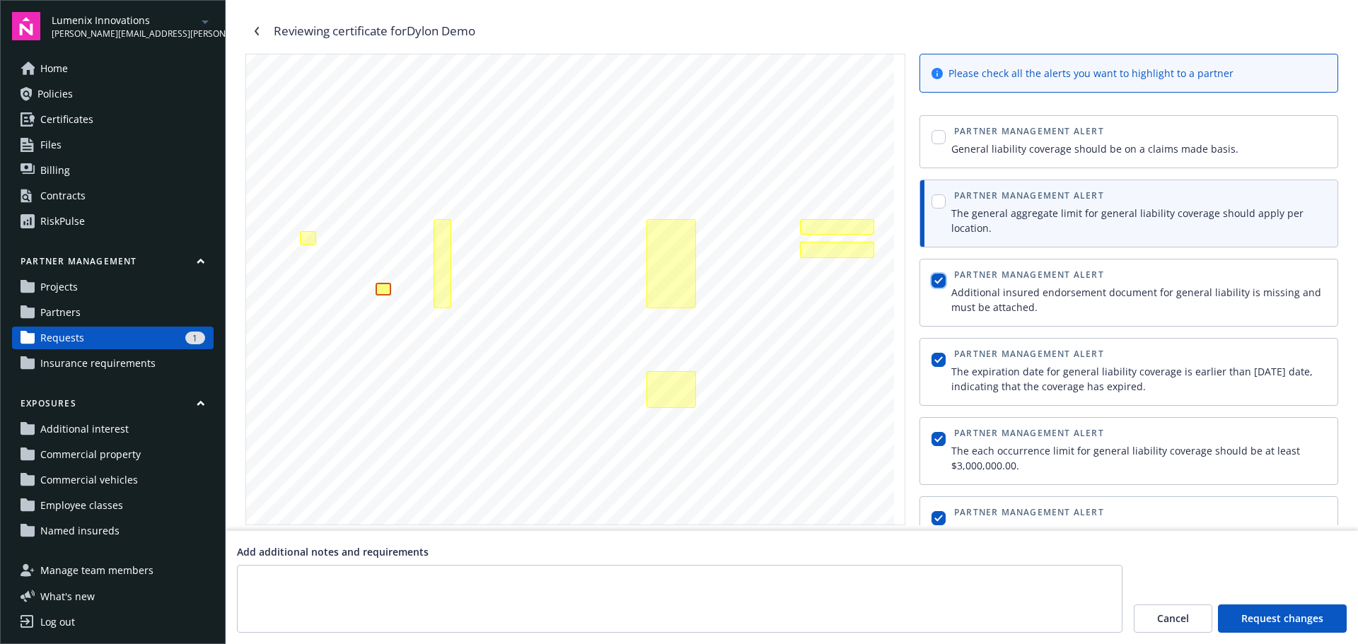
click at [937, 282] on input "checkbox" at bounding box center [939, 281] width 14 height 14
checkbox input "false"
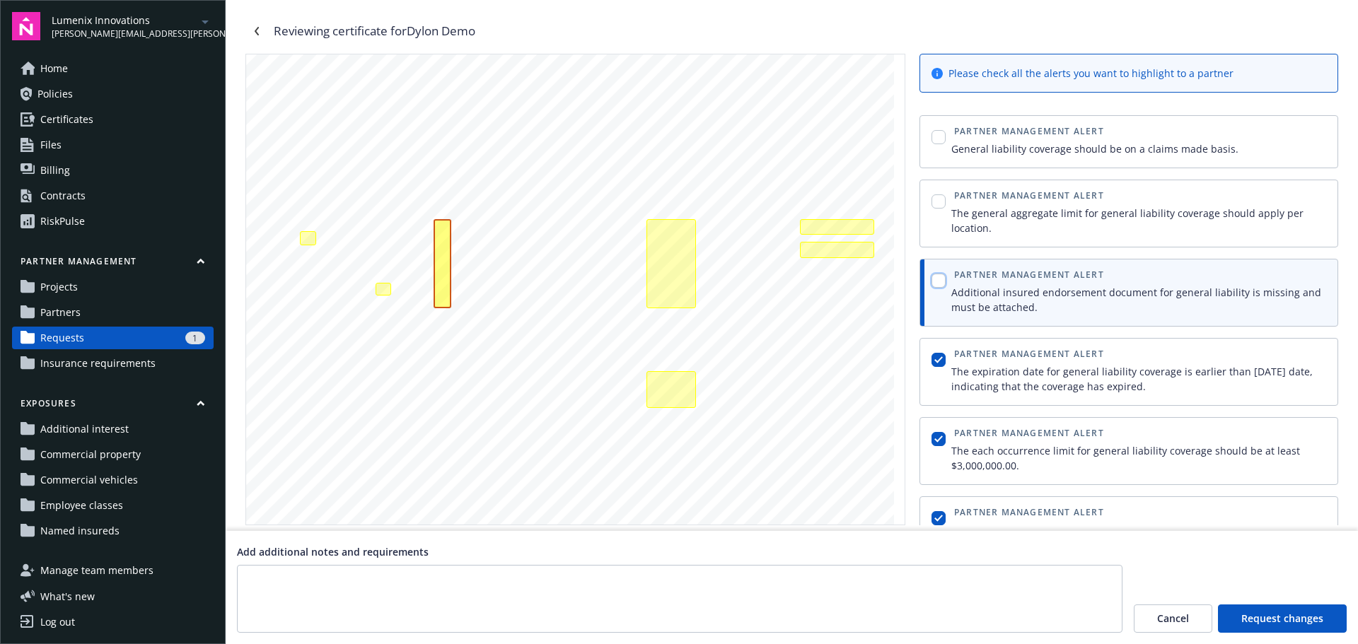
scroll to position [127, 0]
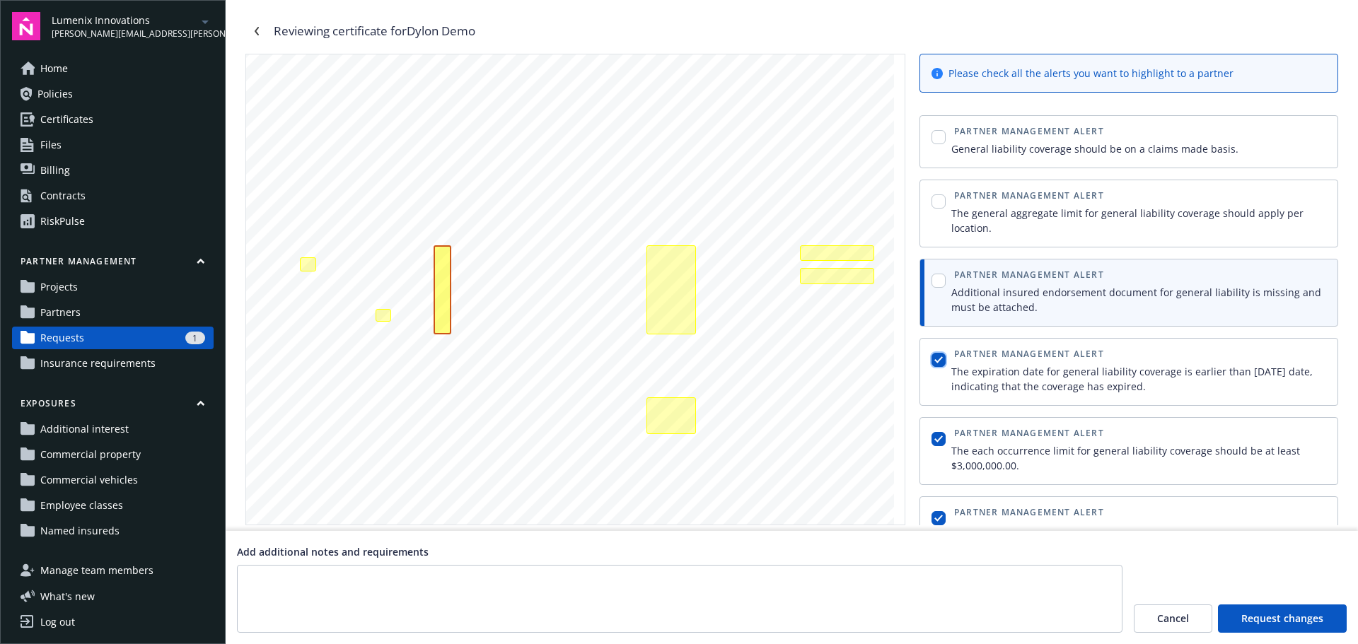
click at [941, 366] on input "checkbox" at bounding box center [939, 360] width 14 height 14
checkbox input "false"
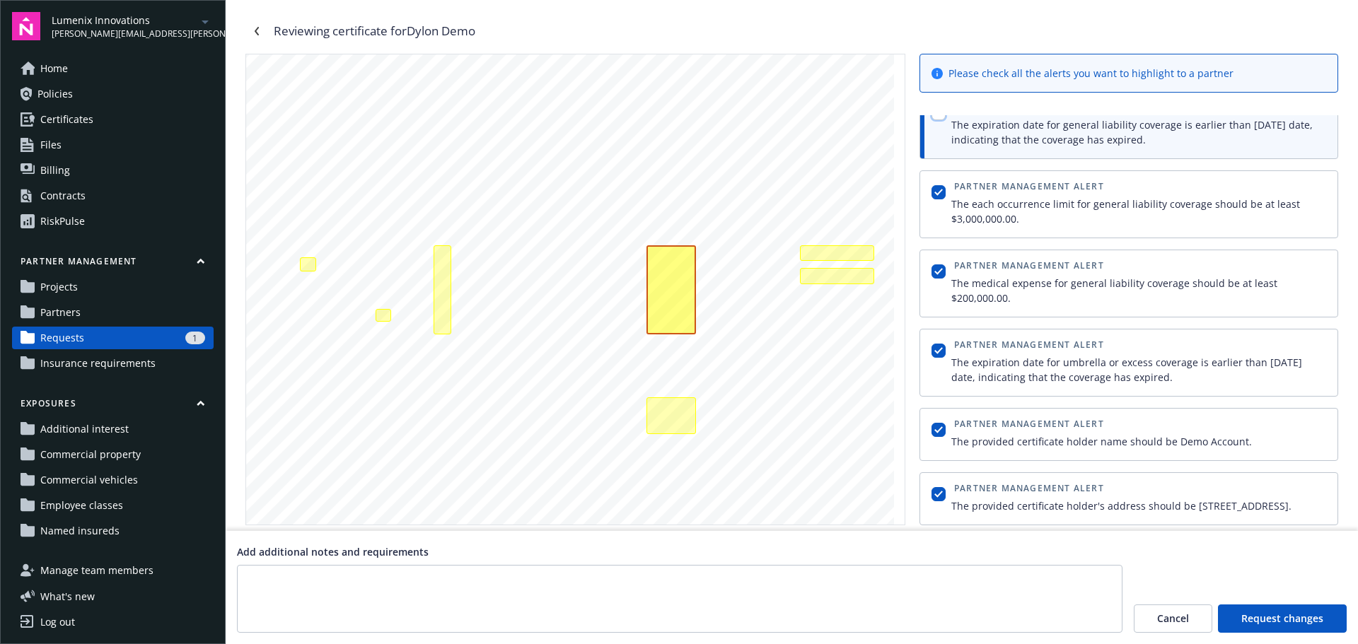
scroll to position [262, 0]
drag, startPoint x: 465, startPoint y: 555, endPoint x: 237, endPoint y: 560, distance: 228.5
click at [237, 560] on div "Add additional notes and requirements" at bounding box center [680, 589] width 886 height 88
click at [259, 33] on icon "Navigate back" at bounding box center [257, 31] width 8 height 8
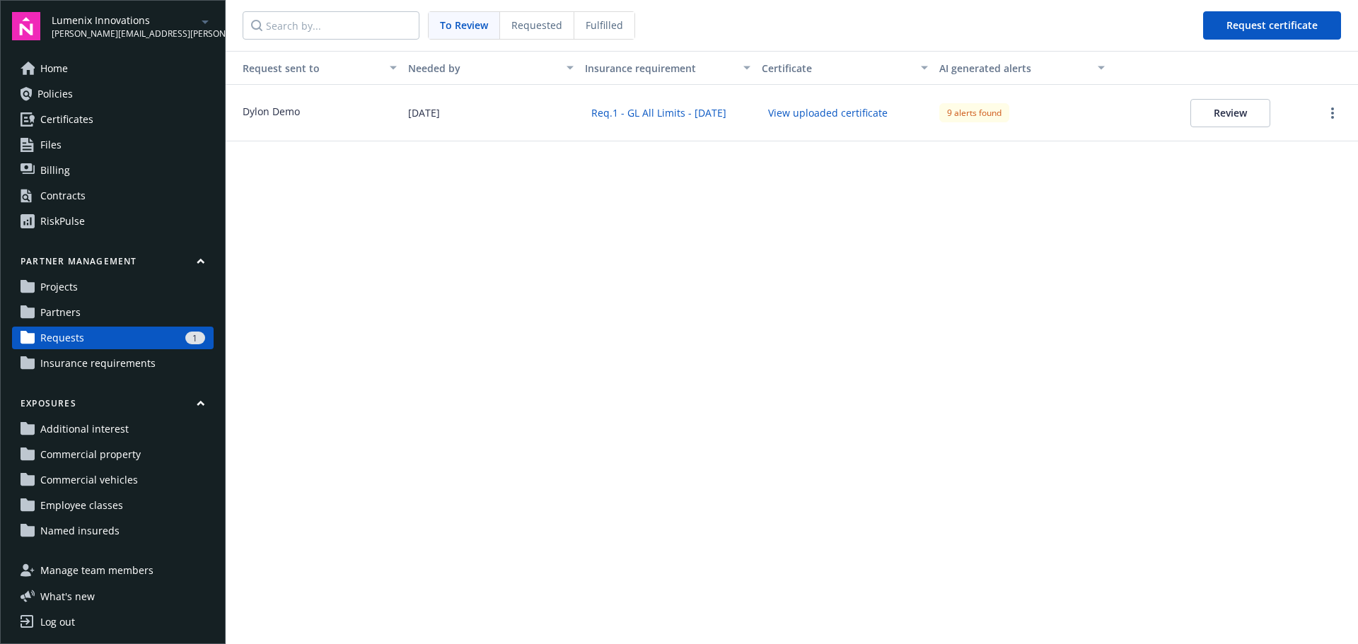
click at [538, 31] on span "Requested" at bounding box center [536, 25] width 51 height 15
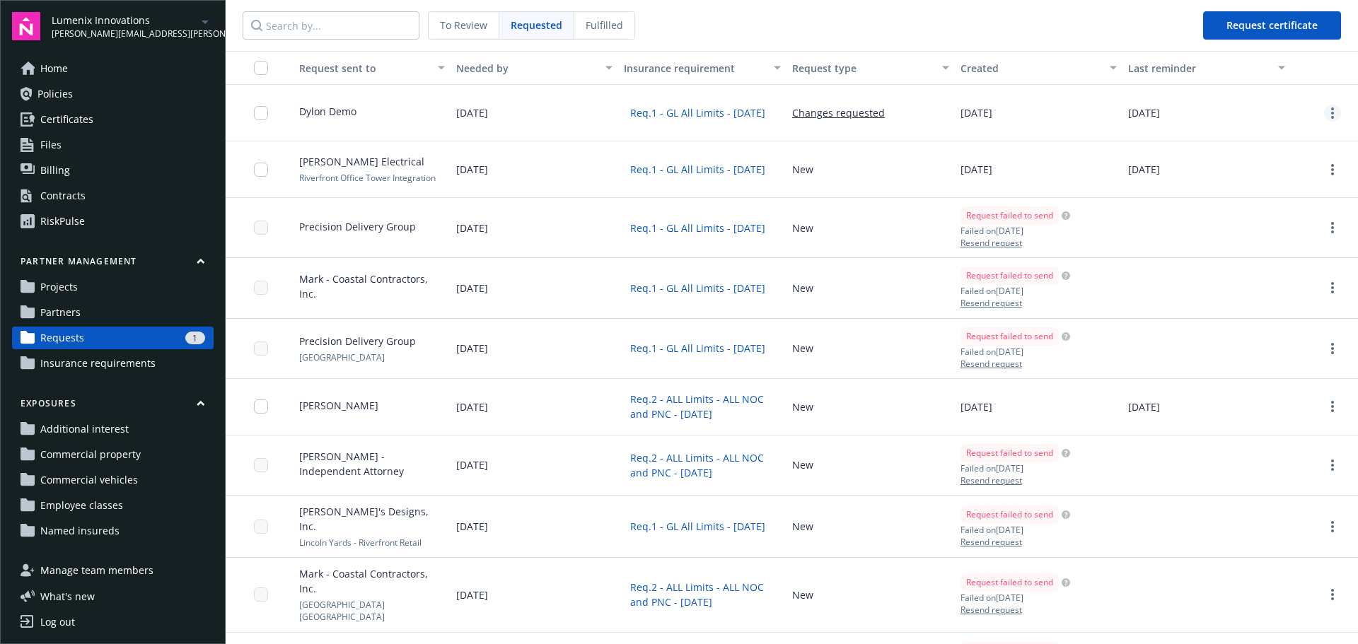
click at [1326, 115] on link "more" at bounding box center [1332, 113] width 17 height 17
click at [260, 115] on input "checkbox" at bounding box center [261, 113] width 14 height 14
click at [260, 172] on input "checkbox" at bounding box center [261, 170] width 14 height 14
click at [265, 71] on input "checkbox" at bounding box center [261, 68] width 14 height 14
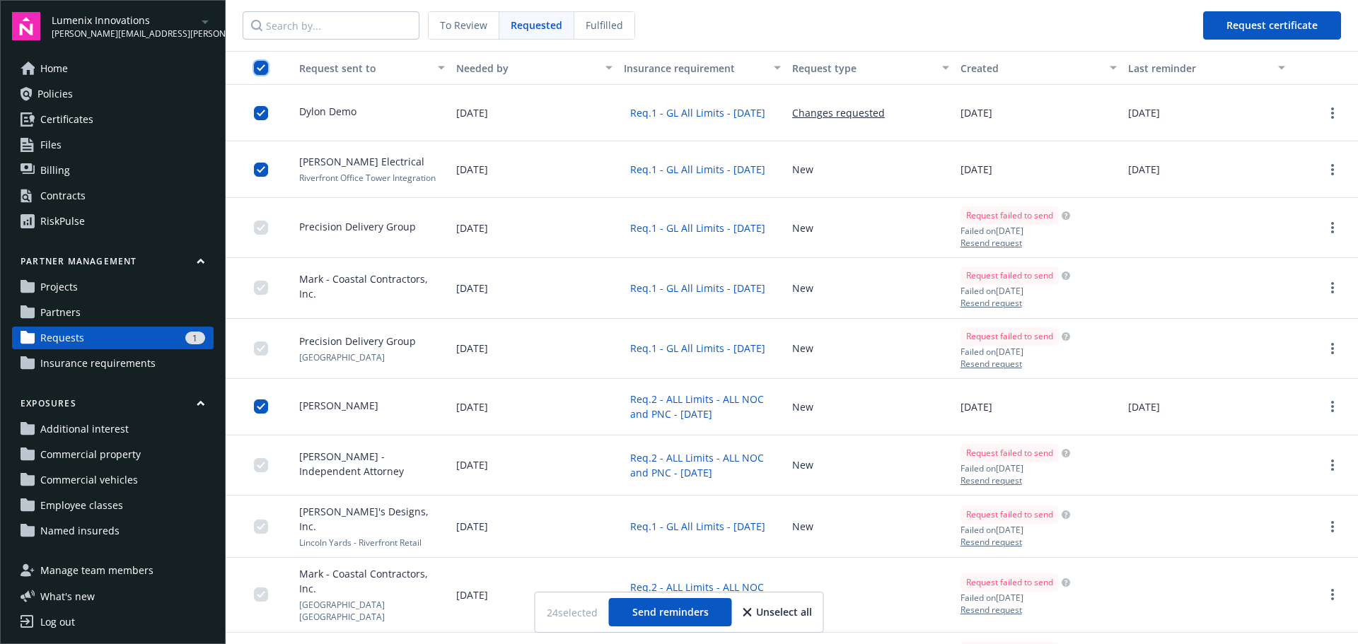
click at [266, 71] on input "checkbox" at bounding box center [261, 68] width 14 height 14
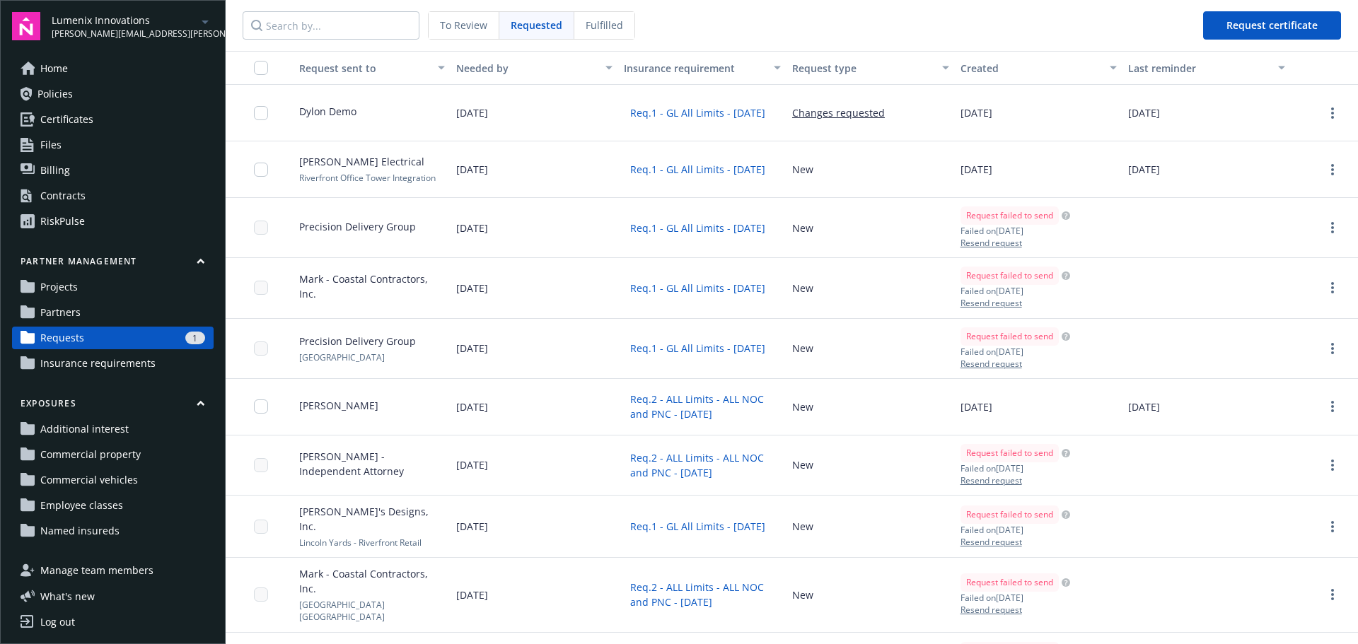
drag, startPoint x: 261, startPoint y: 238, endPoint x: 267, endPoint y: 256, distance: 19.5
click at [261, 237] on div at bounding box center [265, 228] width 23 height 42
click at [271, 286] on div at bounding box center [265, 288] width 23 height 42
click at [269, 345] on div at bounding box center [265, 348] width 23 height 42
drag, startPoint x: 946, startPoint y: 213, endPoint x: 1045, endPoint y: 204, distance: 99.4
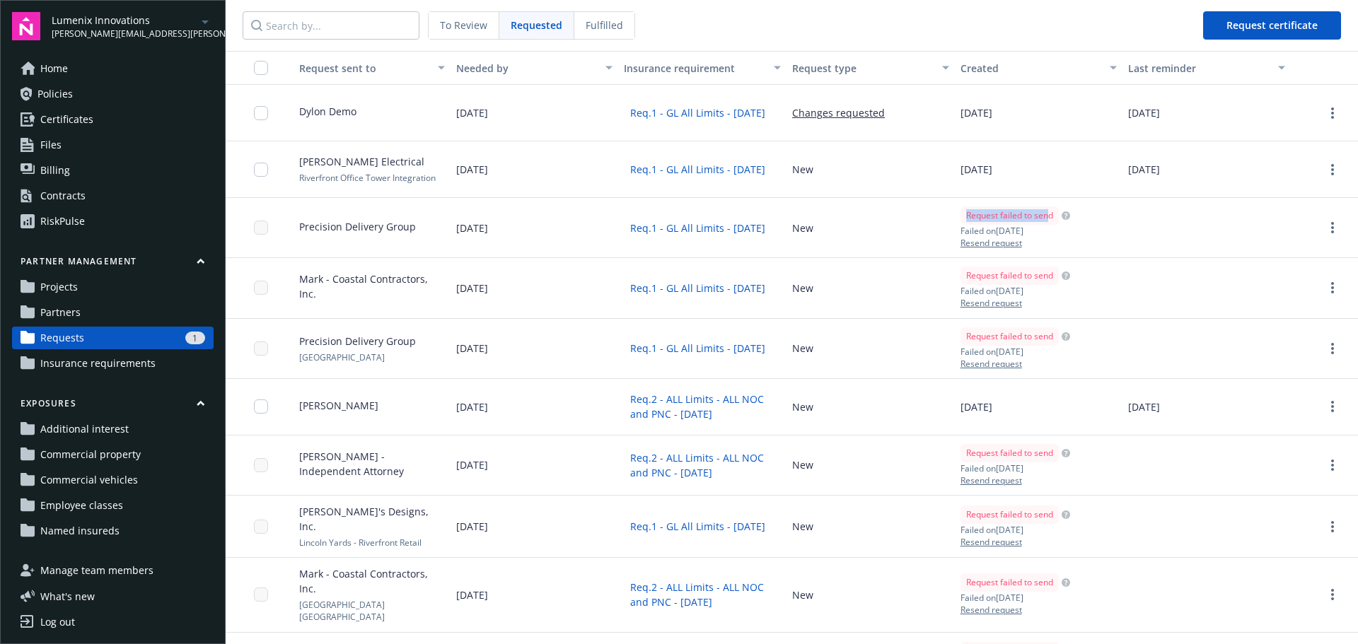
click at [1045, 204] on div "Precision Delivery Group [DATE] Req.1 - GL All Limits - [DATE] New Request fail…" at bounding box center [792, 228] width 1132 height 60
drag, startPoint x: 949, startPoint y: 275, endPoint x: 1032, endPoint y: 276, distance: 82.8
click at [1032, 277] on div "Request failed to send Failed on [DATE] Resend request" at bounding box center [1039, 288] width 168 height 60
click at [971, 217] on span "Request failed to send" at bounding box center [1009, 215] width 87 height 13
drag, startPoint x: 932, startPoint y: 219, endPoint x: 1062, endPoint y: 216, distance: 129.5
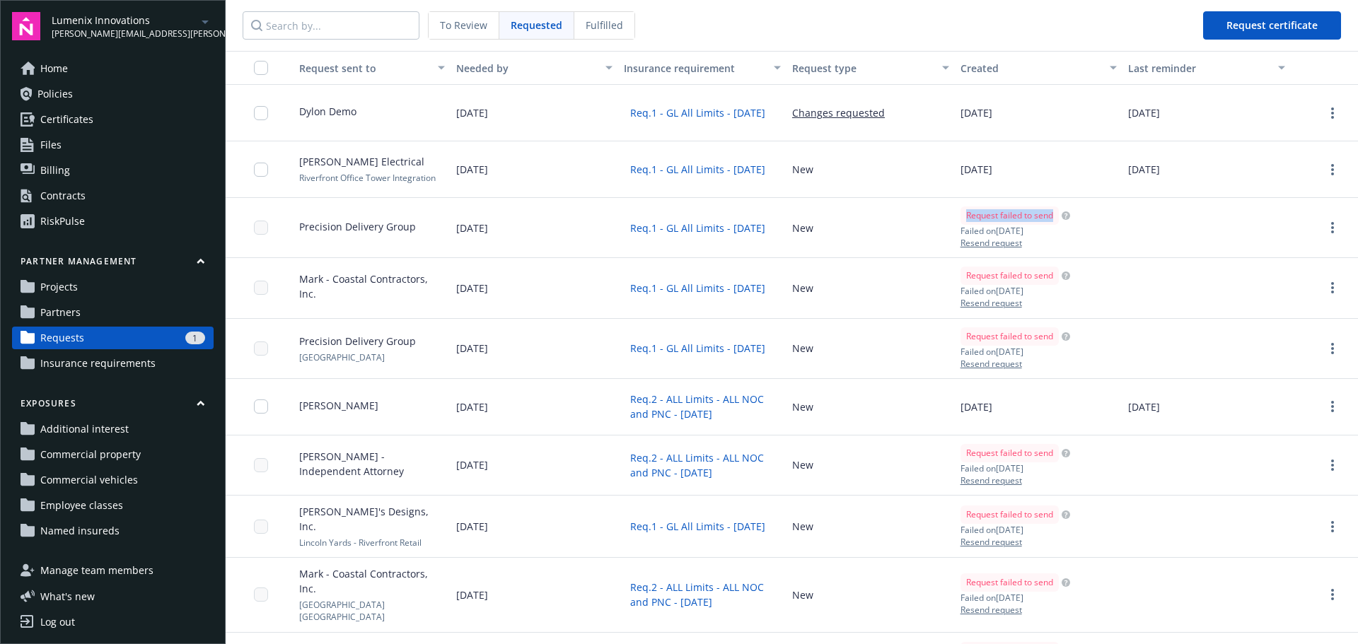
click at [1057, 215] on div "Precision Delivery Group [DATE] Req.1 - GL All Limits - [DATE] New Request fail…" at bounding box center [792, 228] width 1132 height 60
click at [1066, 249] on div "Request failed to send Failed on [DATE] Resend request" at bounding box center [1039, 228] width 168 height 60
click at [265, 113] on input "checkbox" at bounding box center [261, 113] width 14 height 14
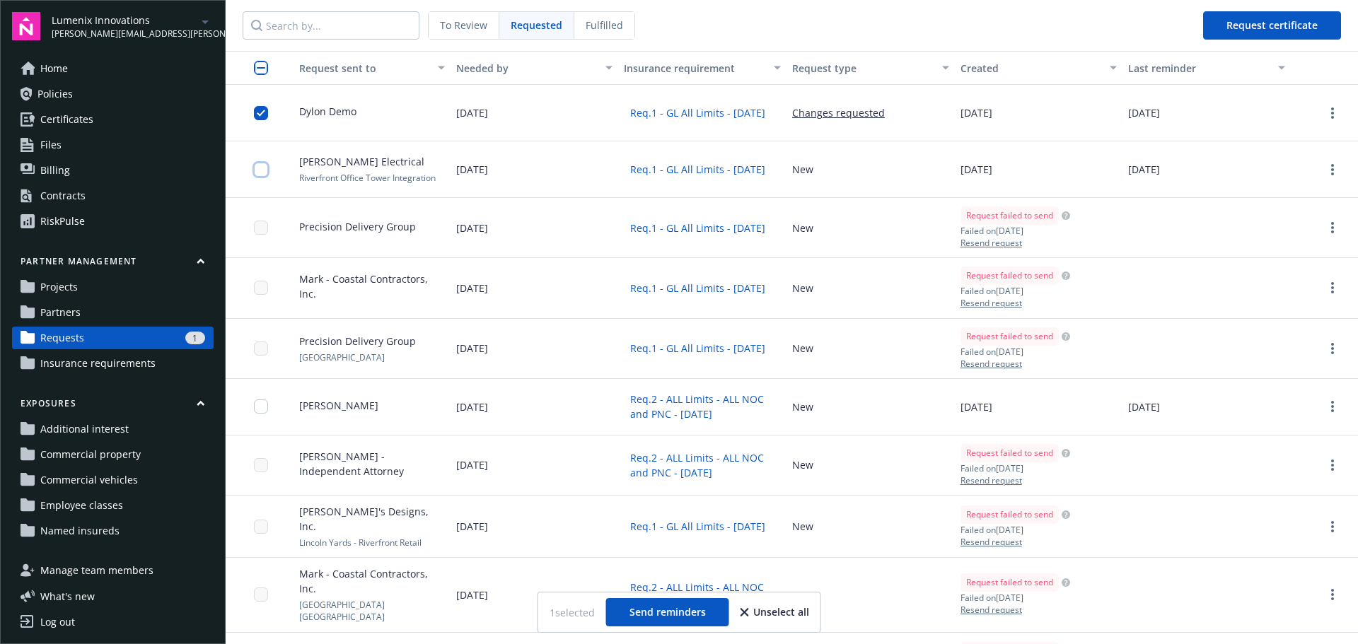
click at [262, 169] on input "checkbox" at bounding box center [261, 170] width 14 height 14
click at [253, 421] on div at bounding box center [254, 407] width 57 height 57
drag, startPoint x: 257, startPoint y: 405, endPoint x: 282, endPoint y: 473, distance: 72.0
click at [258, 406] on input "checkbox" at bounding box center [261, 407] width 14 height 14
click at [266, 72] on input "checkbox" at bounding box center [261, 68] width 14 height 14
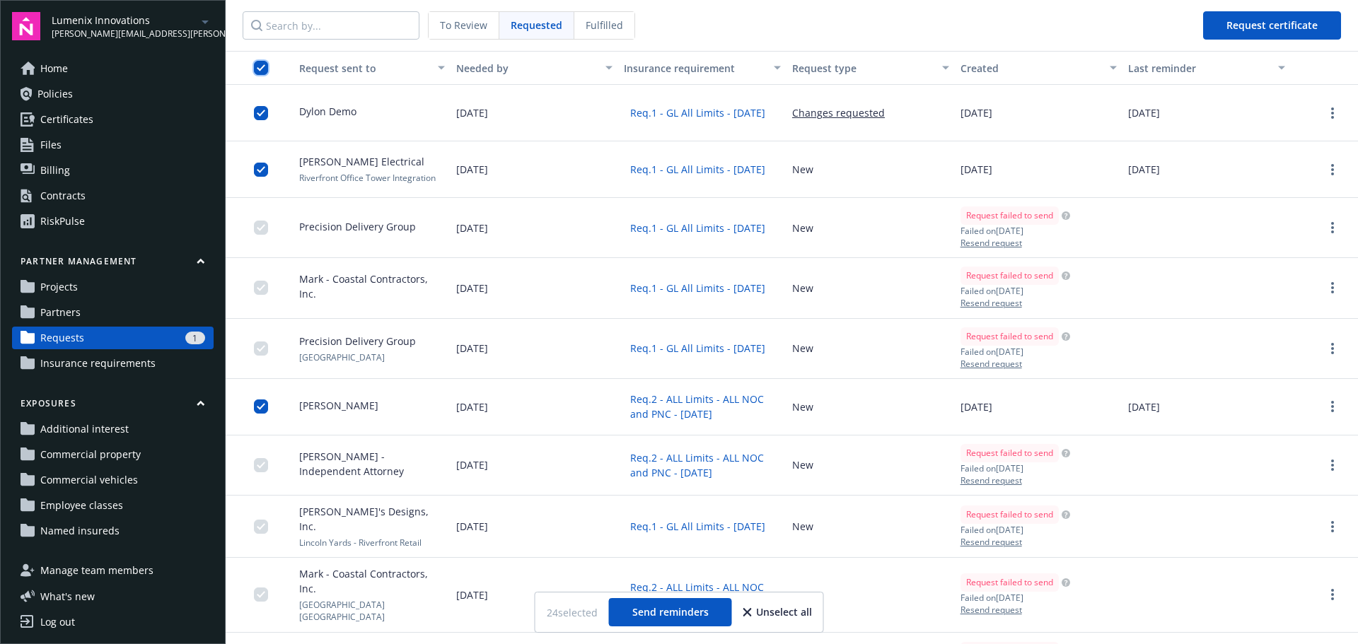
click at [260, 70] on input "checkbox" at bounding box center [261, 68] width 14 height 14
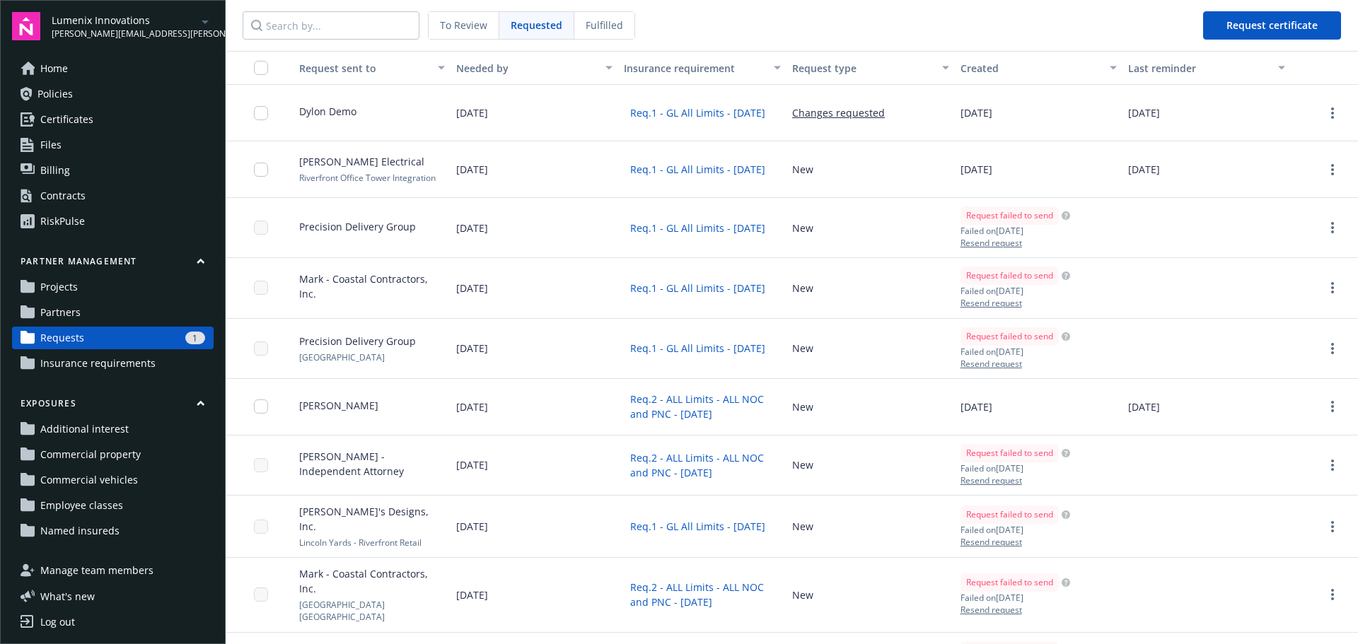
click at [610, 21] on span "Fulfilled" at bounding box center [604, 25] width 37 height 15
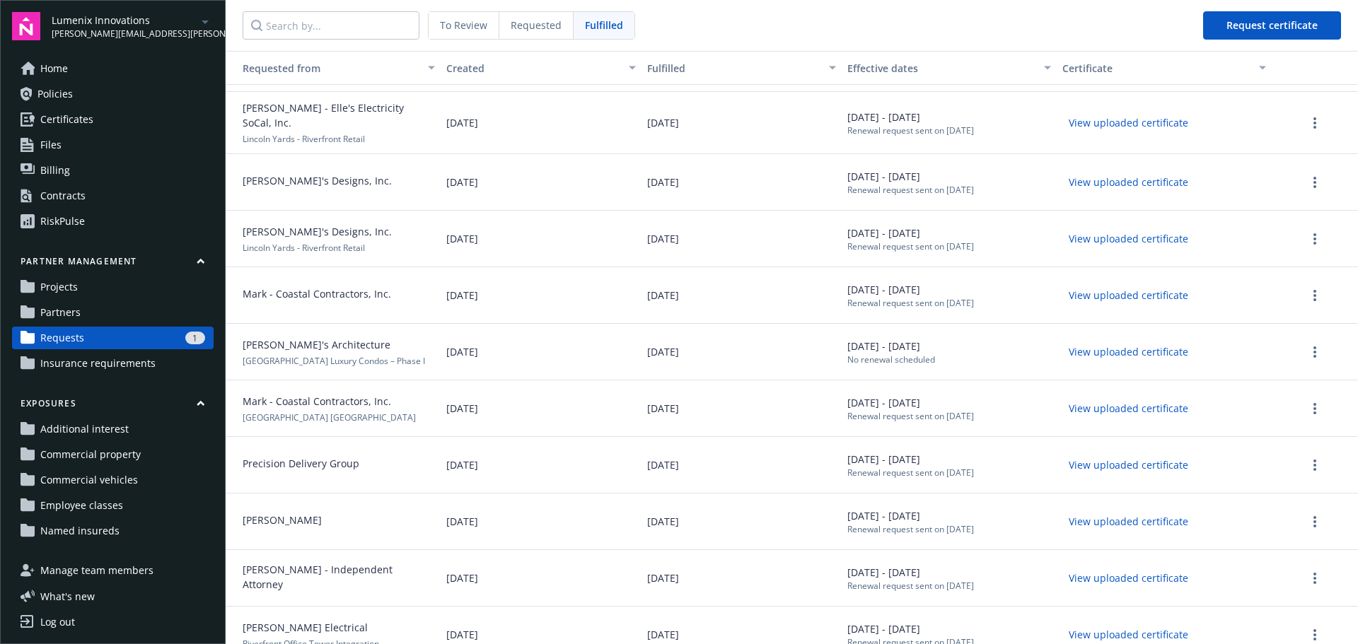
scroll to position [71, 0]
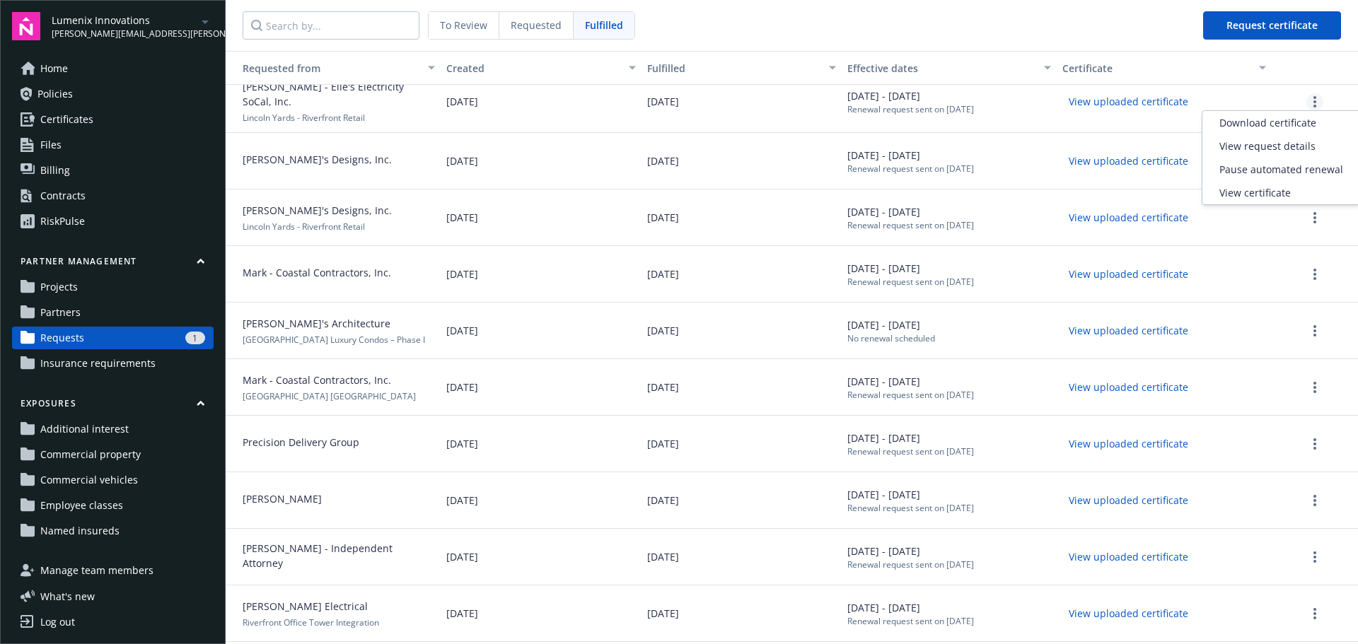
click at [1306, 100] on link "more" at bounding box center [1314, 101] width 17 height 17
click at [1273, 145] on span "View request details" at bounding box center [1267, 146] width 96 height 15
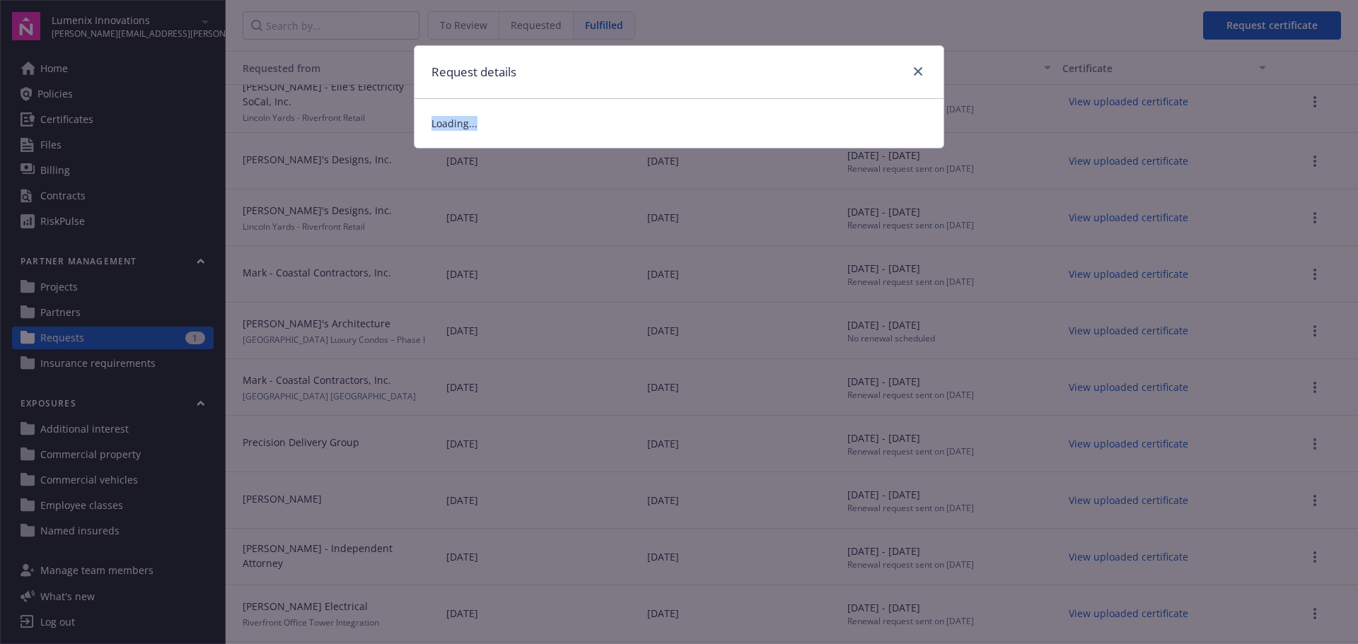
drag, startPoint x: 581, startPoint y: 360, endPoint x: 521, endPoint y: 316, distance: 75.0
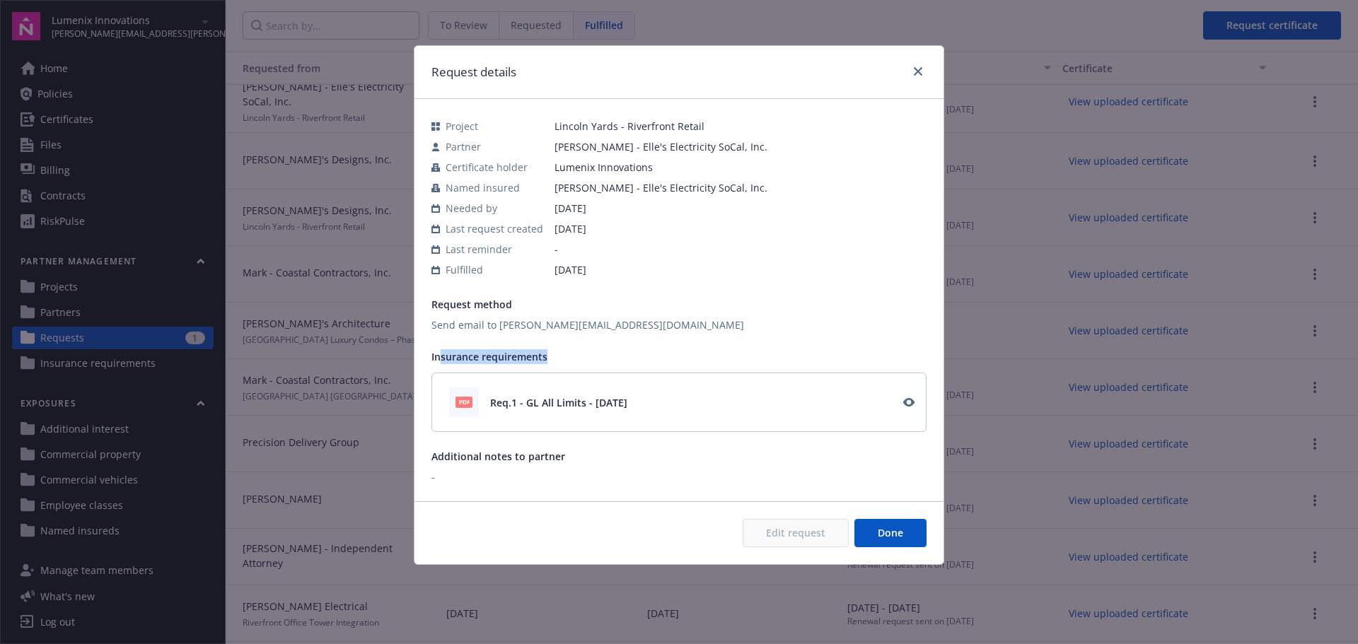
drag, startPoint x: 586, startPoint y: 353, endPoint x: 438, endPoint y: 352, distance: 147.8
click at [438, 352] on div "Insurance requirements" at bounding box center [678, 356] width 495 height 15
click at [562, 448] on div "Project Lincoln Yards - Riverfront Retail Partner [PERSON_NAME] - Elle's Electr…" at bounding box center [679, 300] width 529 height 402
click at [917, 64] on link "close" at bounding box center [918, 71] width 17 height 17
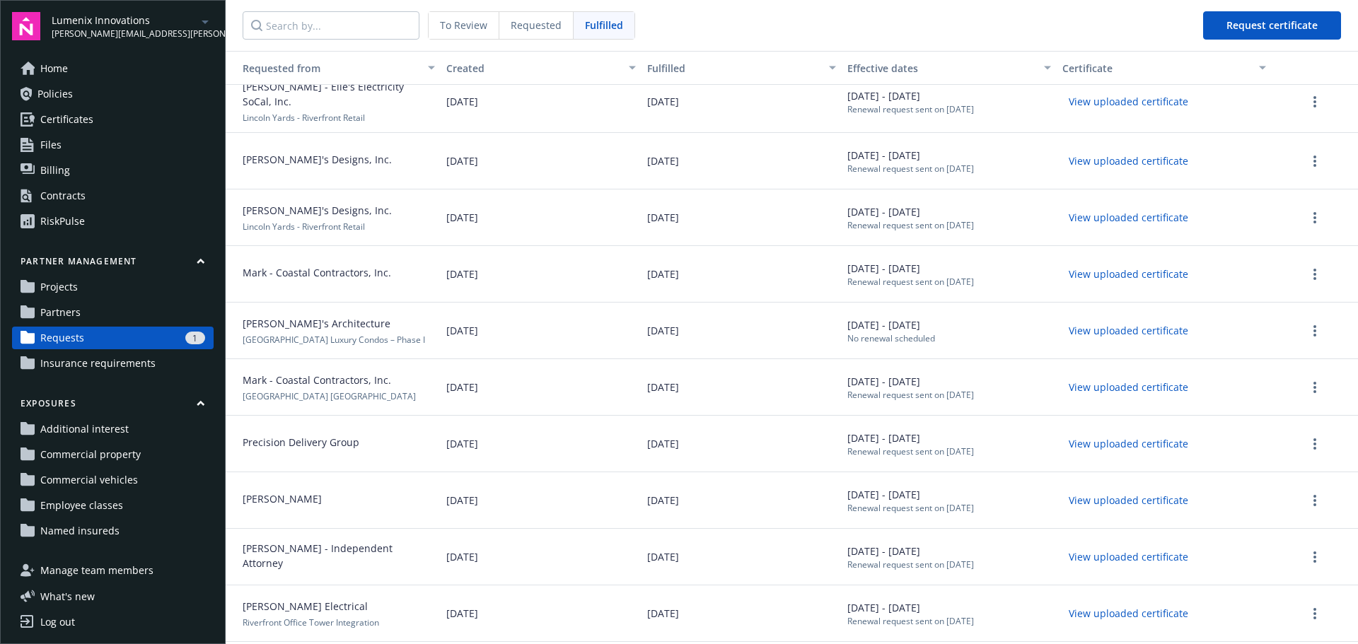
click at [547, 26] on span "Requested" at bounding box center [536, 25] width 51 height 15
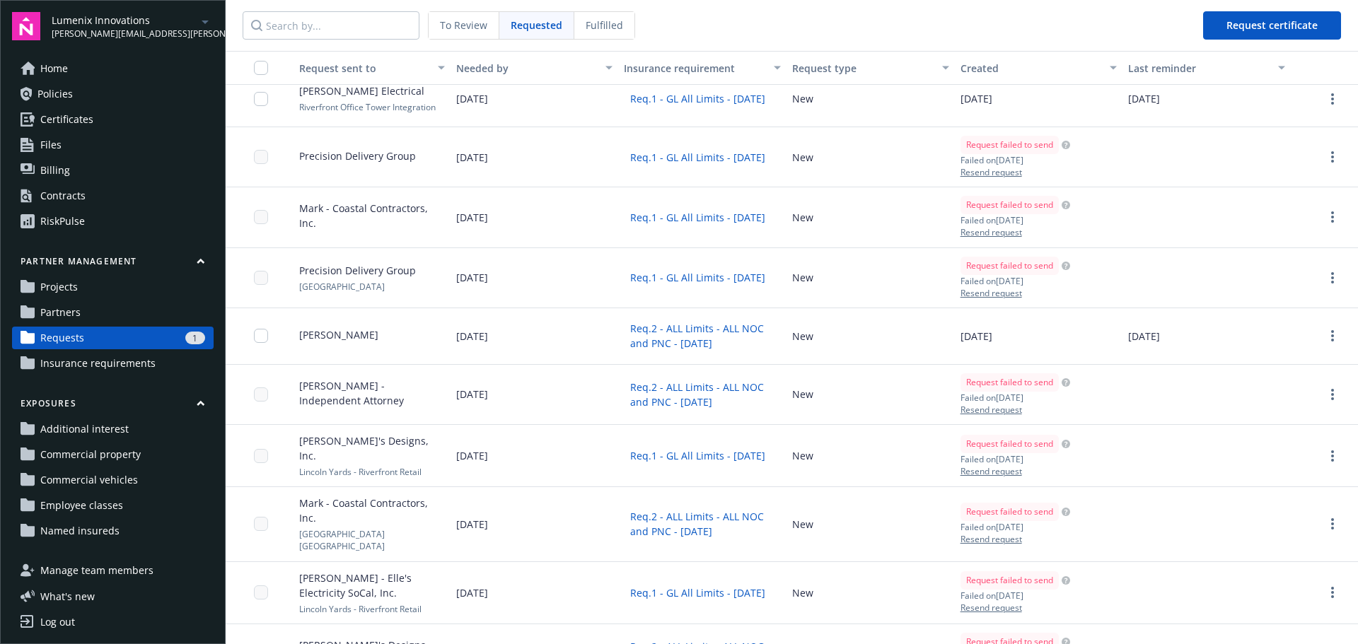
click at [478, 31] on span "To Review" at bounding box center [463, 25] width 47 height 15
